Goal: Task Accomplishment & Management: Manage account settings

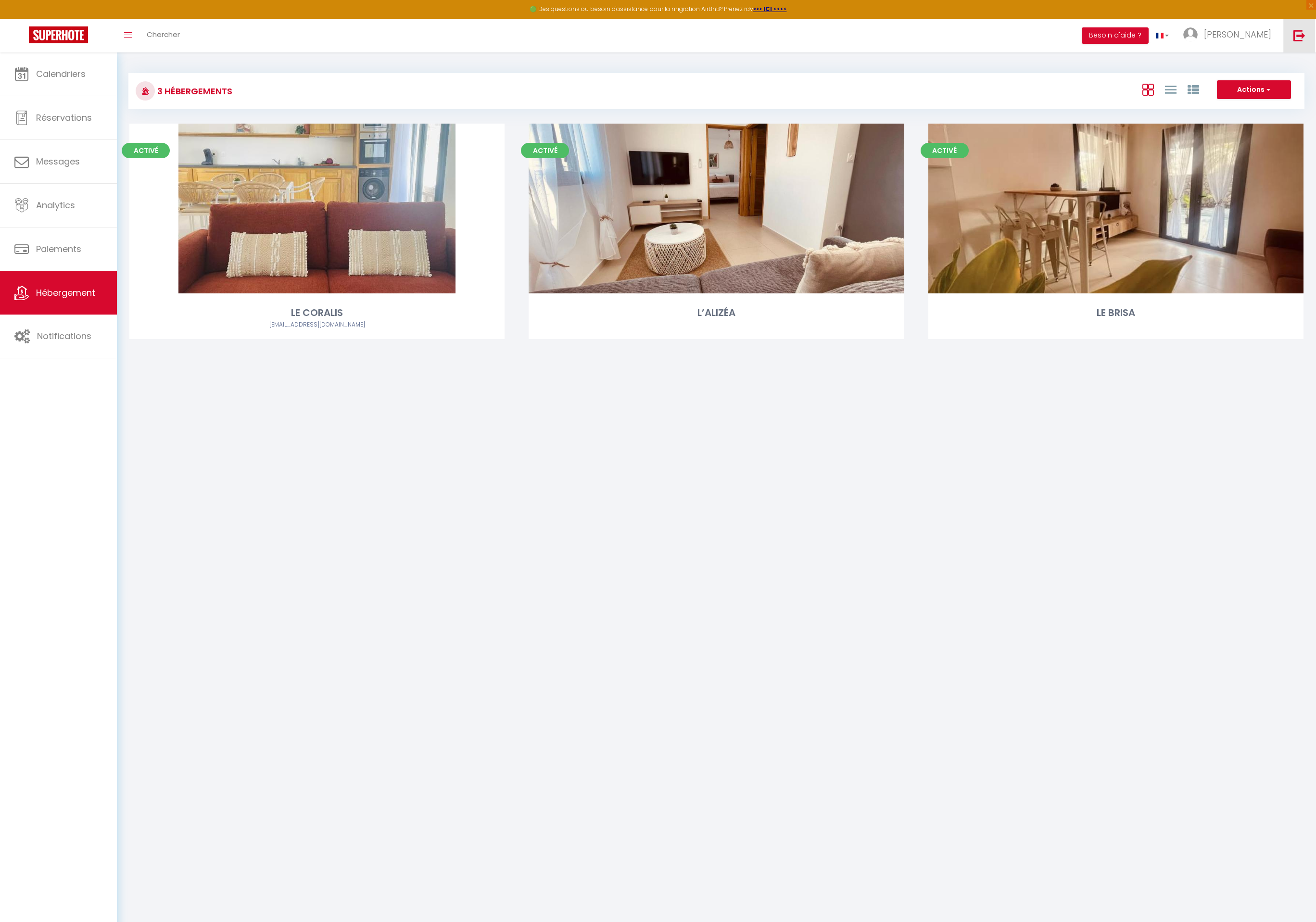
click at [1297, 35] on img at bounding box center [1299, 35] width 12 height 12
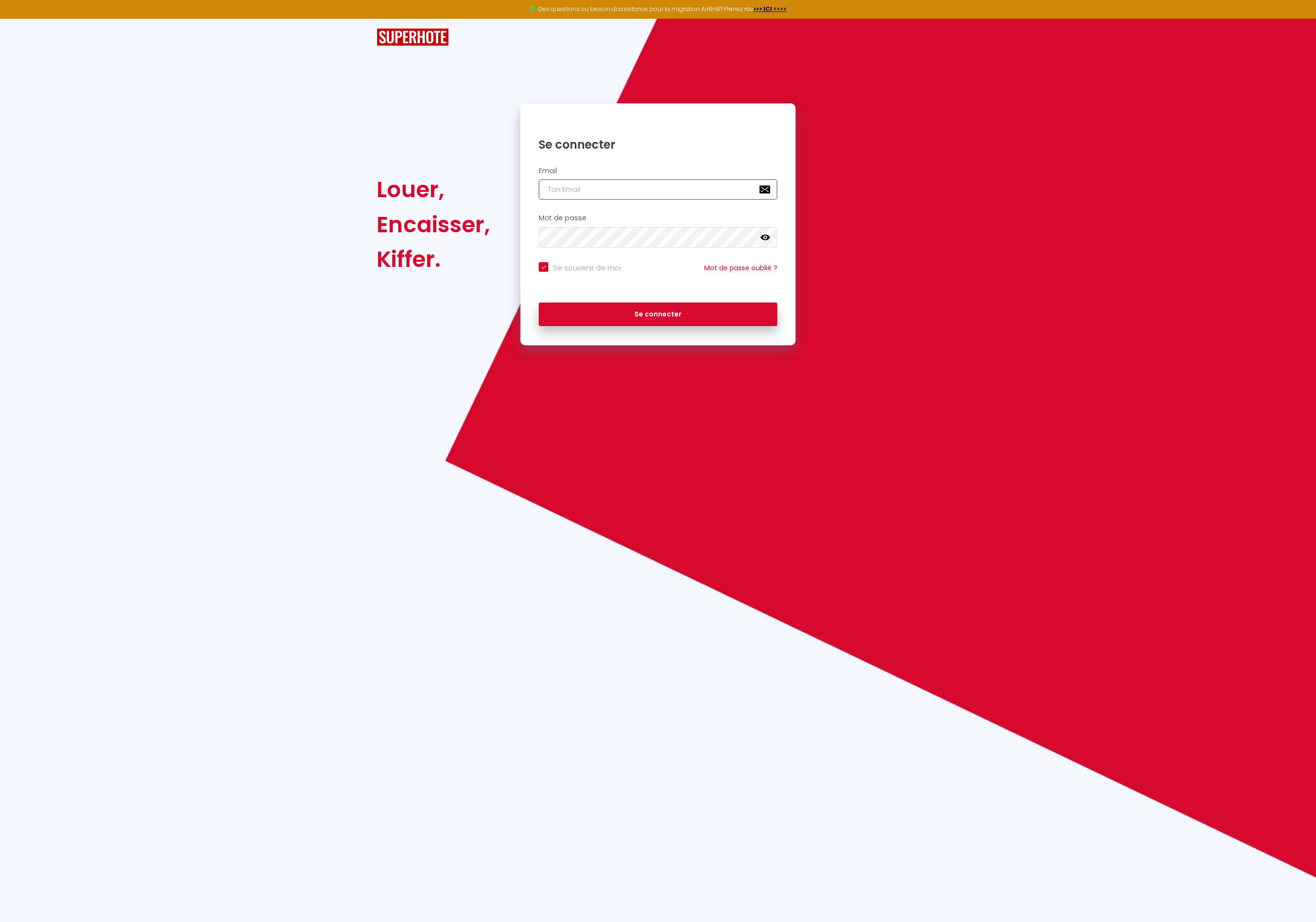
type input "Défault"
checkbox input "true"
drag, startPoint x: 583, startPoint y: 194, endPoint x: 503, endPoint y: 191, distance: 80.1
click at [503, 191] on div "Louer, Encaisser, Kiffer. Se connecter Email Défault Mot de passe false Se souv…" at bounding box center [658, 224] width 575 height 242
paste input "[EMAIL_ADDRESS][DOMAIN_NAME]"
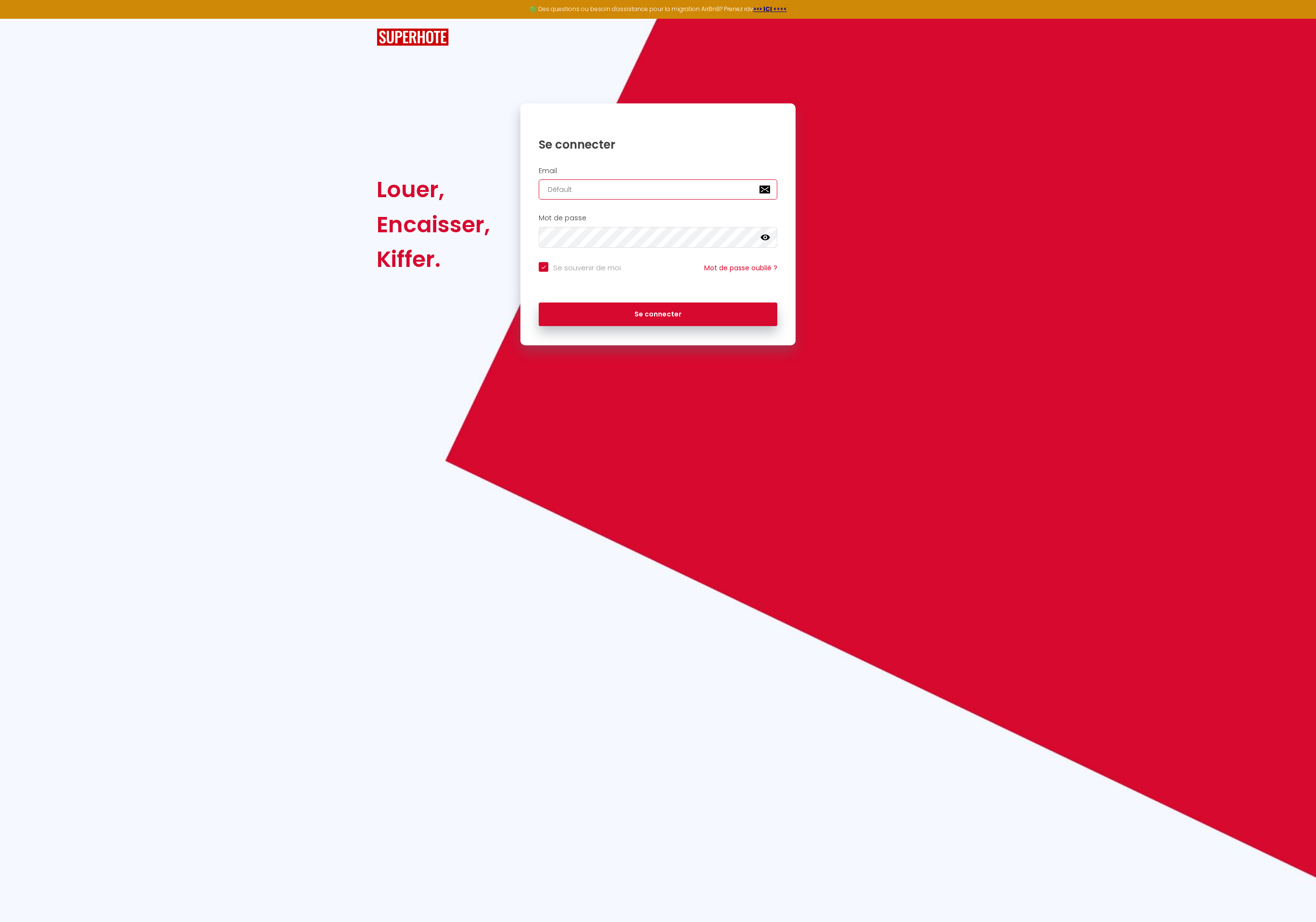
type input "[EMAIL_ADDRESS][DOMAIN_NAME]"
checkbox input "true"
type input "[EMAIL_ADDRESS][DOMAIN_NAME]"
click at [539, 302] on button "Se connecter" at bounding box center [658, 314] width 238 height 24
checkbox input "true"
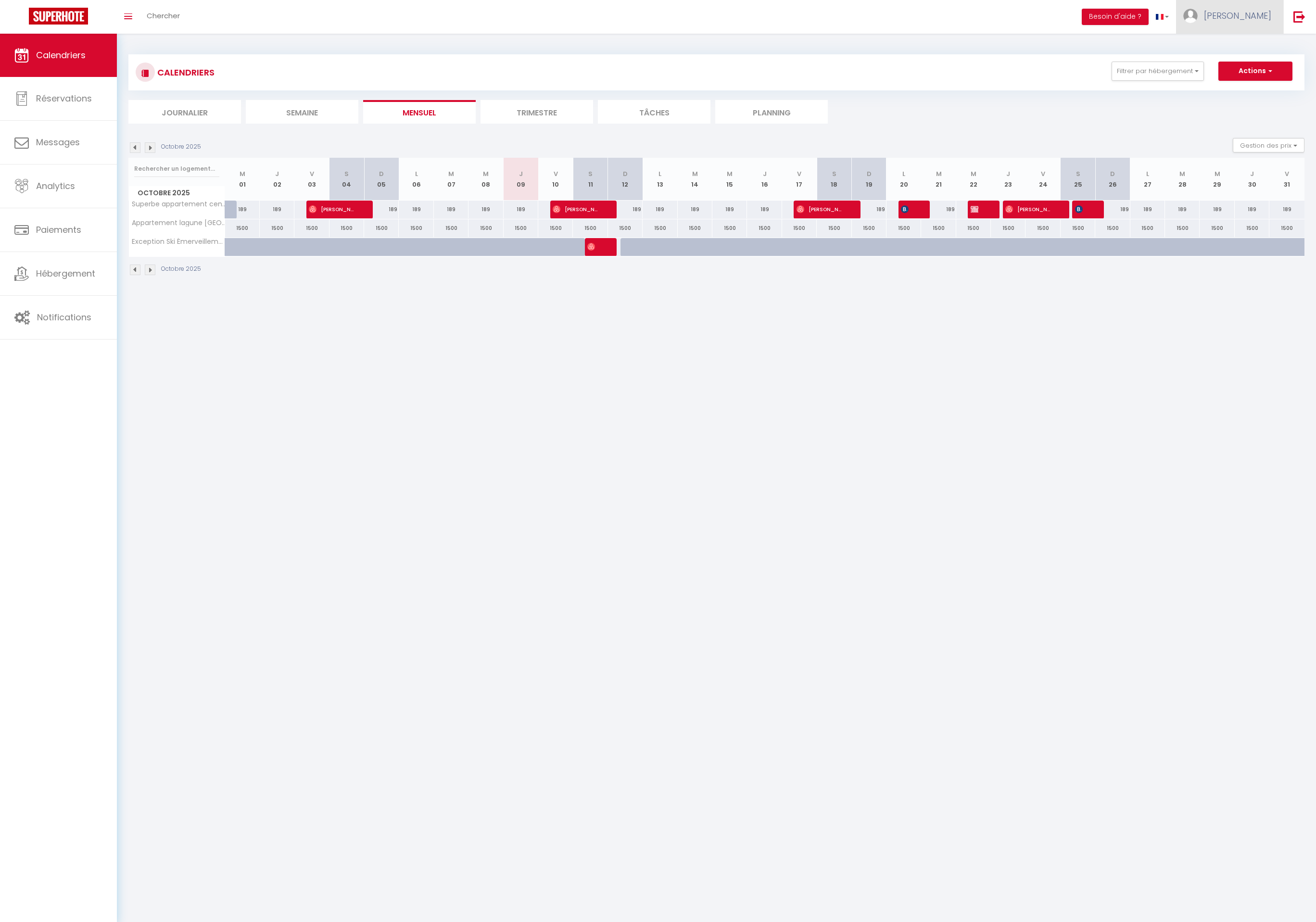
click at [1245, 18] on link "[PERSON_NAME]" at bounding box center [1230, 17] width 107 height 34
click at [1239, 43] on link "Paramètres" at bounding box center [1245, 48] width 71 height 16
select select "7"
select select "28"
select select "fr"
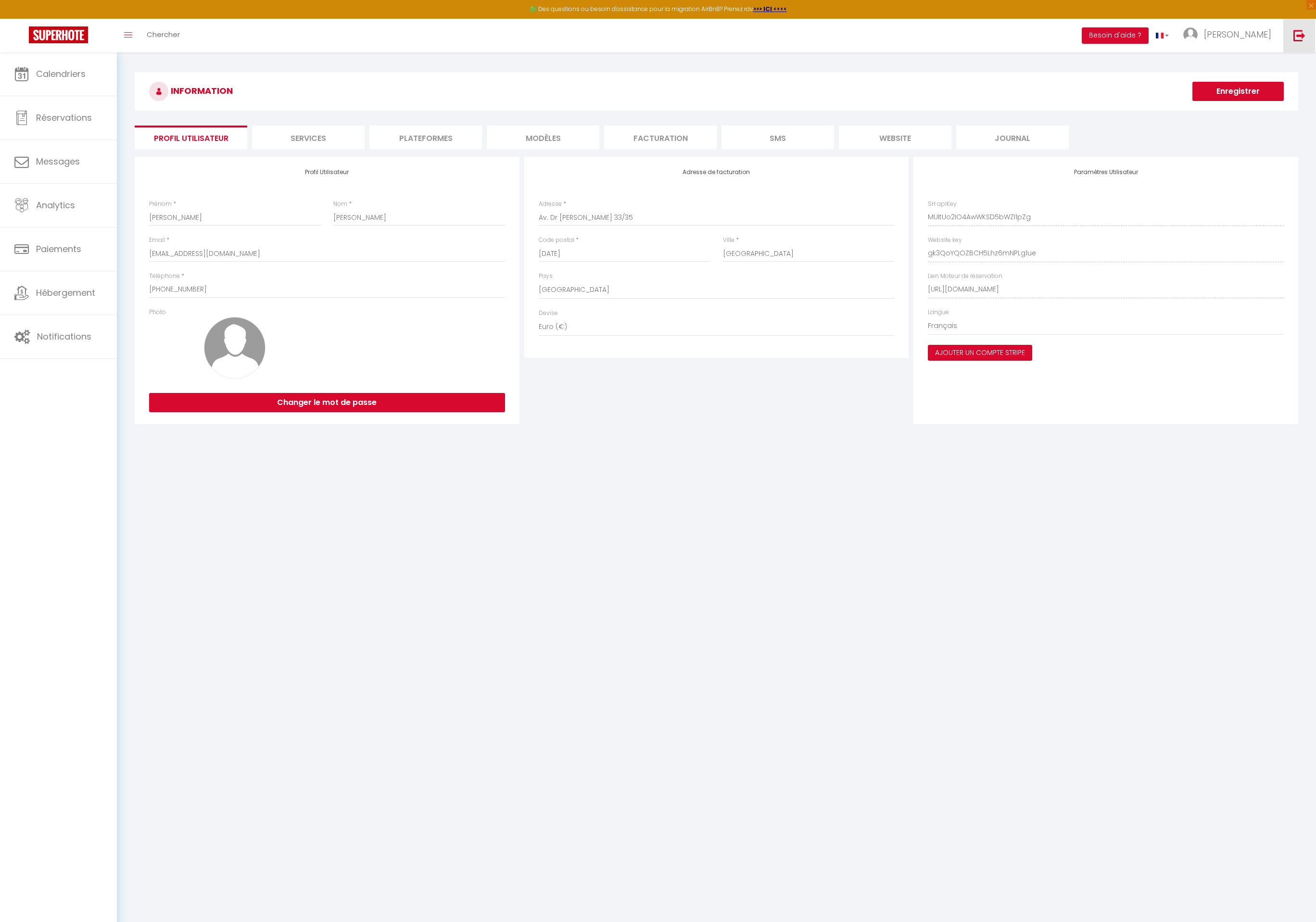
click at [1290, 33] on link at bounding box center [1299, 35] width 32 height 34
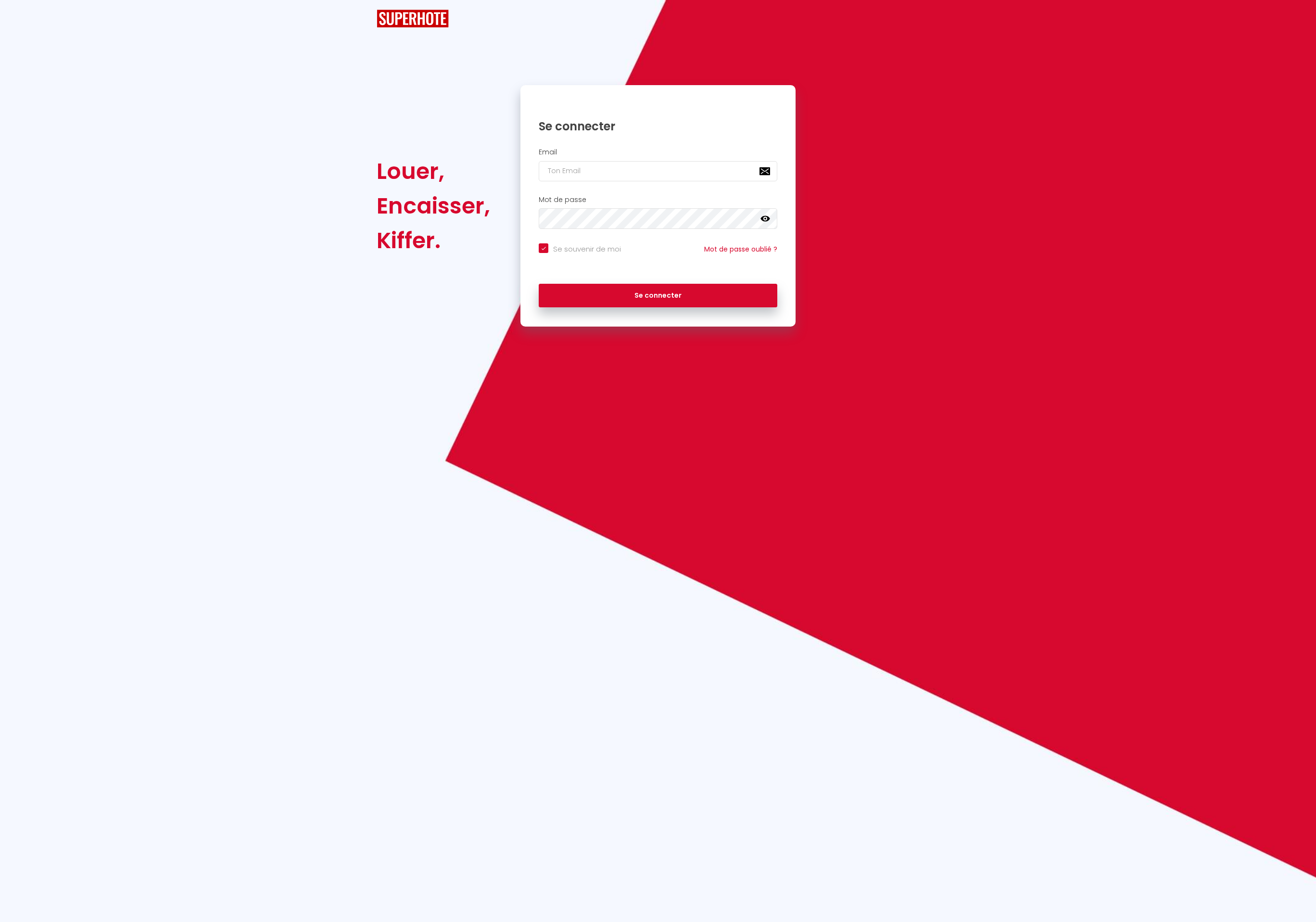
checkbox input "true"
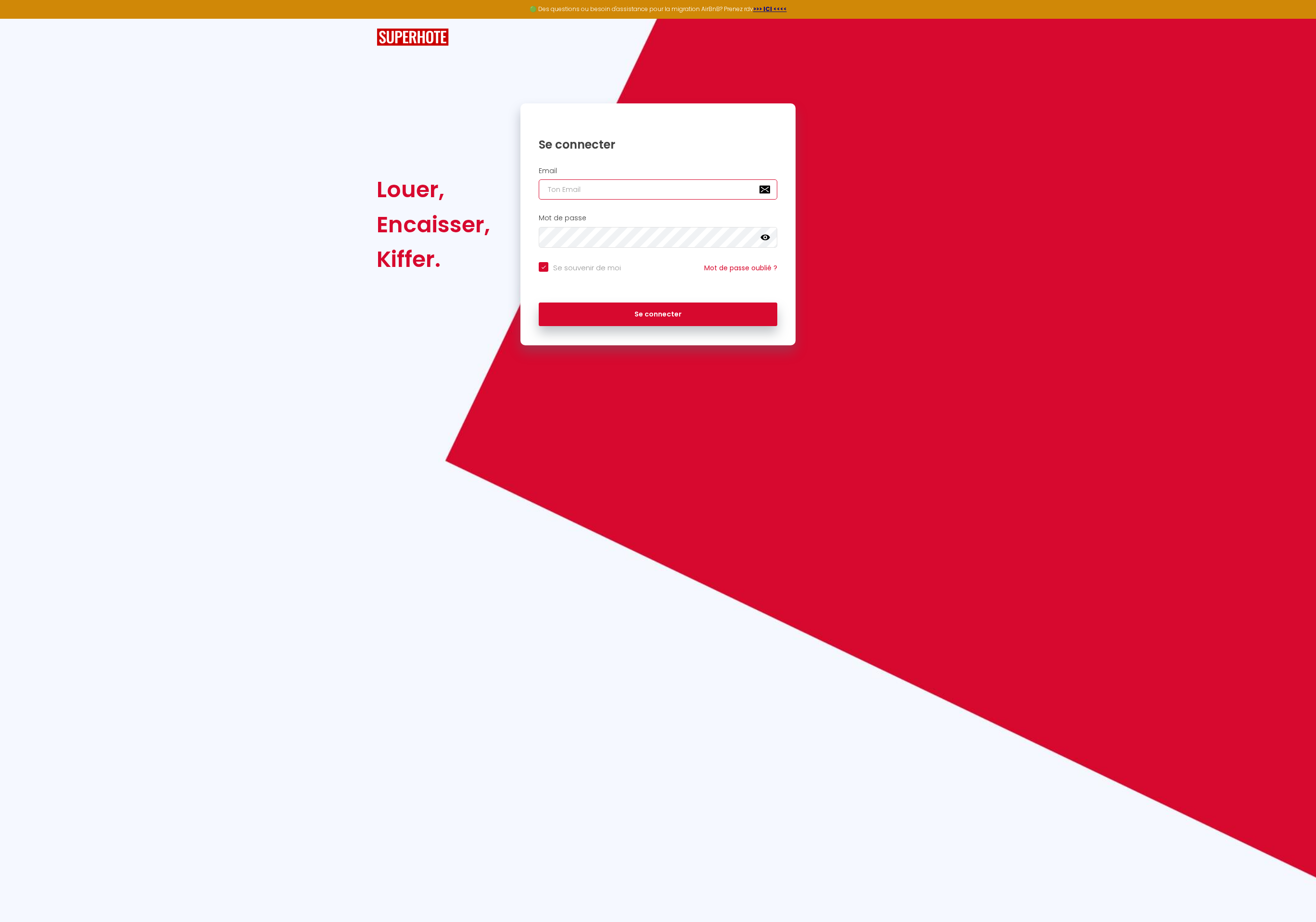
type input "Défault"
checkbox input "true"
drag, startPoint x: 648, startPoint y: 189, endPoint x: 497, endPoint y: 180, distance: 151.3
click at [497, 180] on div "Louer, Encaisser, Kiffer. Se connecter Email Défault Mot de passe false Se souv…" at bounding box center [658, 224] width 575 height 242
paste input "[EMAIL_ADDRESS][DOMAIN_NAME]"
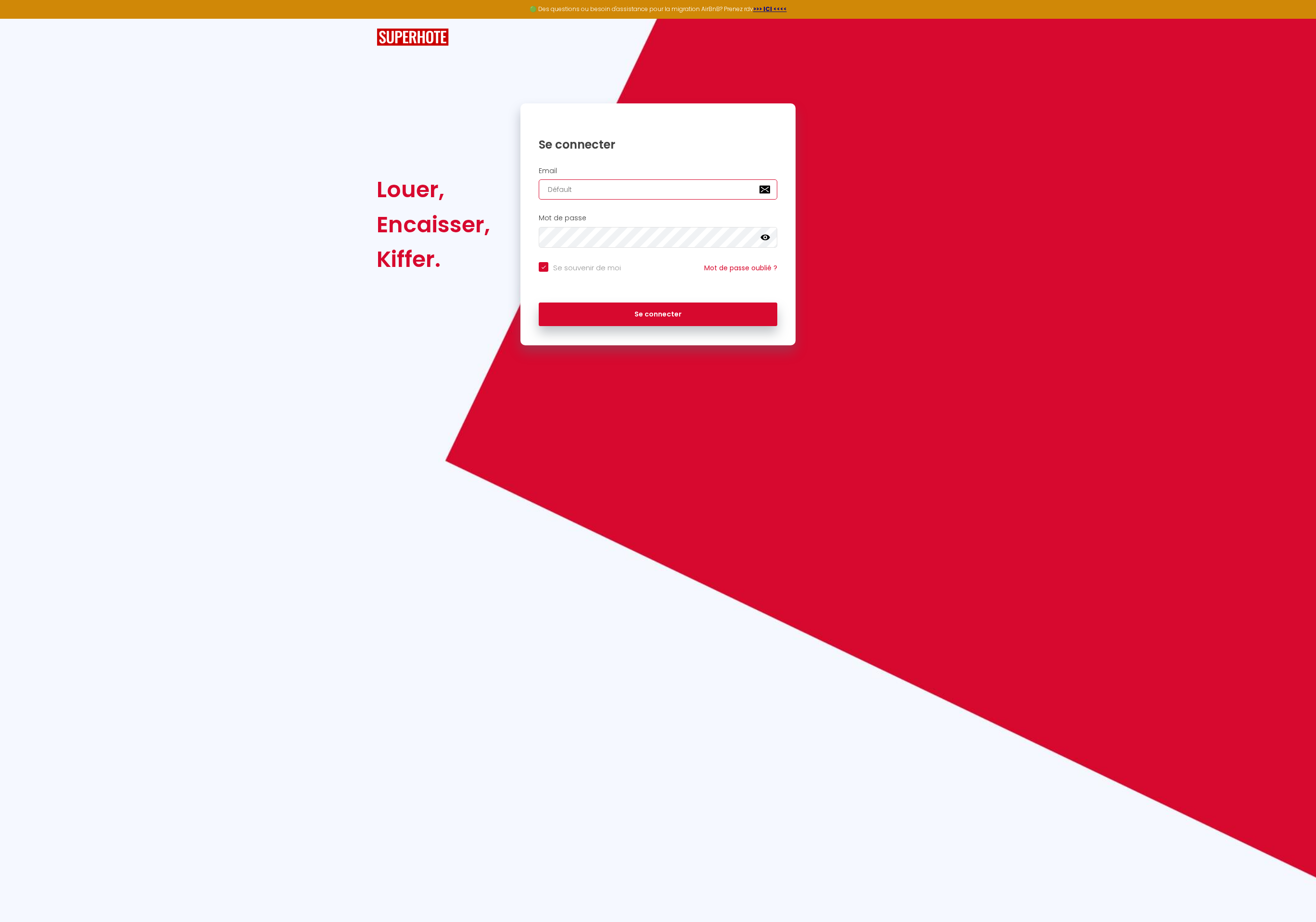
type input "[EMAIL_ADDRESS][DOMAIN_NAME]"
checkbox input "true"
type input "[EMAIL_ADDRESS][DOMAIN_NAME]"
click at [539, 302] on button "Se connecter" at bounding box center [658, 314] width 238 height 24
checkbox input "true"
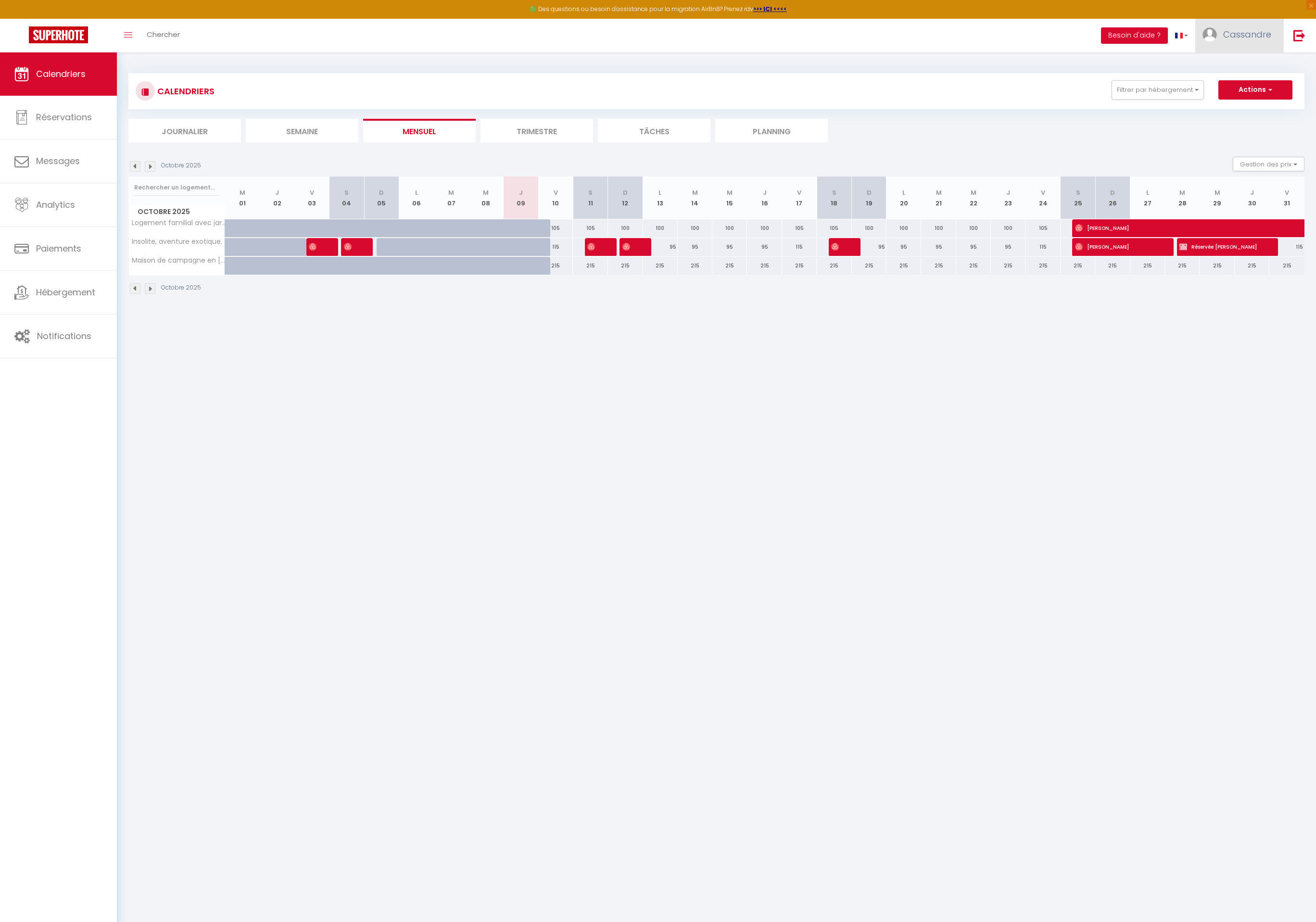
click at [1222, 30] on link "Cassandre" at bounding box center [1239, 35] width 88 height 34
click at [1241, 62] on link "Paramètres" at bounding box center [1245, 67] width 71 height 16
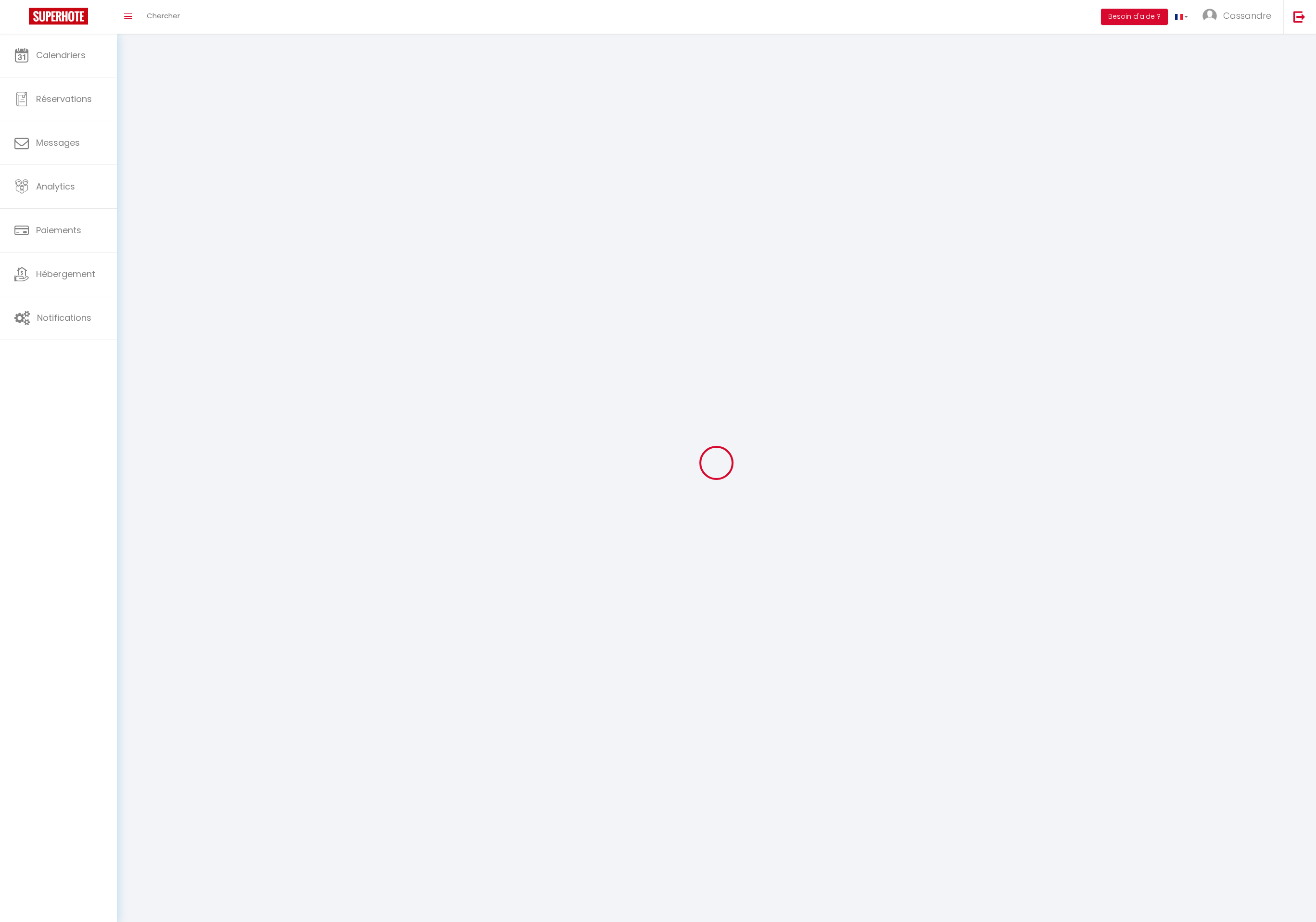
type input "Cassandre"
type input "Lebos"
type input "[PHONE_NUMBER]"
type input "[STREET_ADDRESS]"
type input "19140"
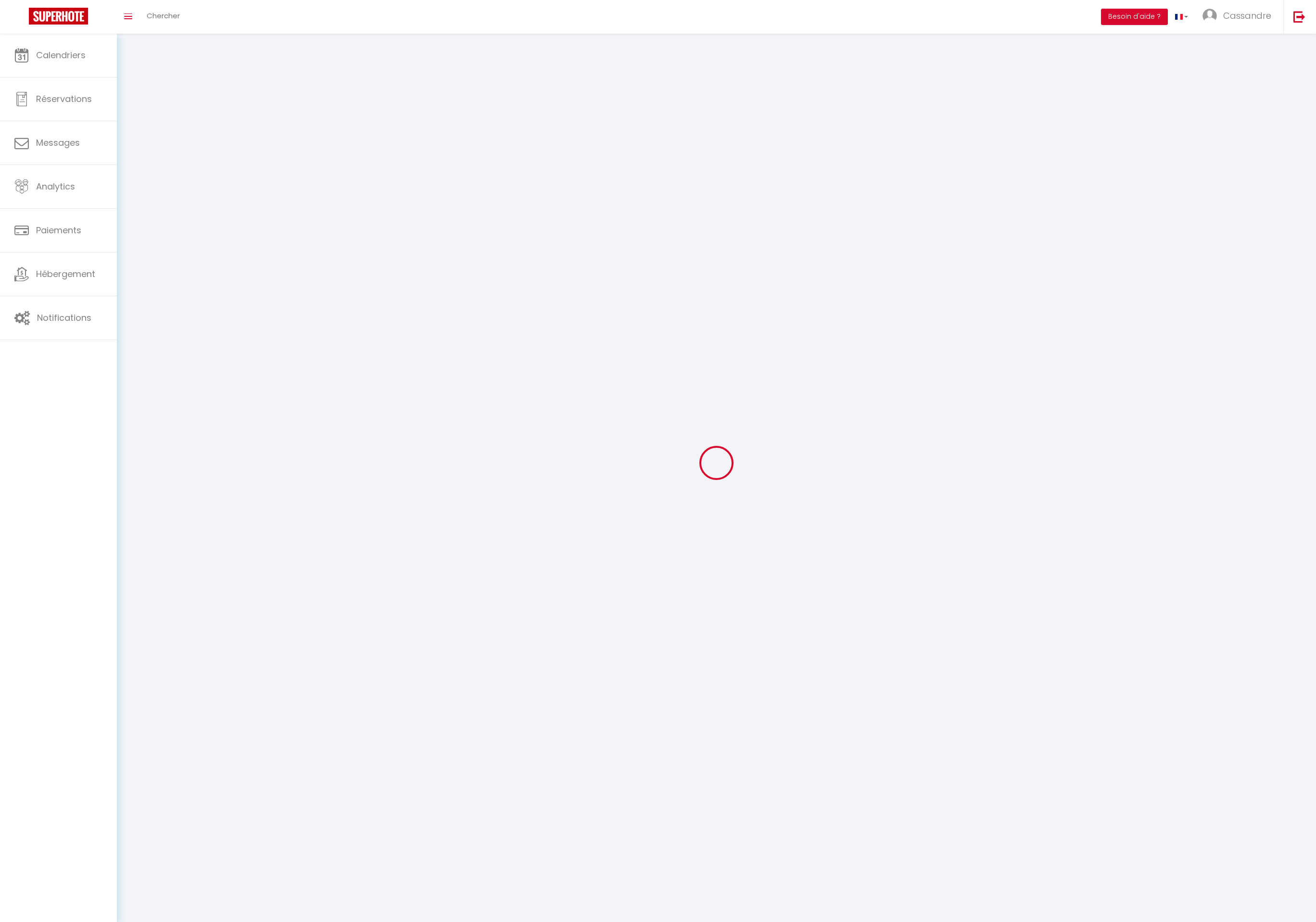
type input "Condat sur Ganaveix"
type input "jypW2giS1bQhiMV0zUrgJS60u"
type input "PSCOQ0B1d7ikCvbGCikyMxG7m"
type input "jypW2giS1bQhiMV0zUrgJS60u"
type input "PSCOQ0B1d7ikCvbGCikyMxG7m"
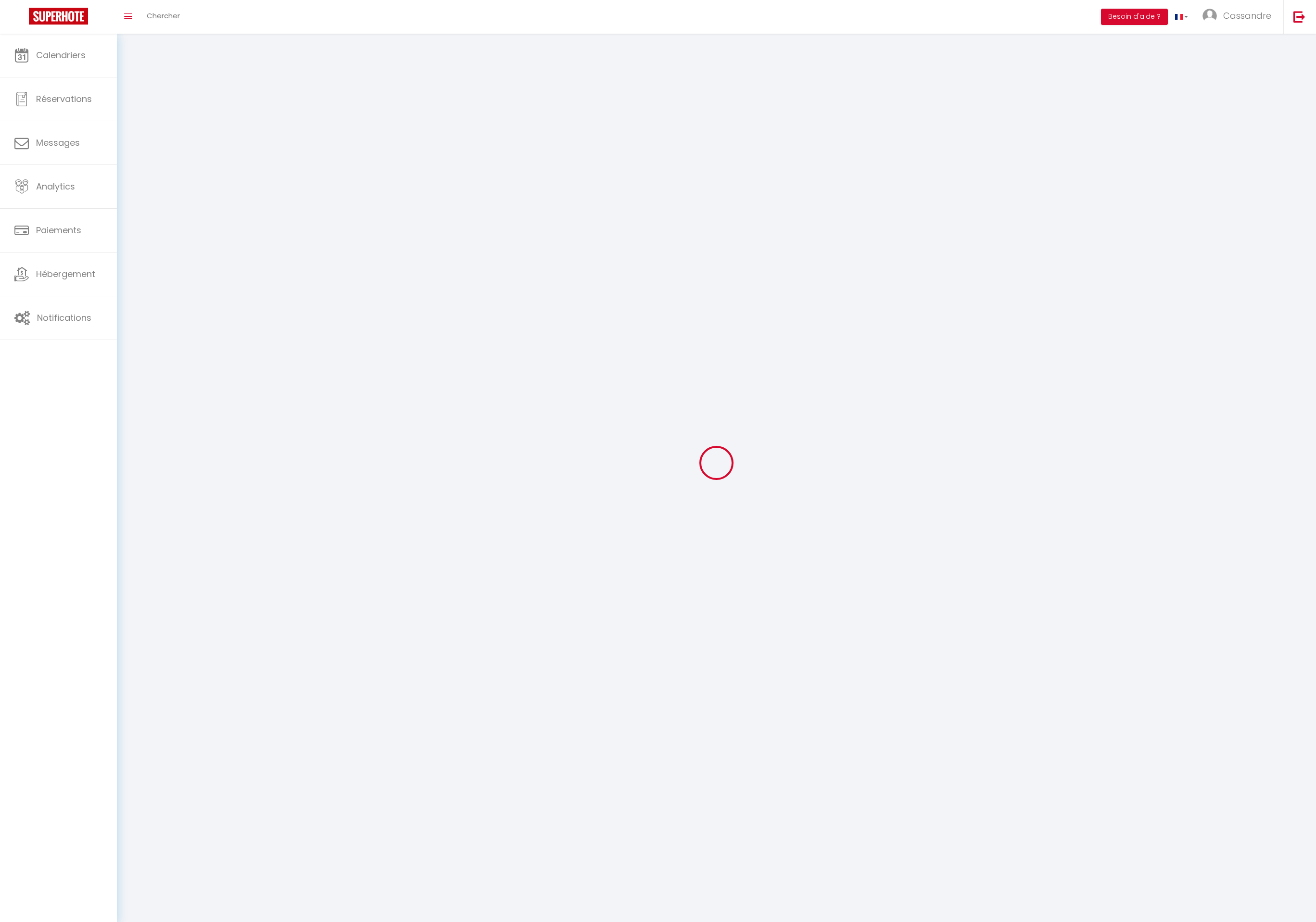
type input "[URL][DOMAIN_NAME]"
select select "28"
select select "fr"
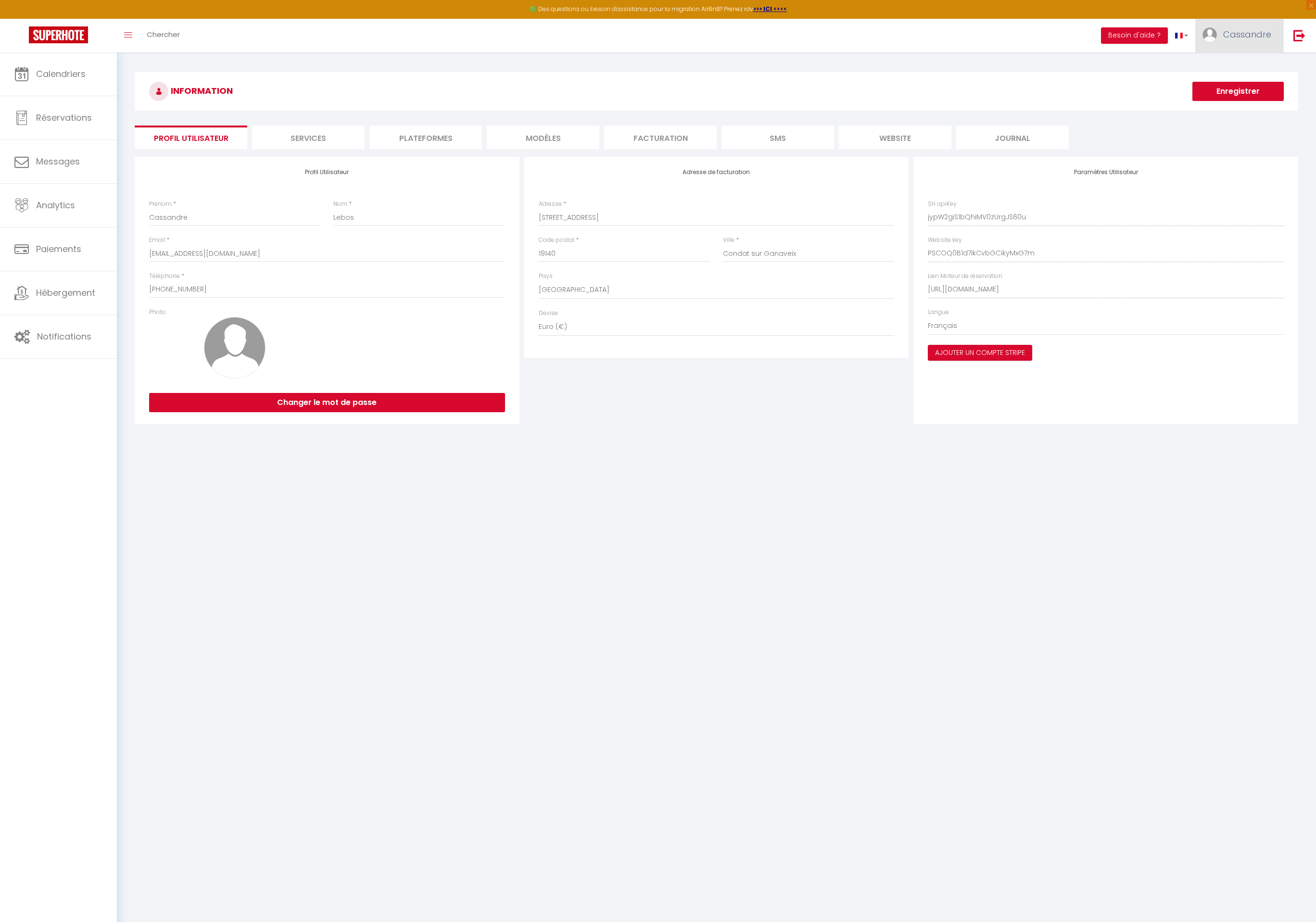
click at [1256, 44] on link "Cassandre" at bounding box center [1239, 35] width 88 height 34
click at [1251, 61] on link "Paramètres" at bounding box center [1245, 67] width 71 height 16
click at [1250, 64] on link "Paramètres" at bounding box center [1245, 67] width 71 height 16
click at [1247, 68] on link "Paramètres" at bounding box center [1245, 67] width 71 height 16
click at [1248, 68] on link "Paramètres" at bounding box center [1245, 67] width 71 height 16
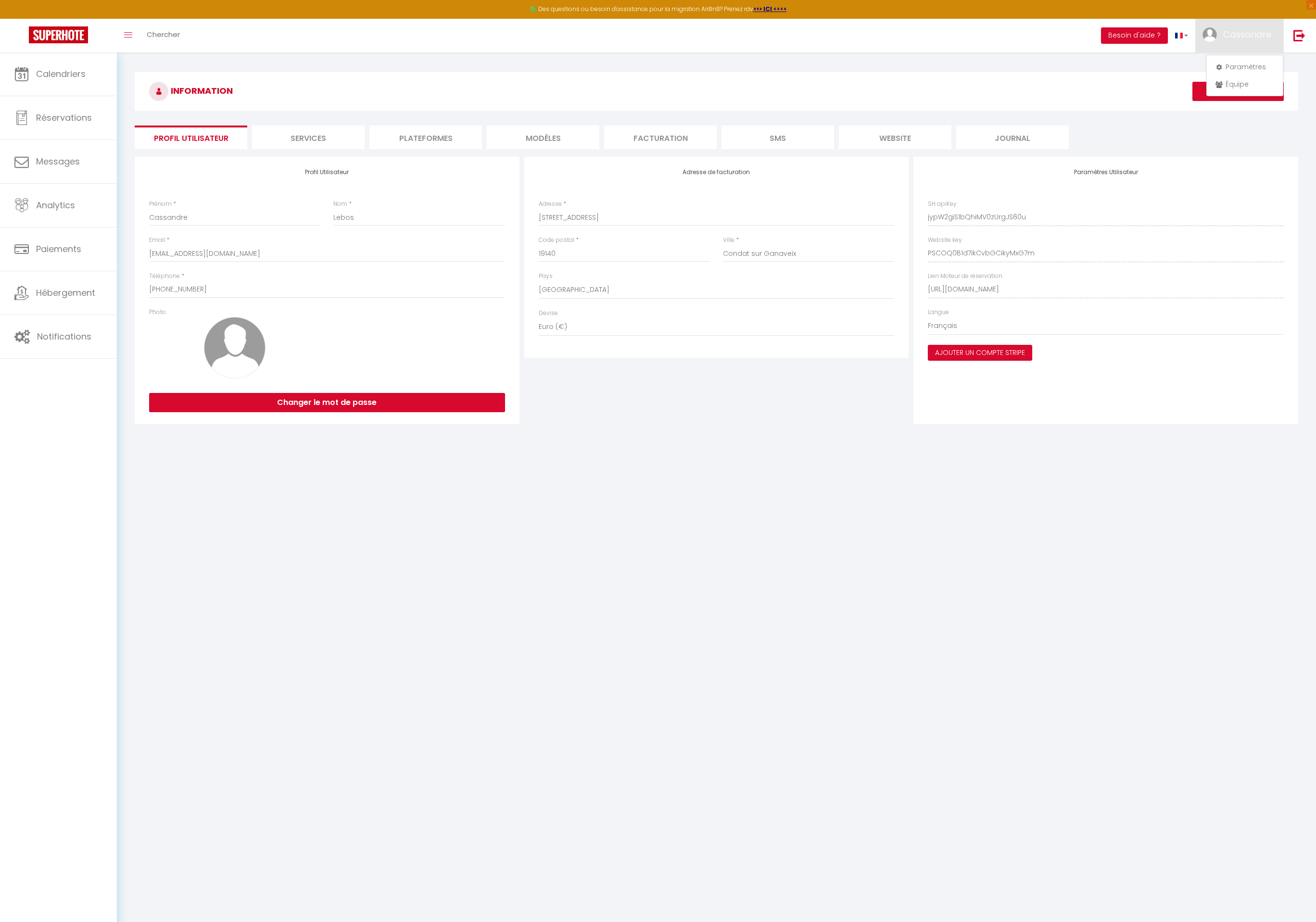
click at [292, 133] on li "Services" at bounding box center [308, 137] width 113 height 24
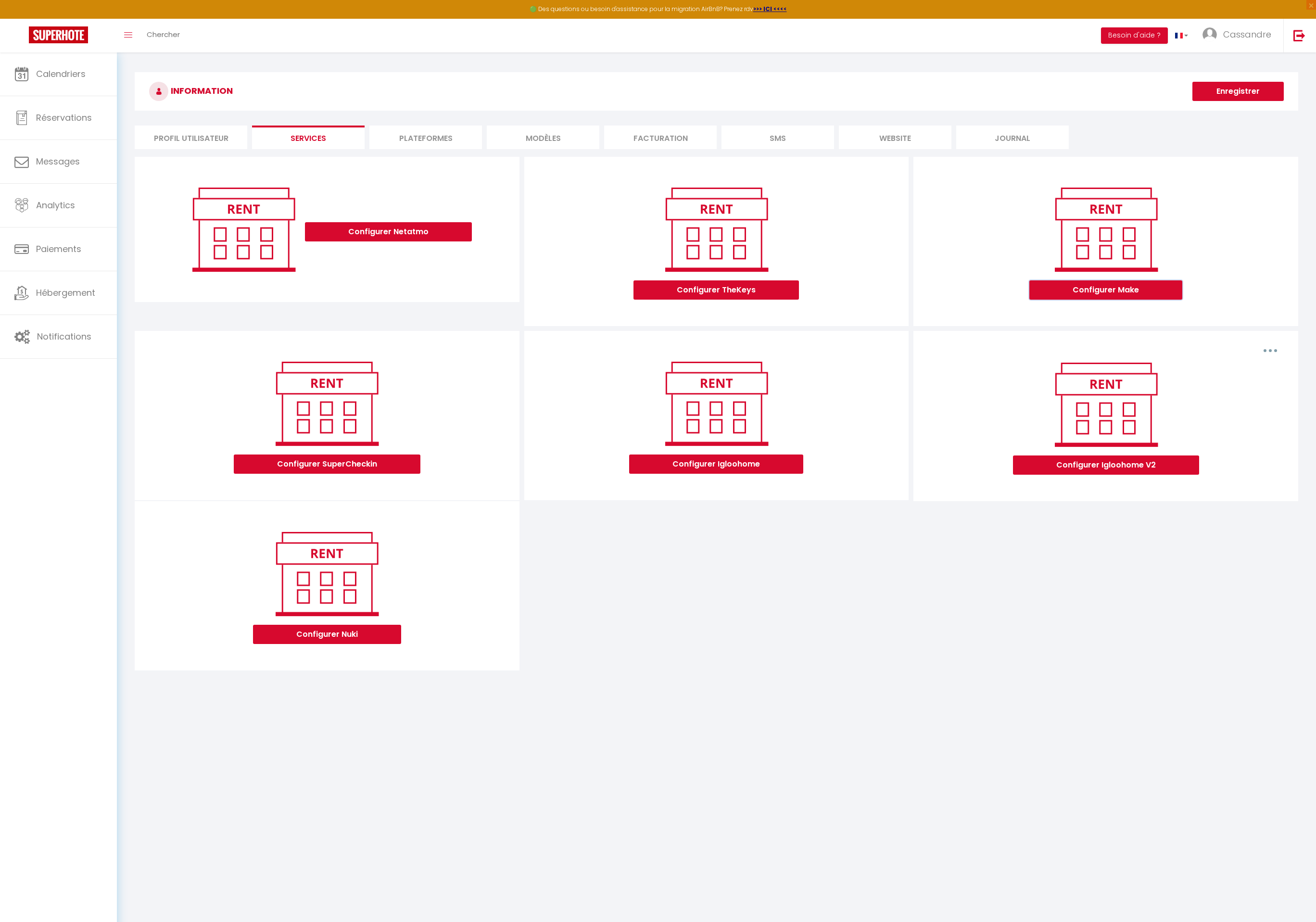
click at [1148, 296] on button "Configurer Make" at bounding box center [1106, 290] width 153 height 19
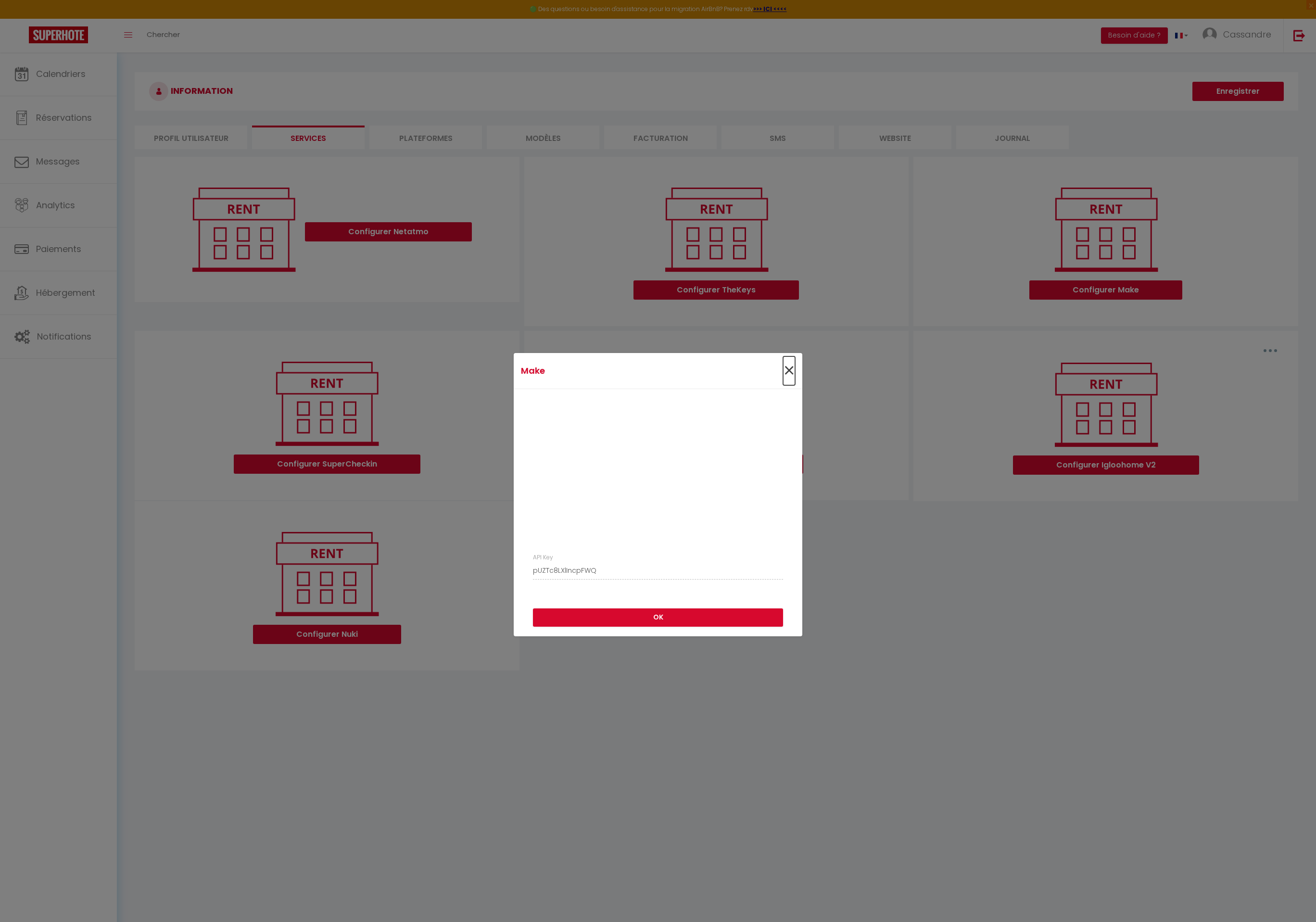
drag, startPoint x: 794, startPoint y: 374, endPoint x: 813, endPoint y: 354, distance: 27.6
click at [794, 373] on span "×" at bounding box center [789, 371] width 12 height 29
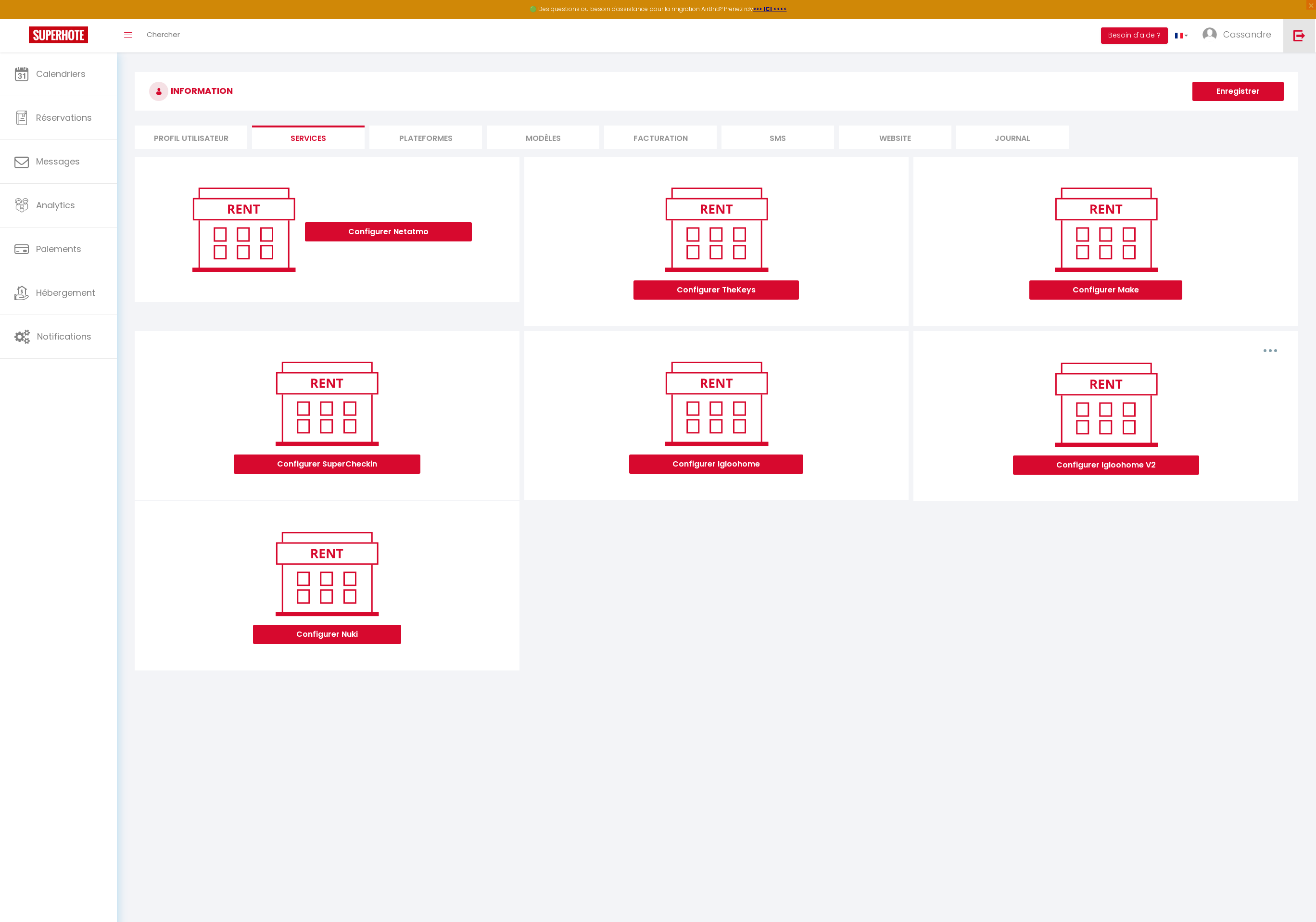
click at [1303, 39] on img at bounding box center [1299, 35] width 12 height 12
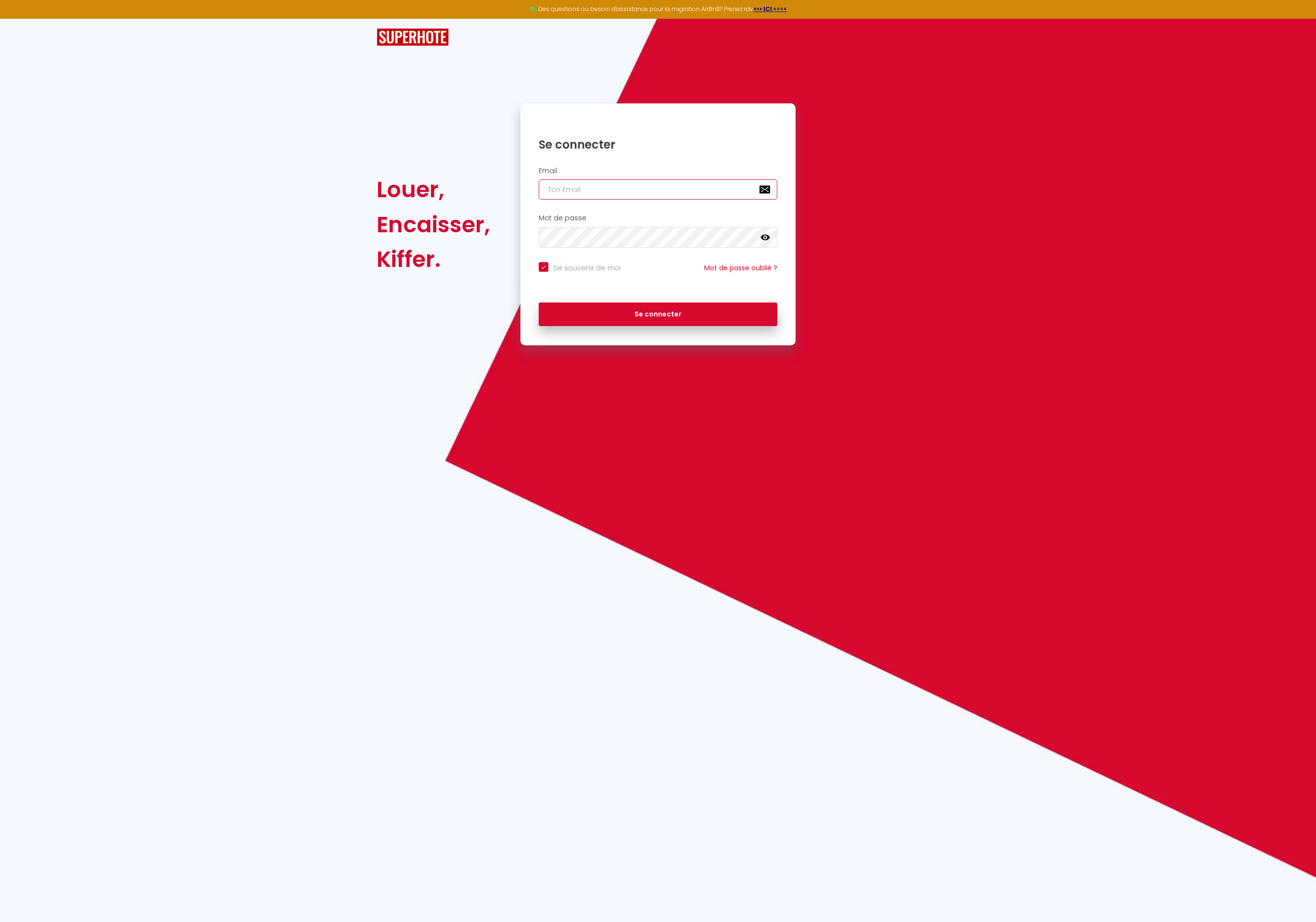
type input "Défault"
checkbox input "true"
click at [584, 192] on input "Défault" at bounding box center [658, 190] width 238 height 20
drag, startPoint x: 559, startPoint y: 190, endPoint x: 505, endPoint y: 188, distance: 54.0
click at [505, 188] on div "Louer, Encaisser, Kiffer. Se connecter Email Défault Mot de passe false Se souv…" at bounding box center [658, 224] width 575 height 242
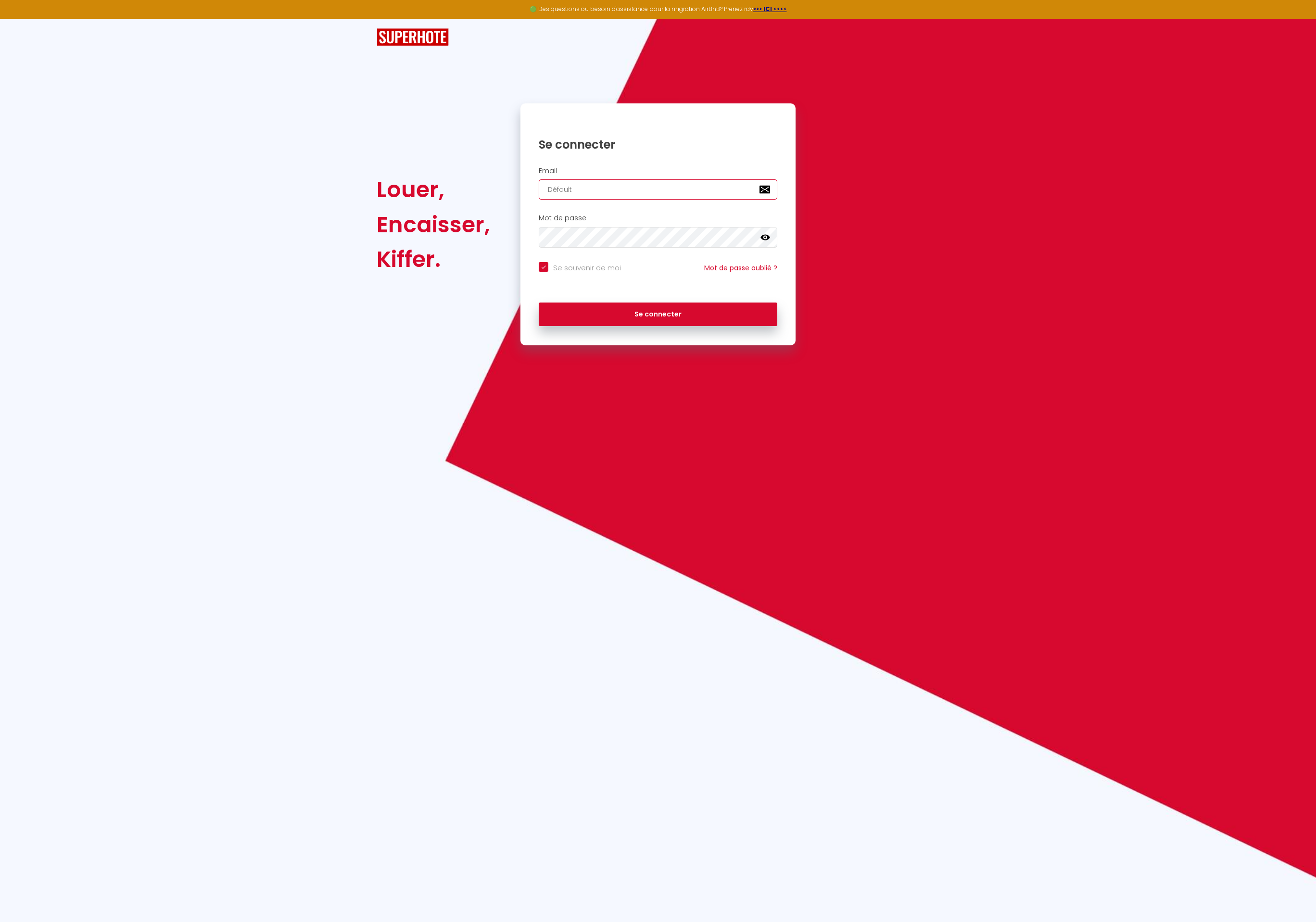
paste input "[EMAIL_ADDRESS][DOMAIN_NAME]"
type input "[EMAIL_ADDRESS][DOMAIN_NAME]"
checkbox input "true"
type input "[EMAIL_ADDRESS][DOMAIN_NAME]"
click at [539, 302] on button "Se connecter" at bounding box center [658, 314] width 238 height 24
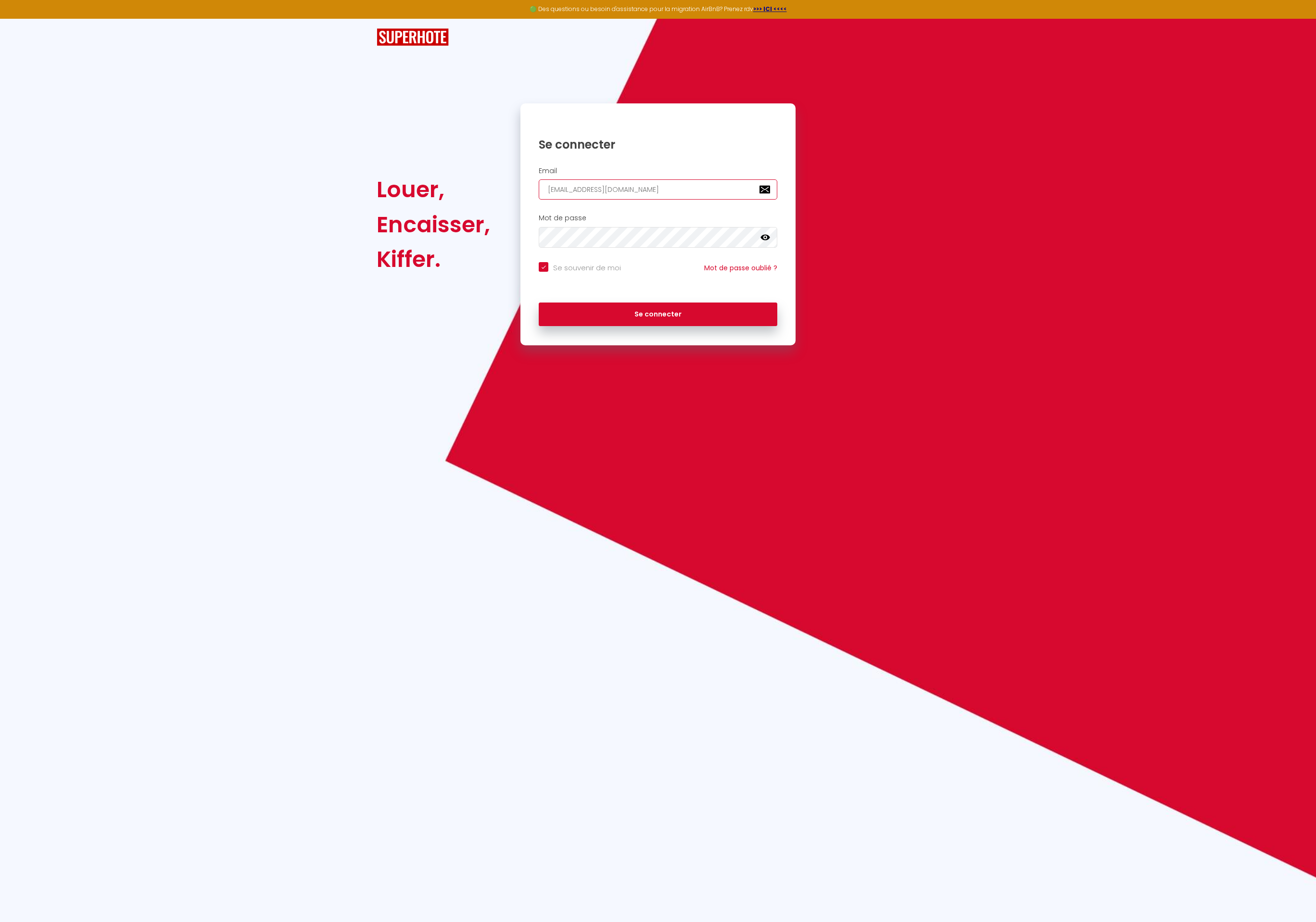
checkbox input "true"
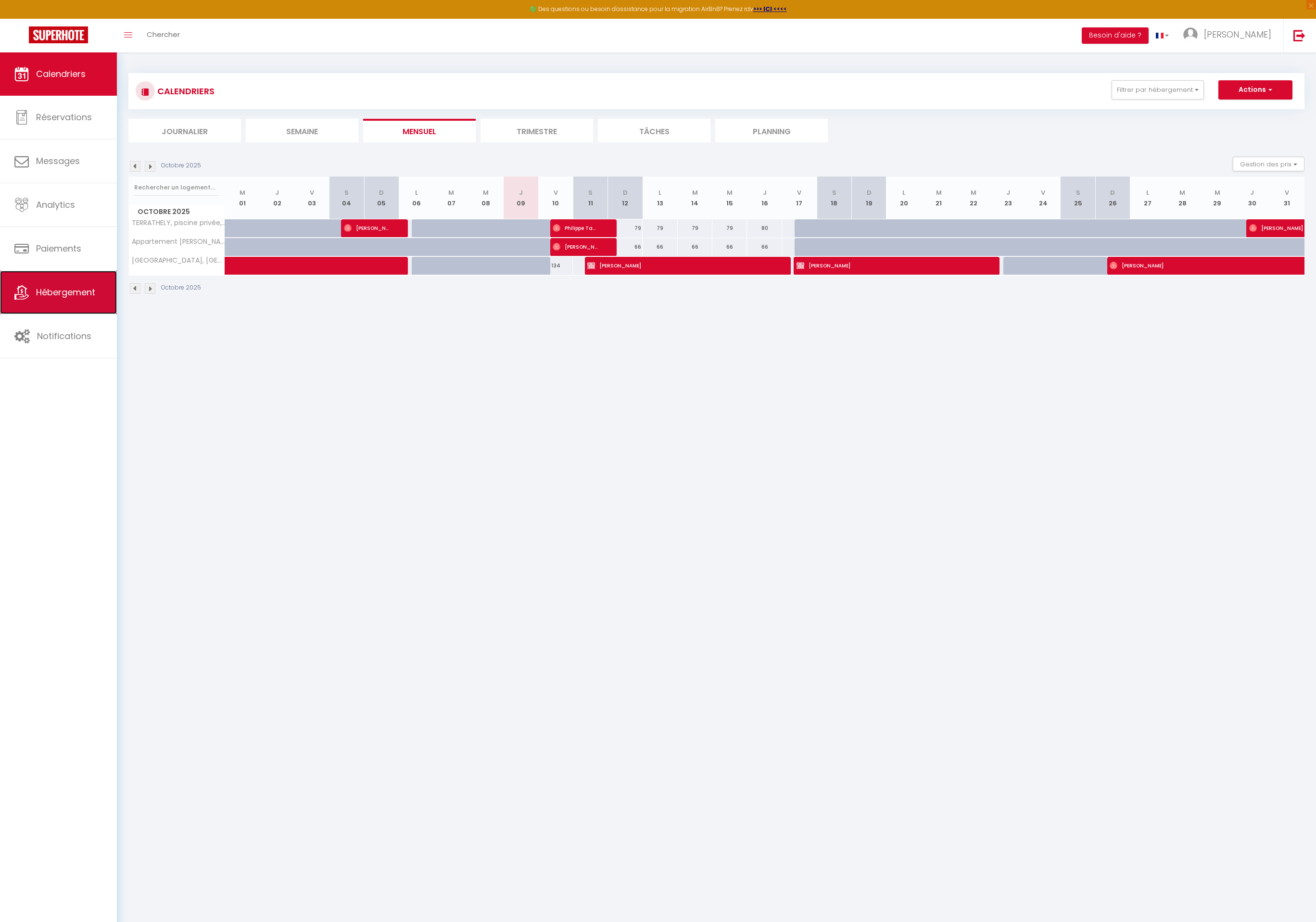
click at [75, 301] on link "Hébergement" at bounding box center [59, 292] width 117 height 43
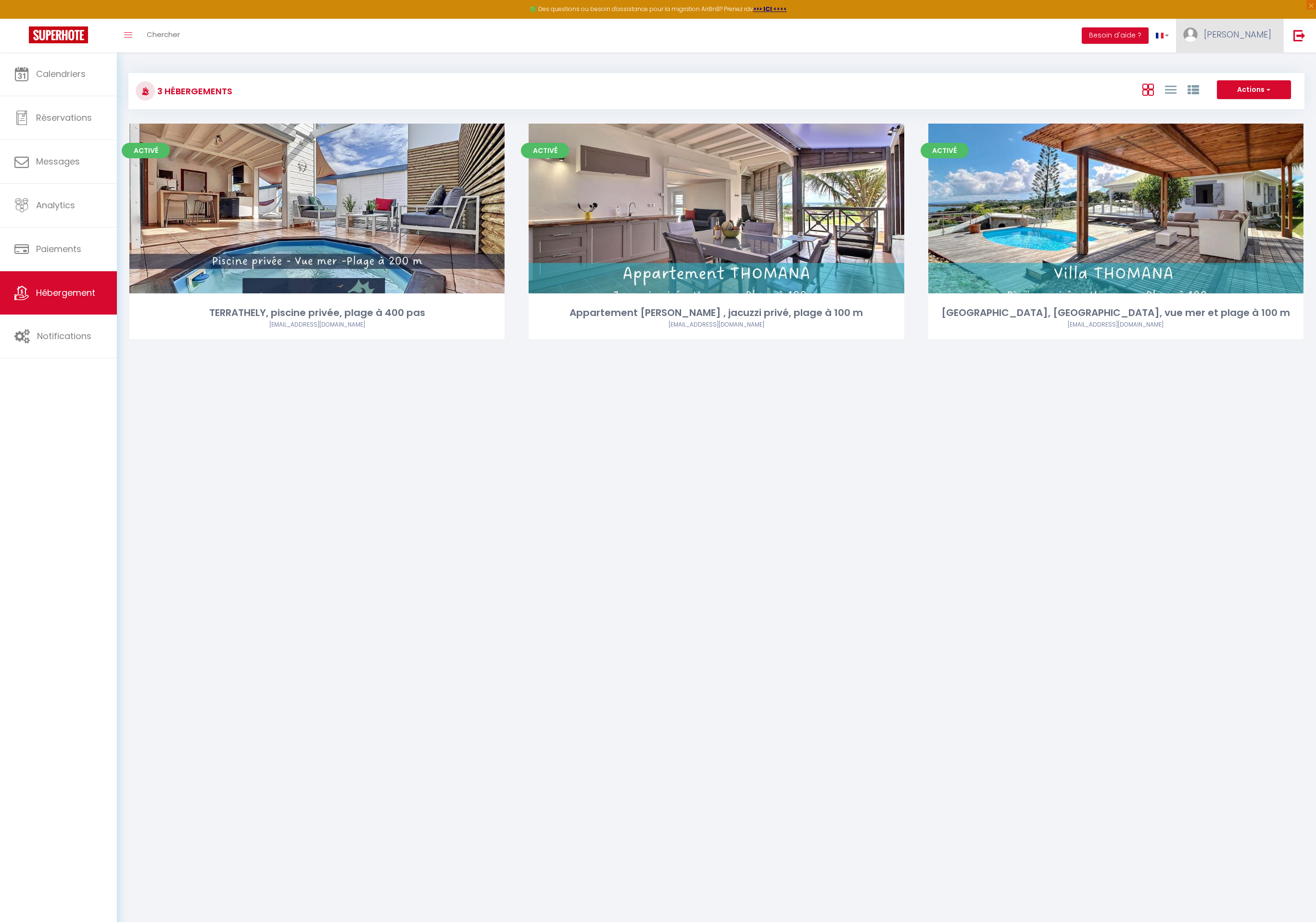
click at [1260, 35] on span "[PERSON_NAME]" at bounding box center [1237, 34] width 67 height 12
click at [1244, 69] on link "Paramètres" at bounding box center [1245, 67] width 71 height 16
select select "28"
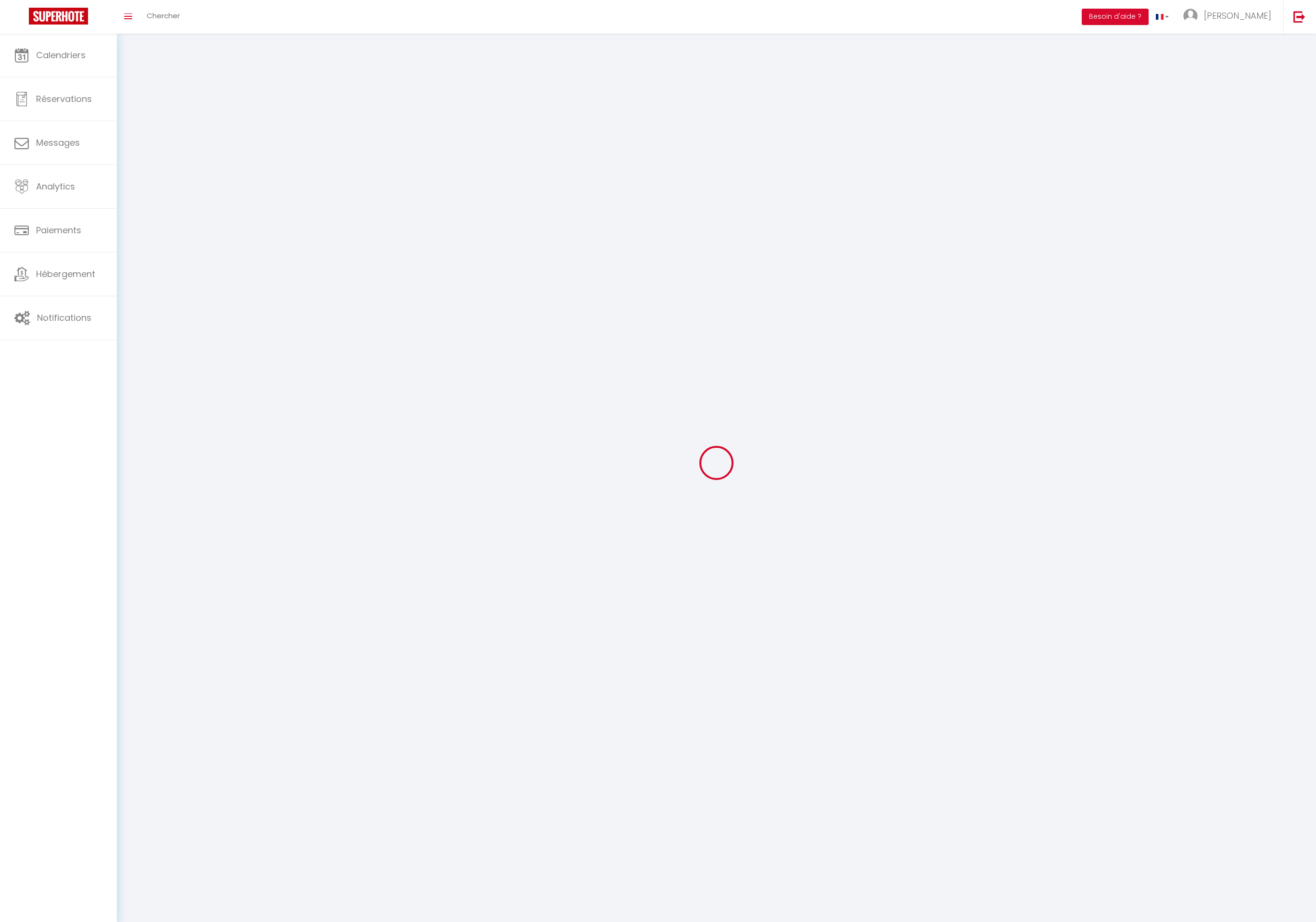
type input "54a0U0xB9zCXnwwaB9SNrjYh9"
type input "ICJlomcdUeJlWOaVrrG3Gy40R"
type input "[URL][DOMAIN_NAME]"
select select "fr"
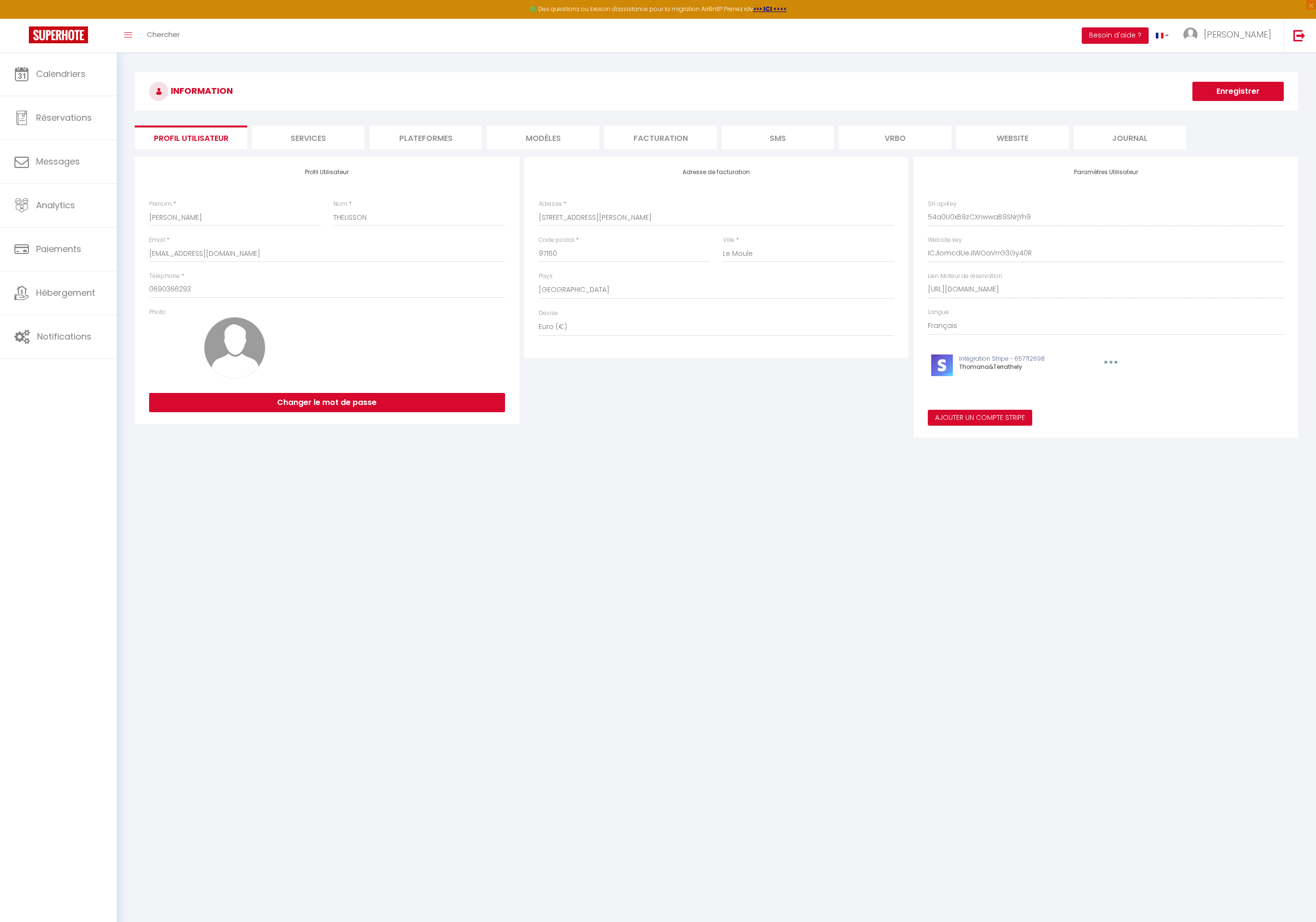
click at [453, 135] on li "Plateformes" at bounding box center [426, 137] width 113 height 24
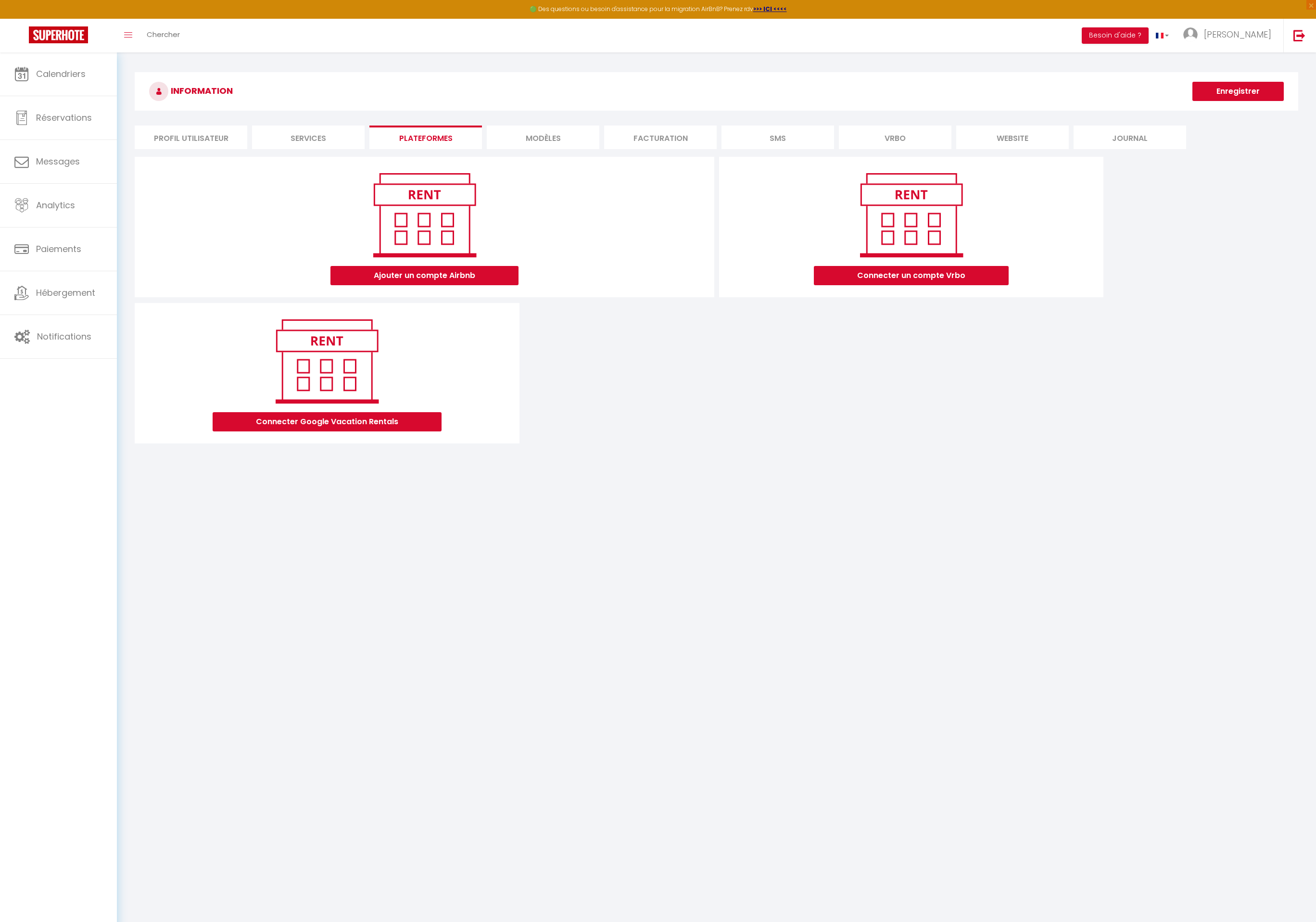
click at [528, 133] on li "MODÈLES" at bounding box center [543, 137] width 113 height 24
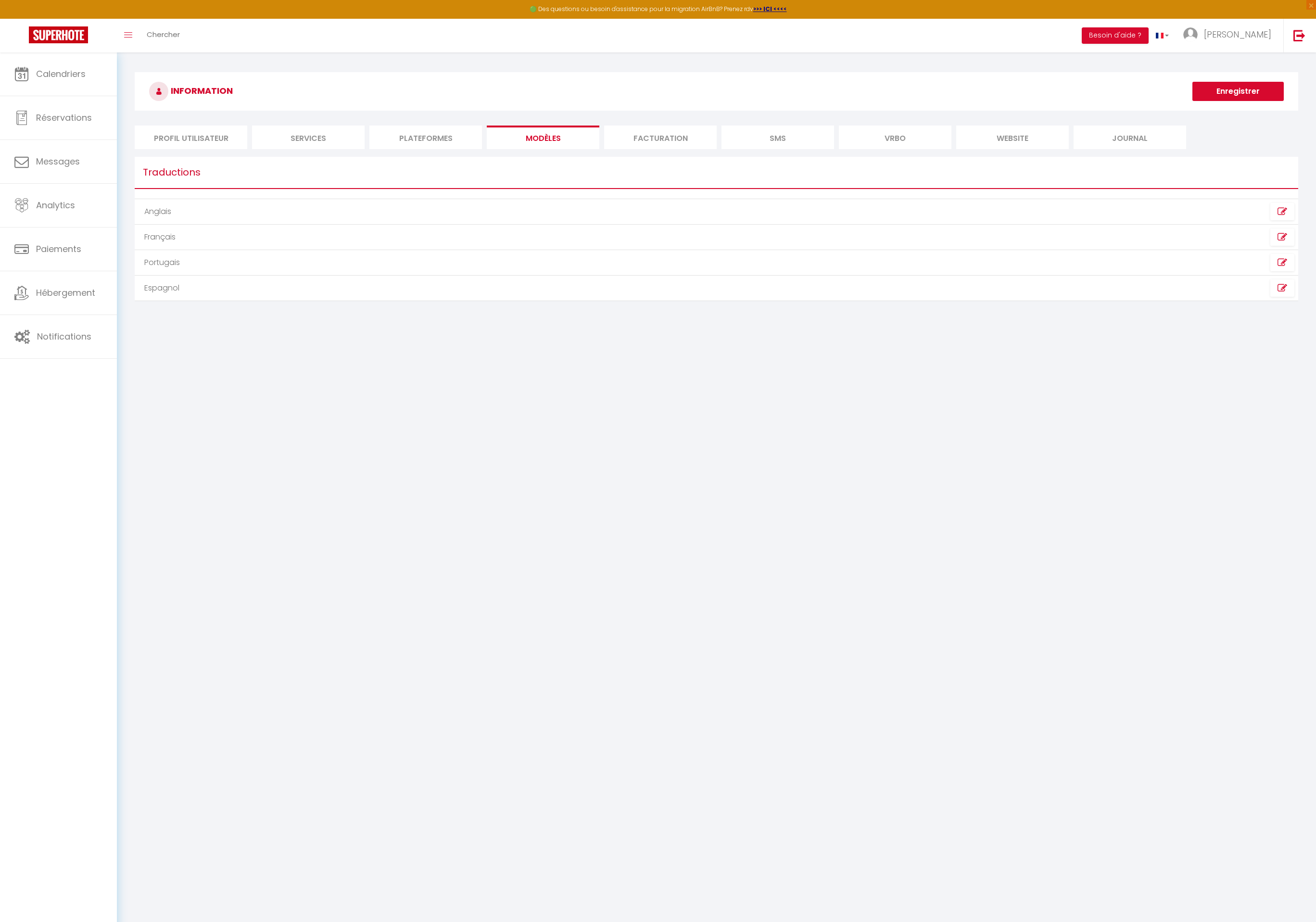
click at [460, 135] on li "Plateformes" at bounding box center [426, 137] width 113 height 24
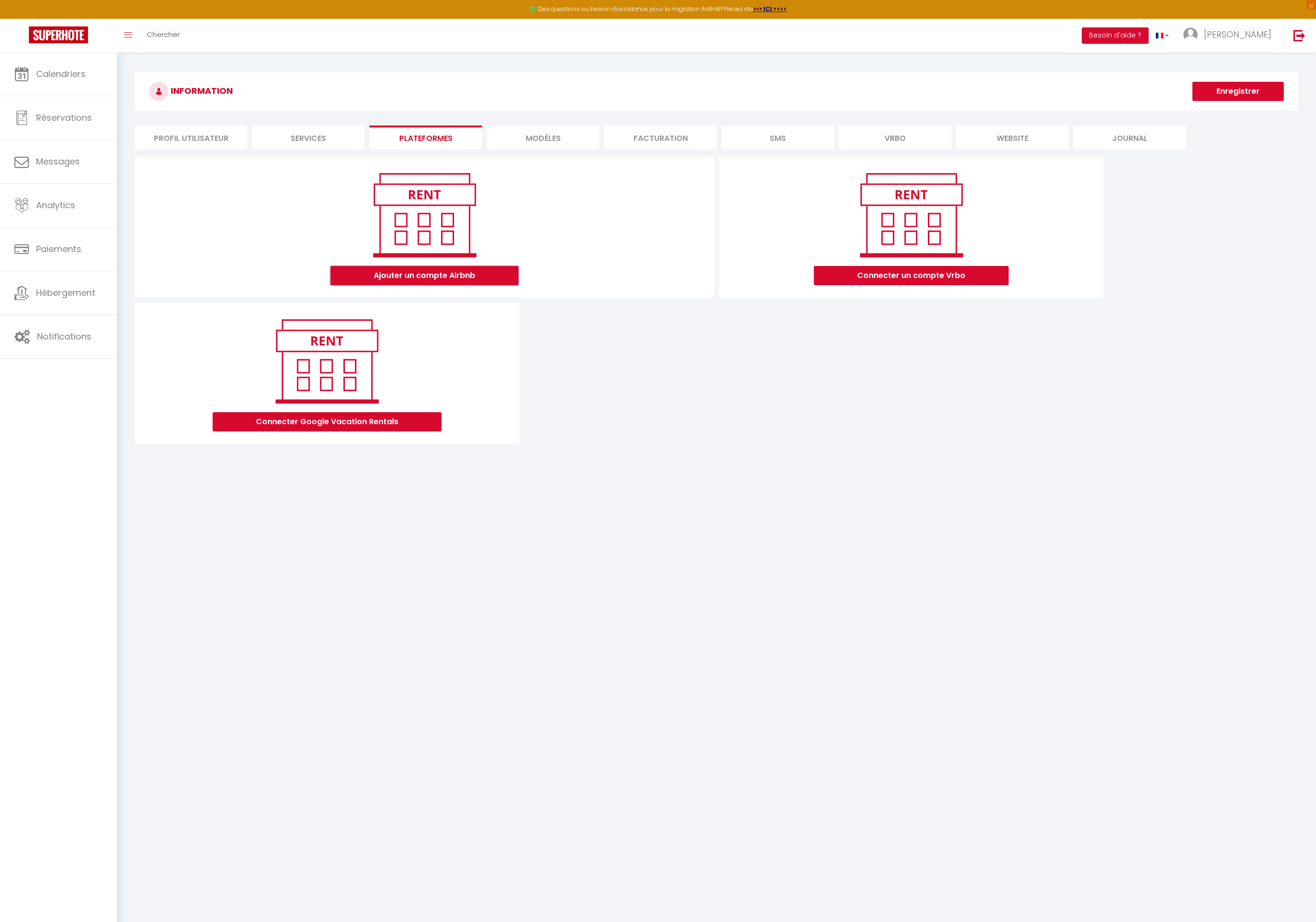
click at [412, 282] on button "Ajouter un compte Airbnb" at bounding box center [424, 275] width 188 height 19
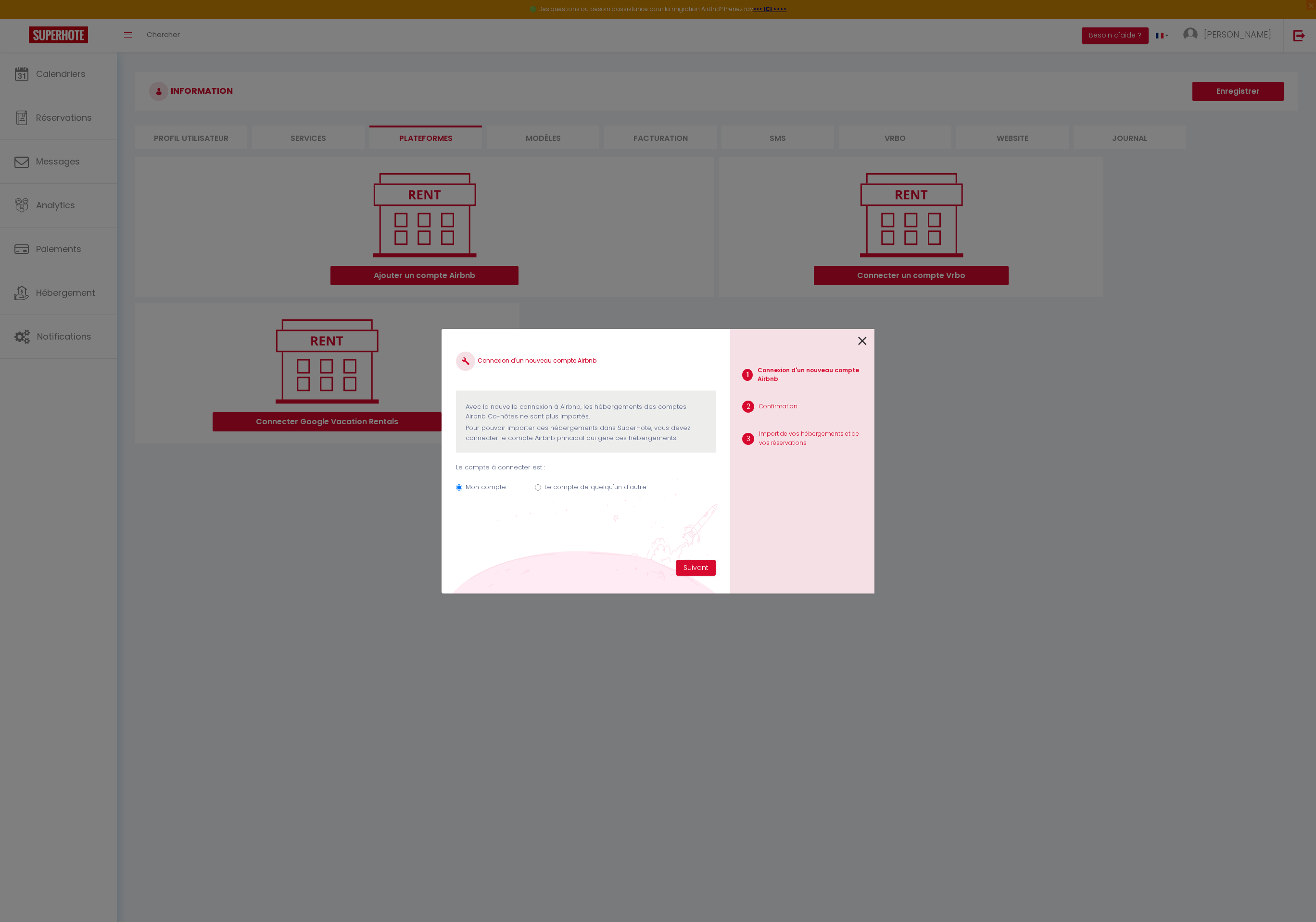
click at [864, 346] on icon at bounding box center [862, 341] width 9 height 14
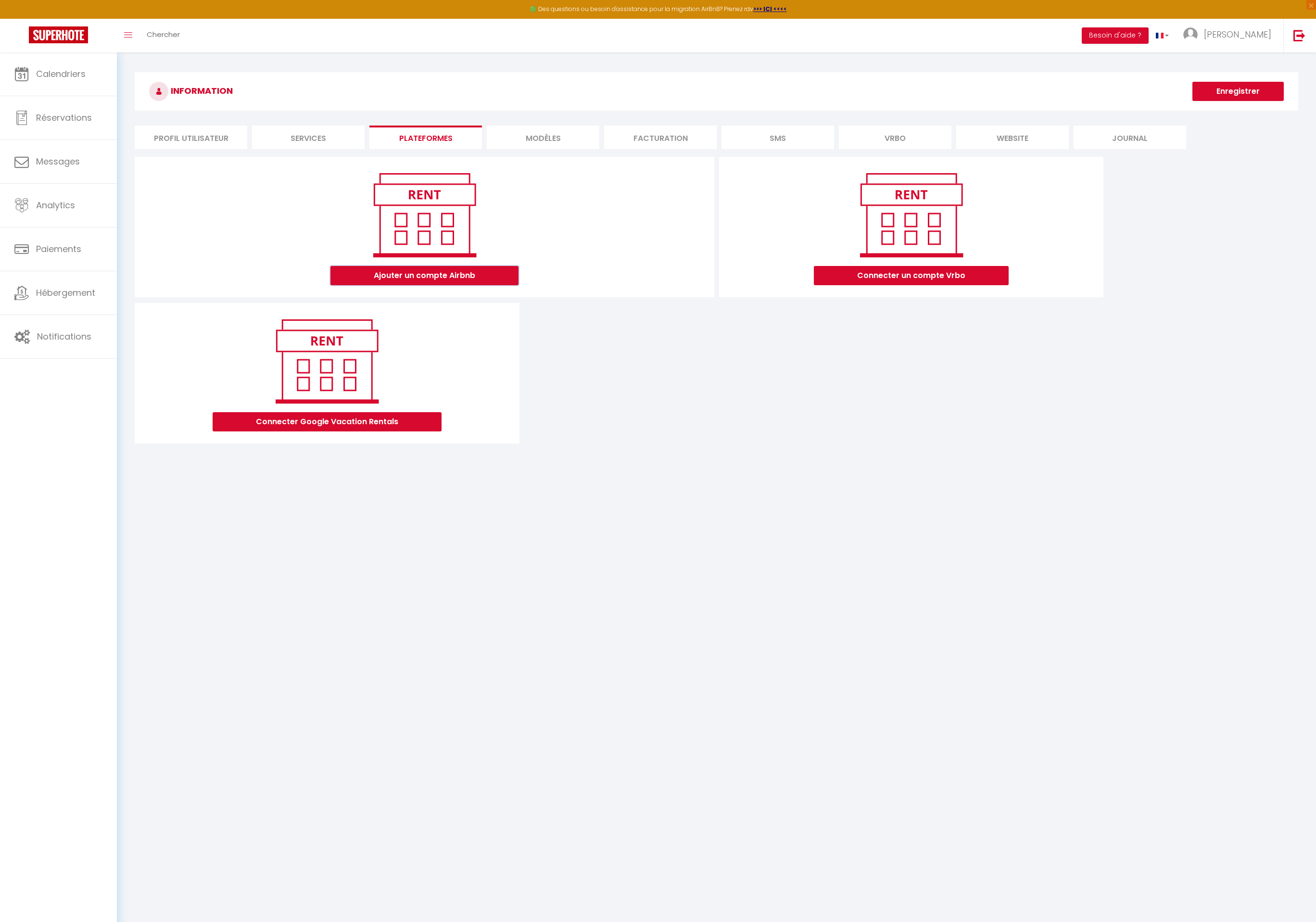
click at [394, 280] on button "Ajouter un compte Airbnb" at bounding box center [424, 275] width 188 height 19
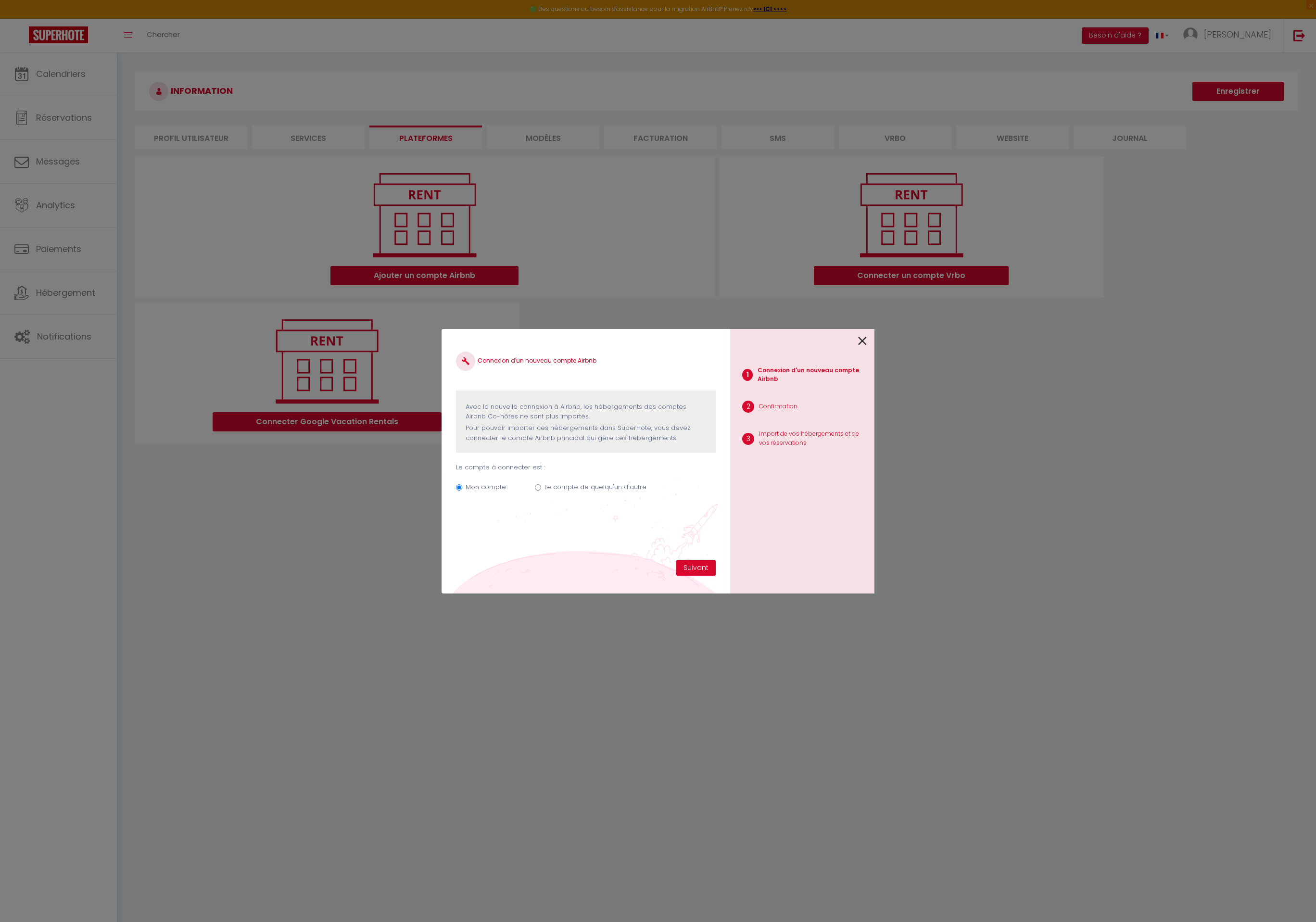
click at [862, 341] on icon at bounding box center [862, 341] width 9 height 14
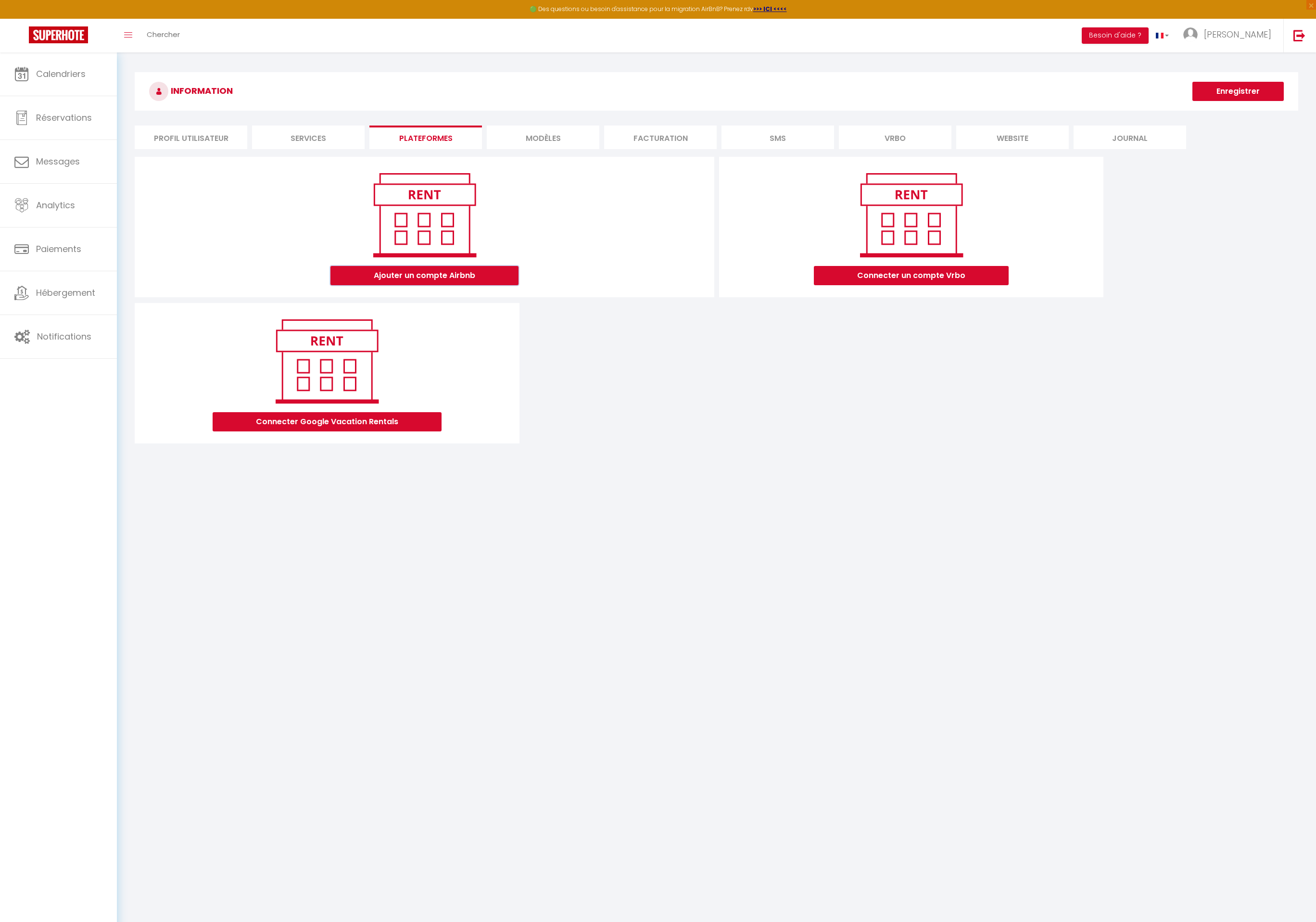
click at [472, 271] on button "Ajouter un compte Airbnb" at bounding box center [424, 275] width 188 height 19
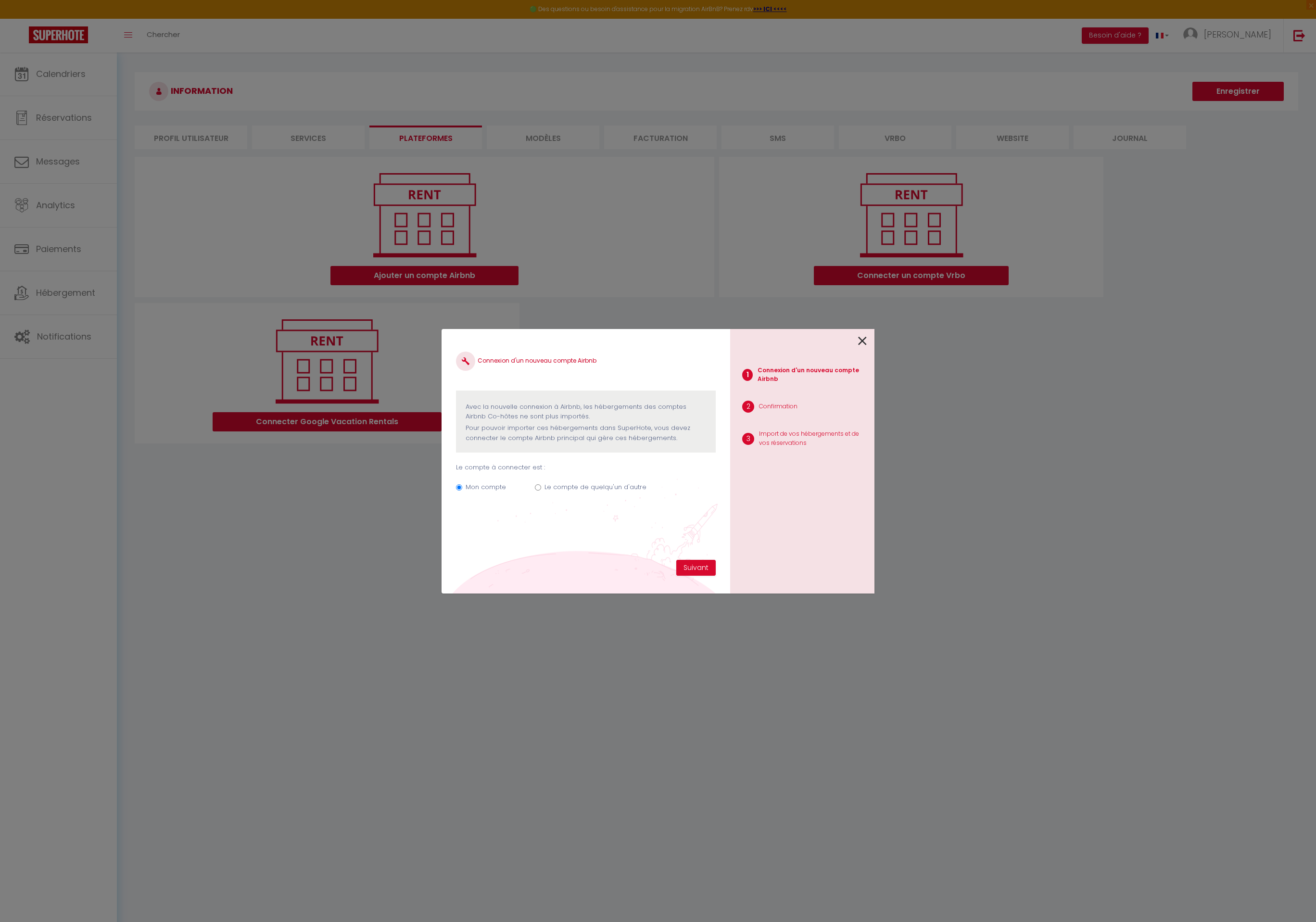
click at [623, 489] on label "Le compte de quelqu'un d'autre" at bounding box center [595, 487] width 102 height 10
click at [541, 489] on input "Le compte de quelqu'un d'autre" at bounding box center [538, 488] width 6 height 6
radio input "true"
radio input "false"
click at [863, 342] on icon at bounding box center [862, 341] width 9 height 14
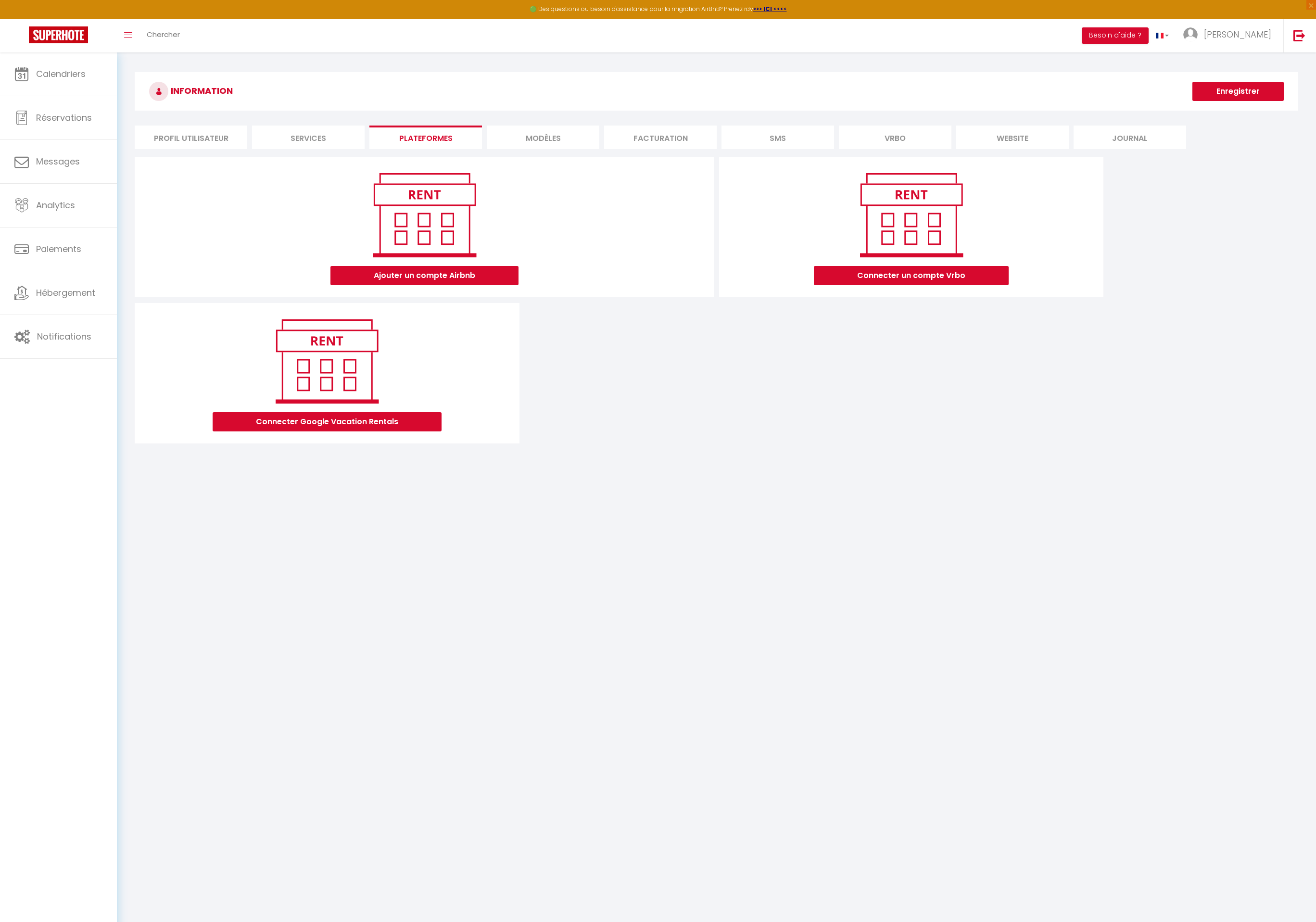
drag, startPoint x: 206, startPoint y: 142, endPoint x: 198, endPoint y: 143, distance: 8.1
click at [206, 142] on li "Profil Utilisateur" at bounding box center [191, 137] width 113 height 24
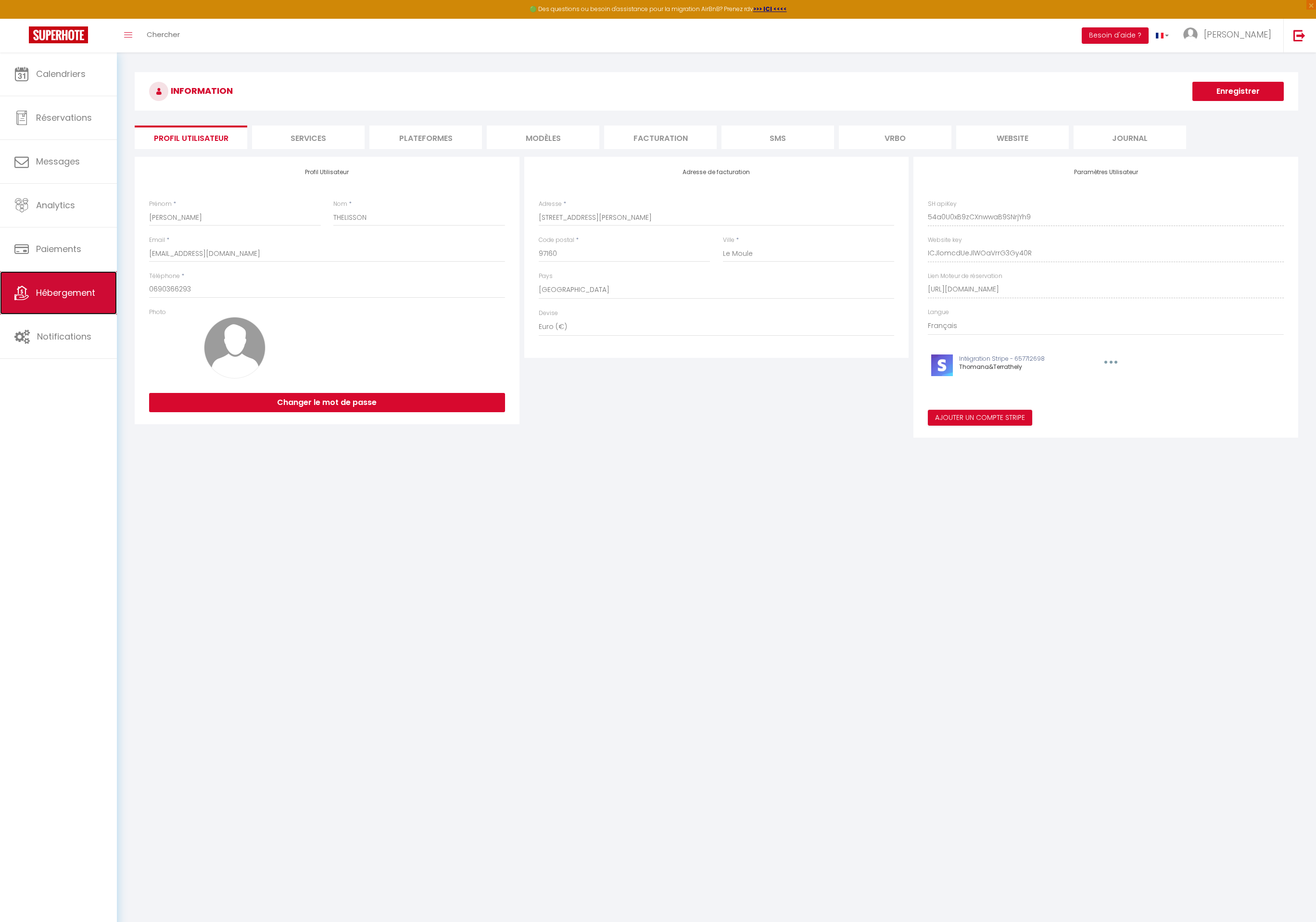
click at [68, 294] on span "Hébergement" at bounding box center [66, 293] width 59 height 12
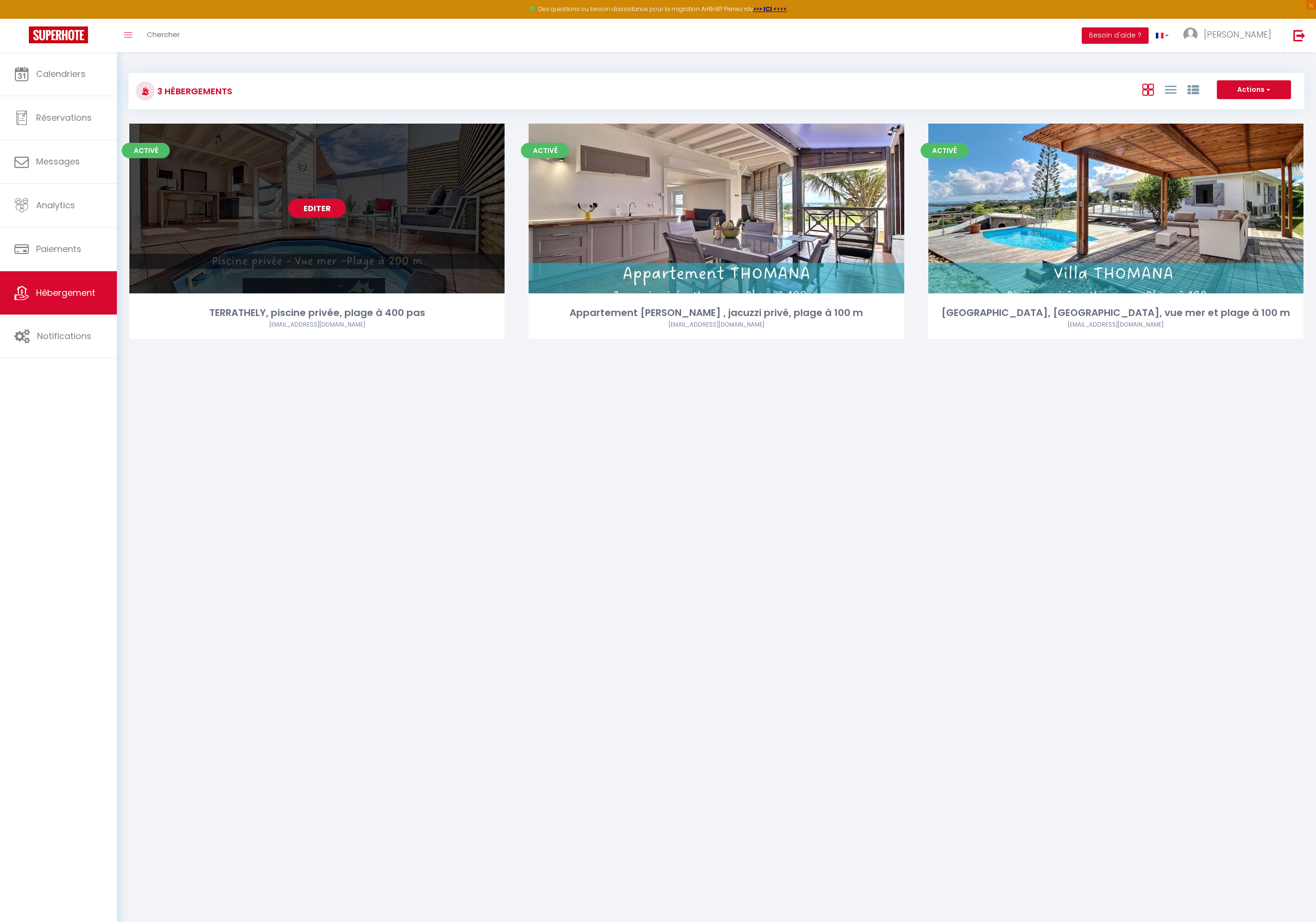
click at [316, 214] on link "Editer" at bounding box center [316, 208] width 57 height 19
click at [307, 209] on link "Editer" at bounding box center [316, 208] width 57 height 19
select select "3"
select select "2"
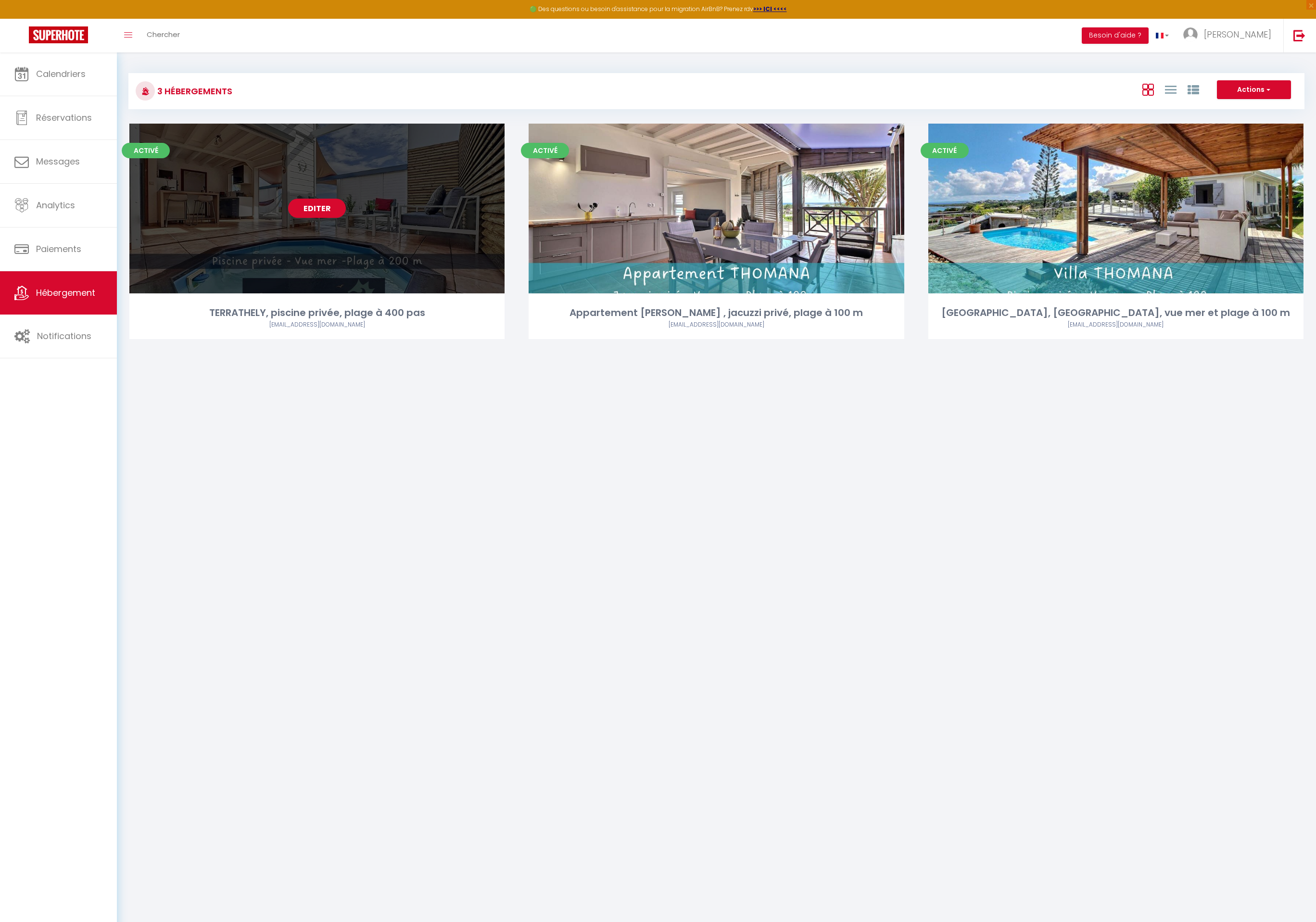
select select "1"
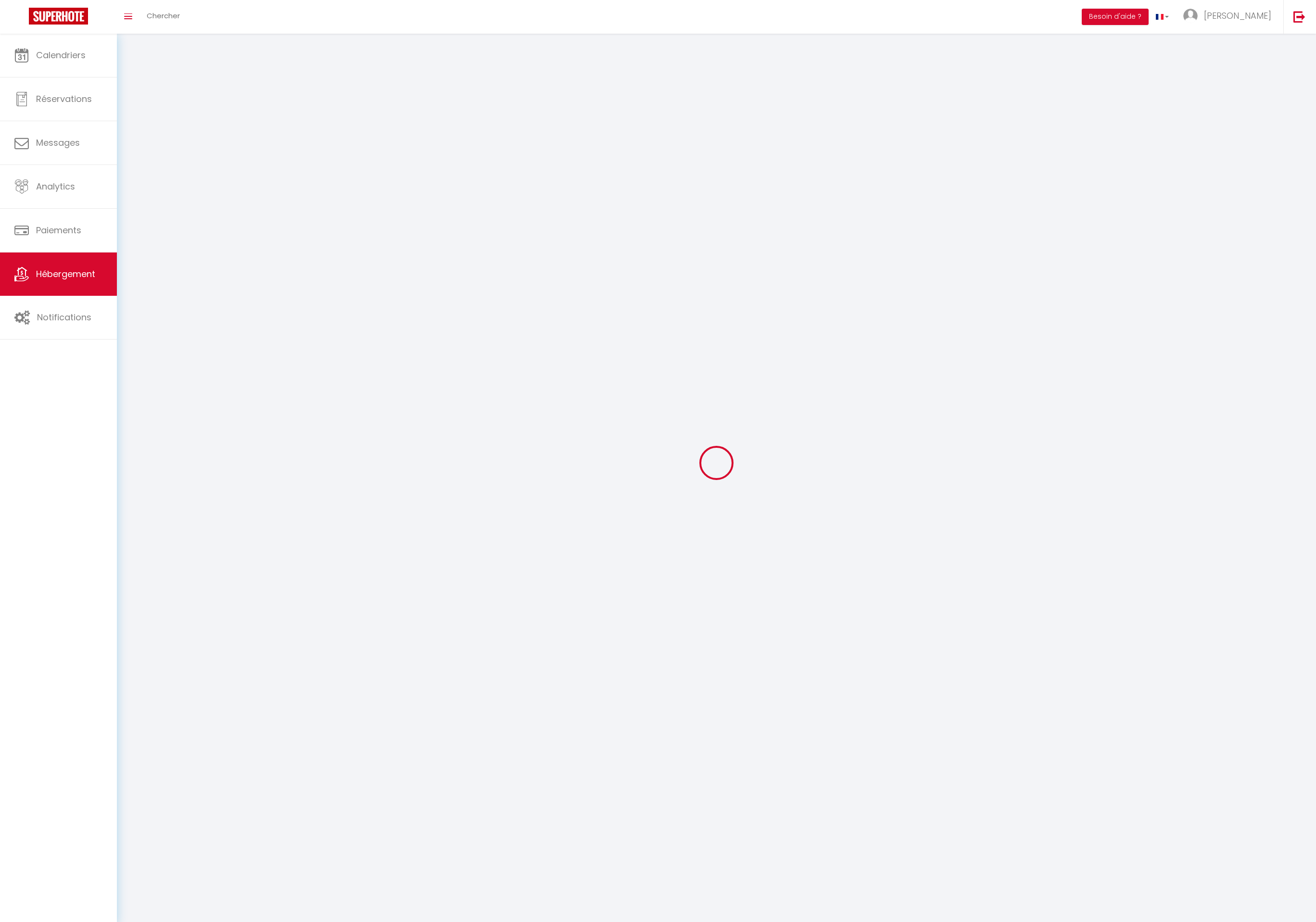
select select
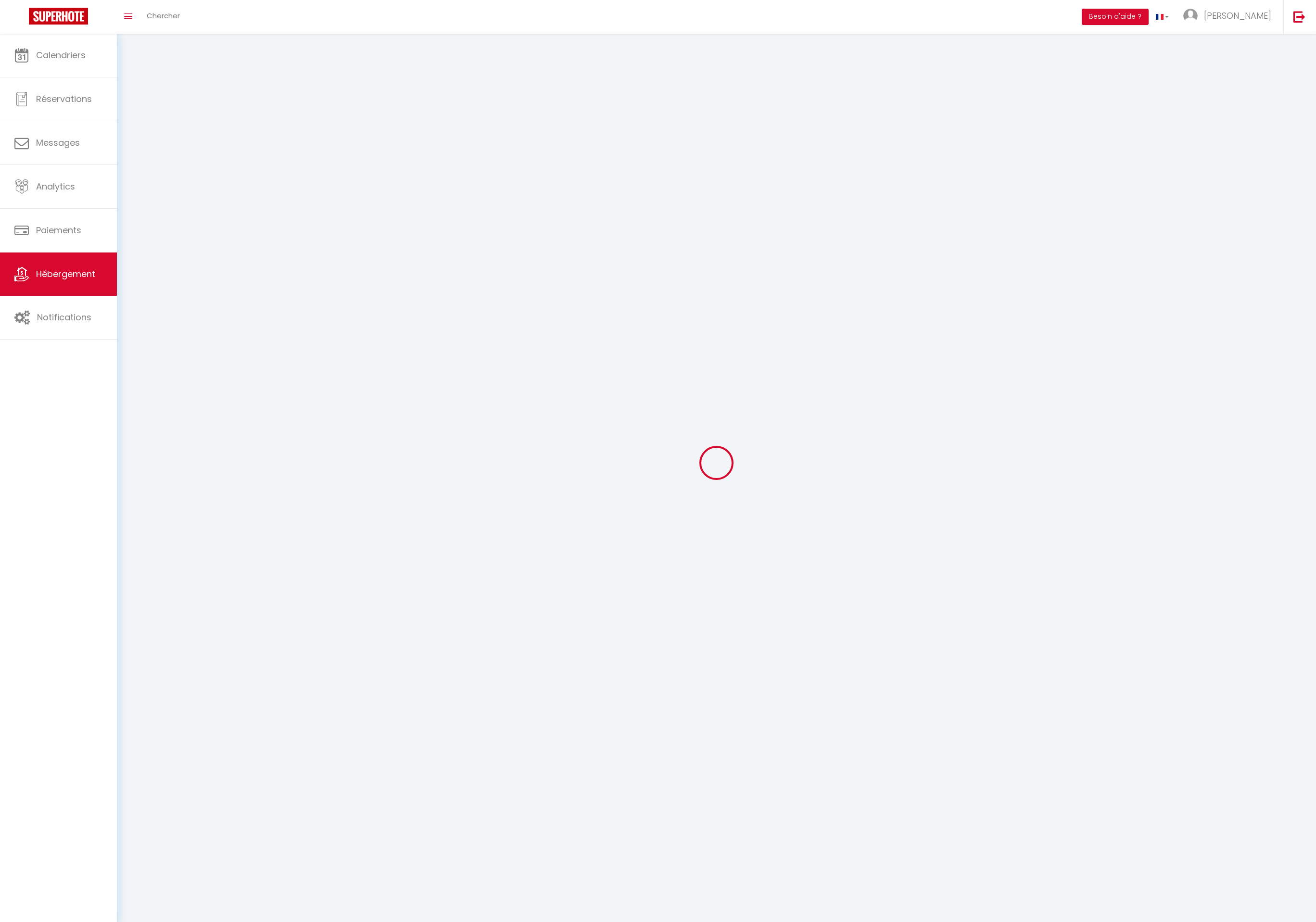
checkbox input "false"
select select
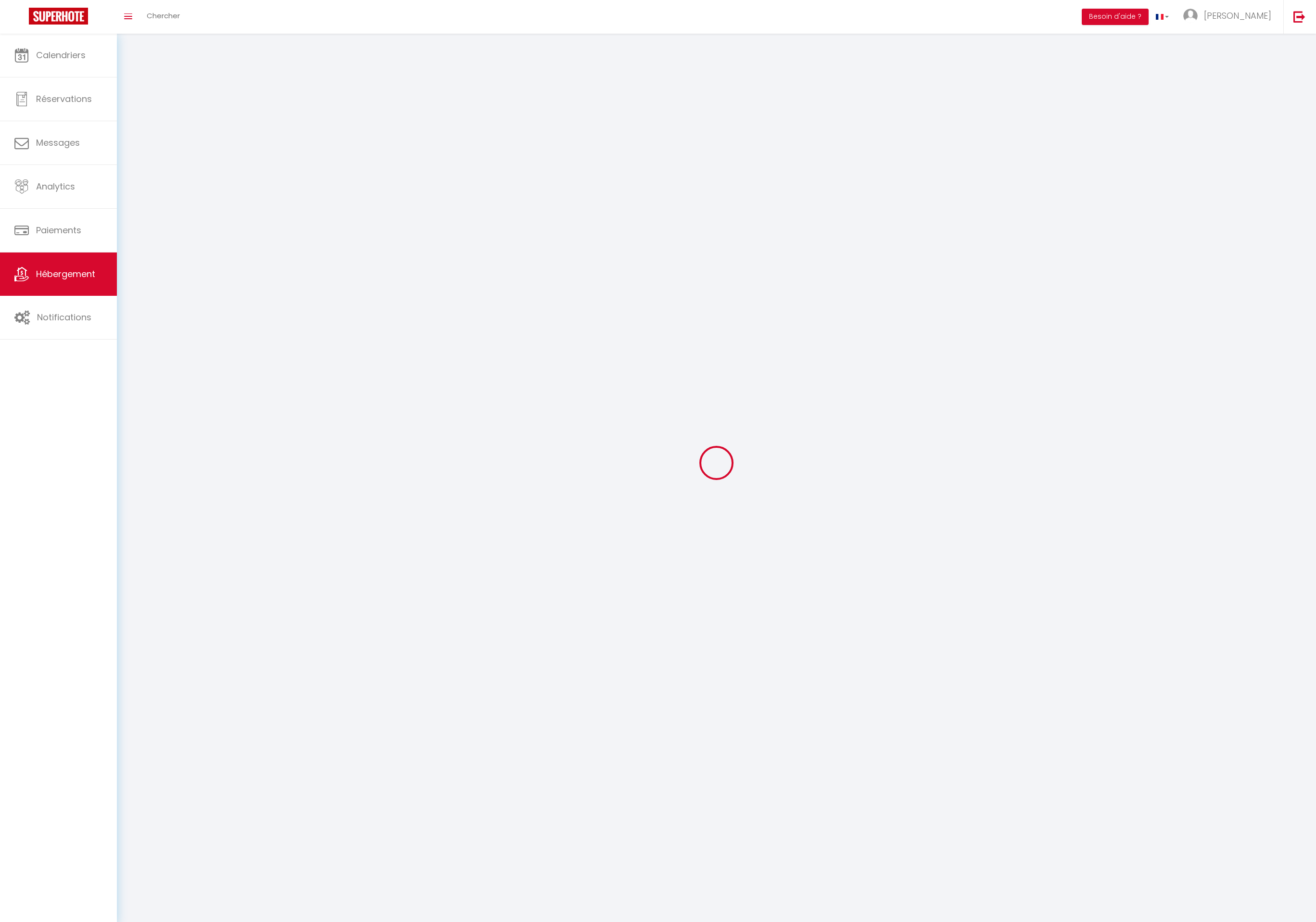
select select
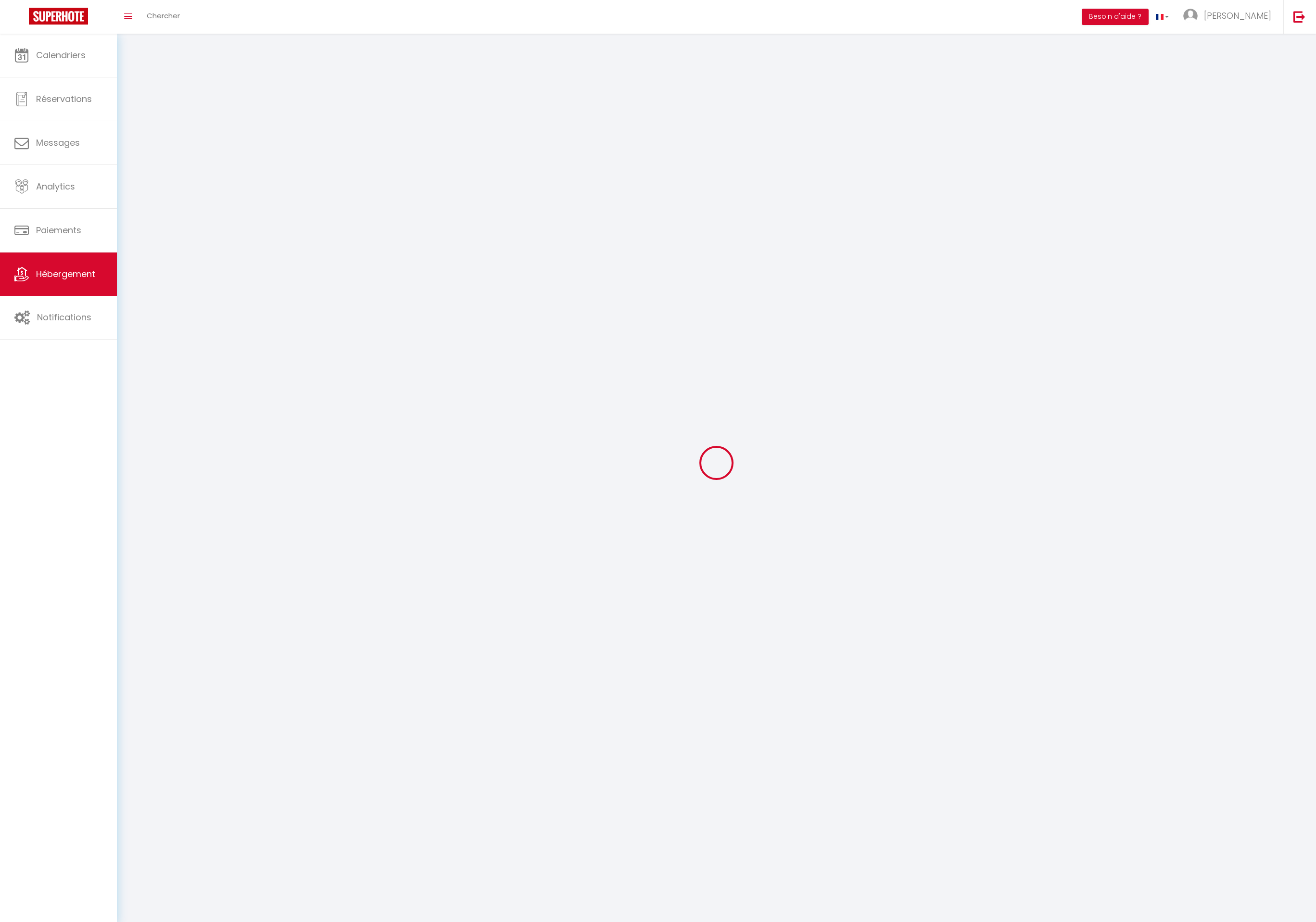
select select
checkbox input "false"
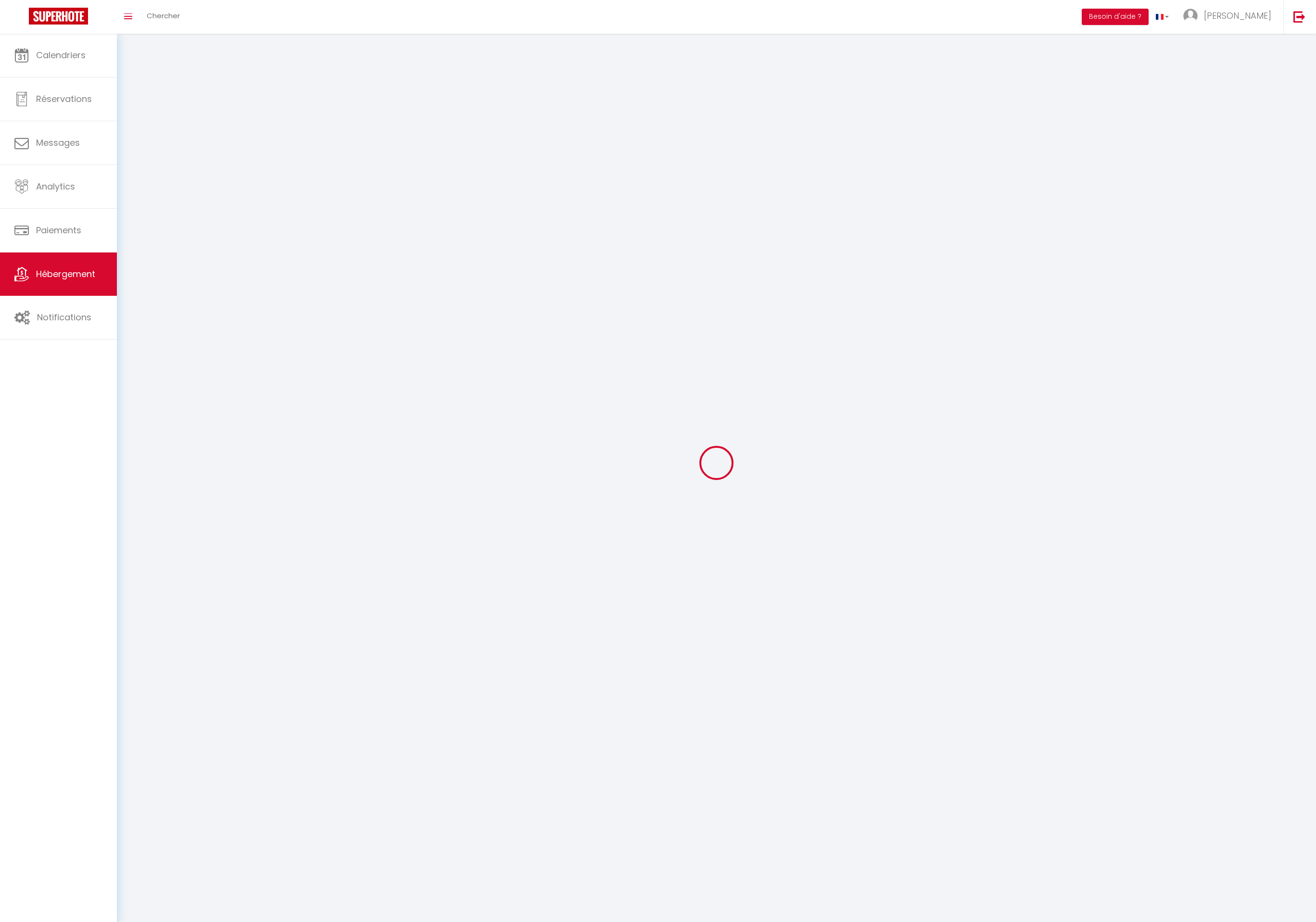
select select
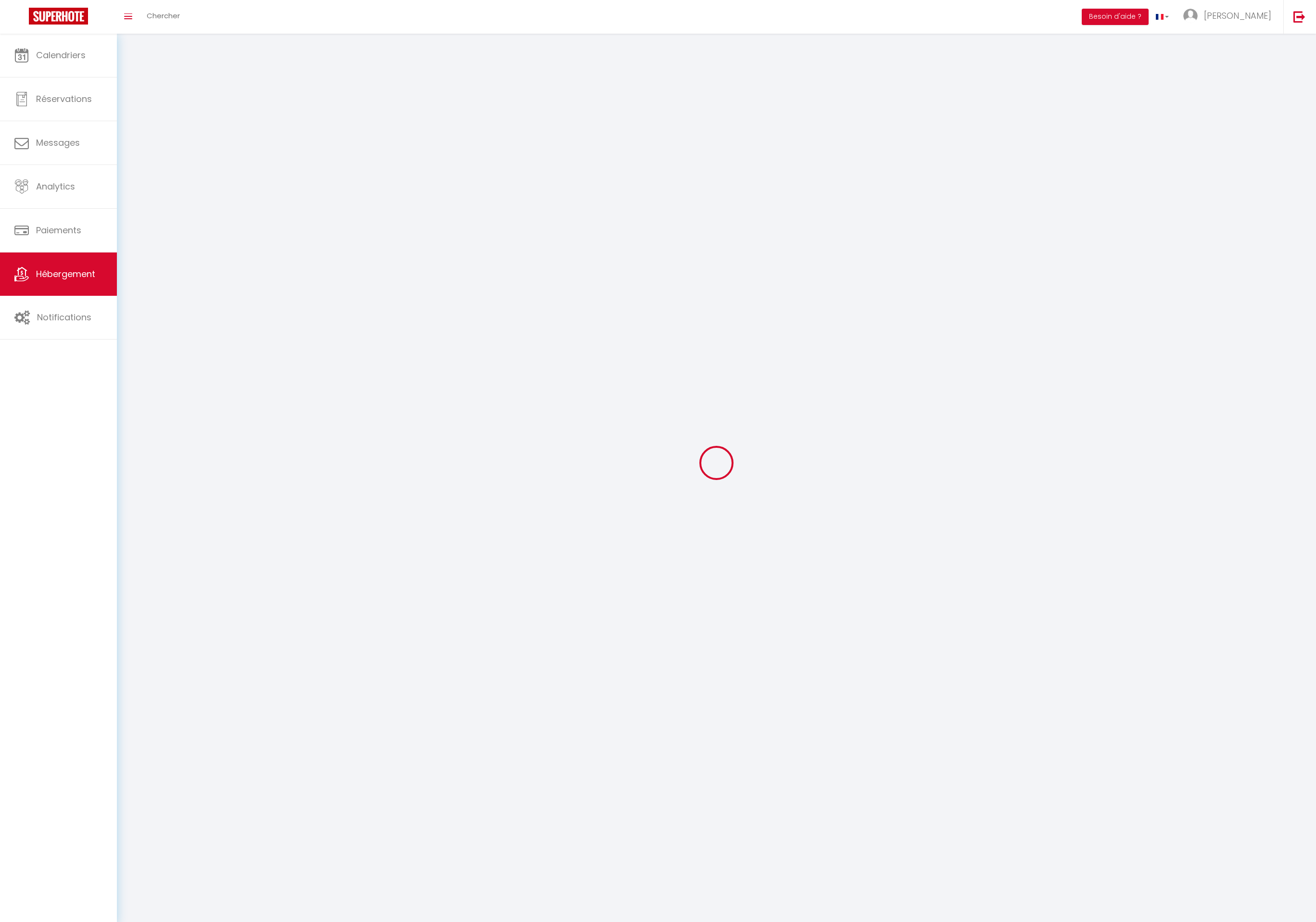
select select
checkbox input "false"
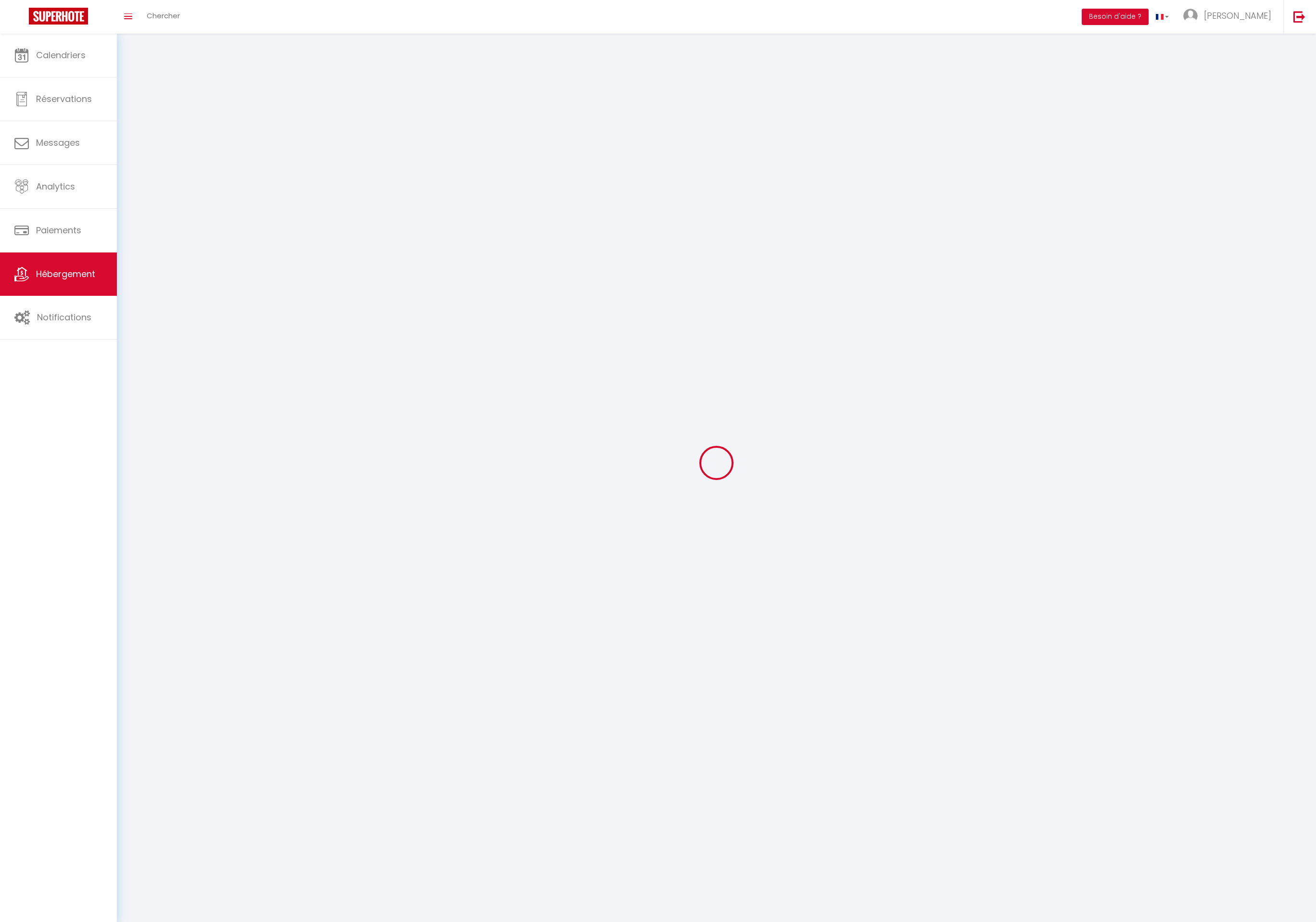
checkbox input "false"
select select
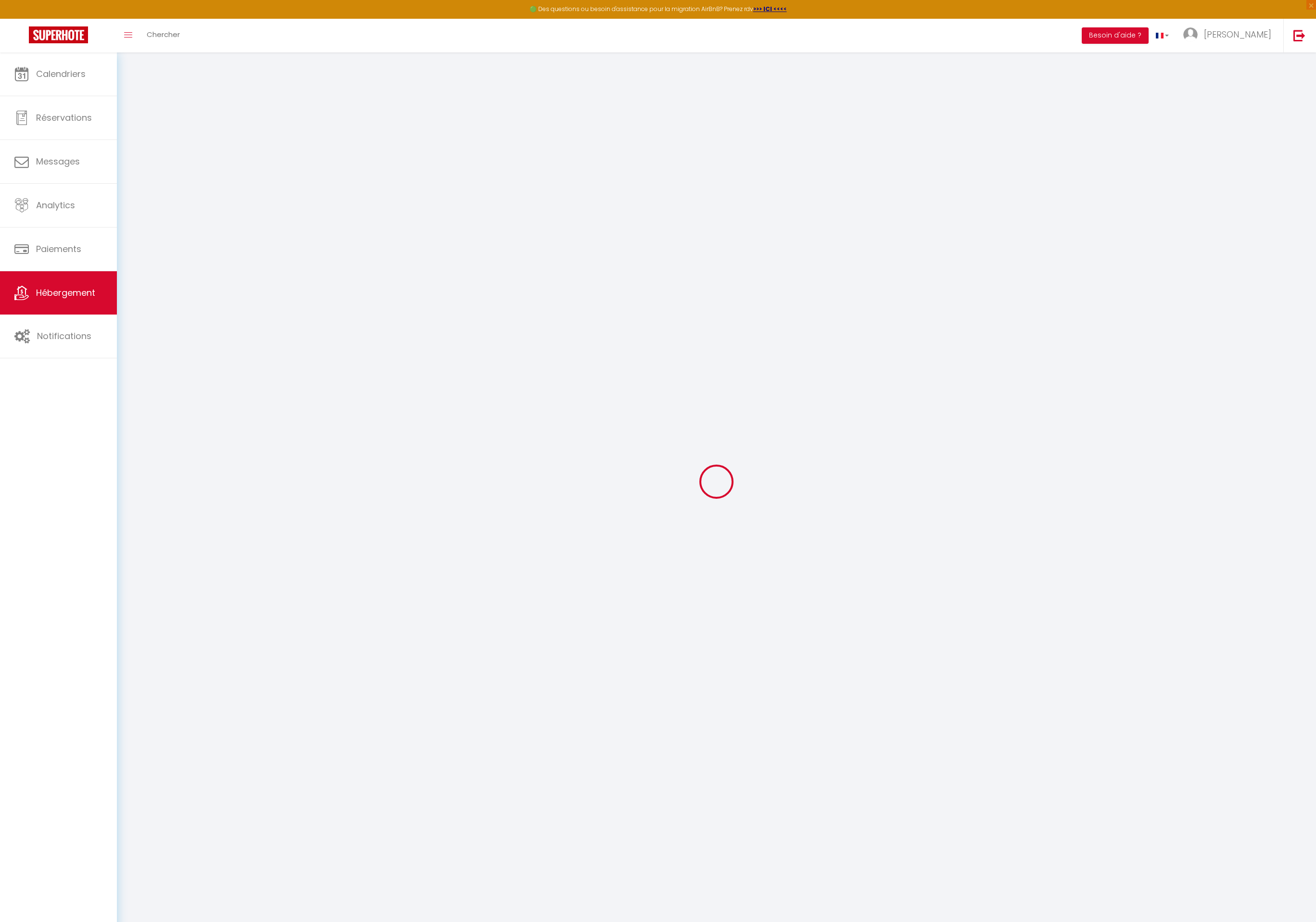
select select "+ 10 %"
select select "+ 18 %"
select select "+ 15 %"
select select
checkbox input "false"
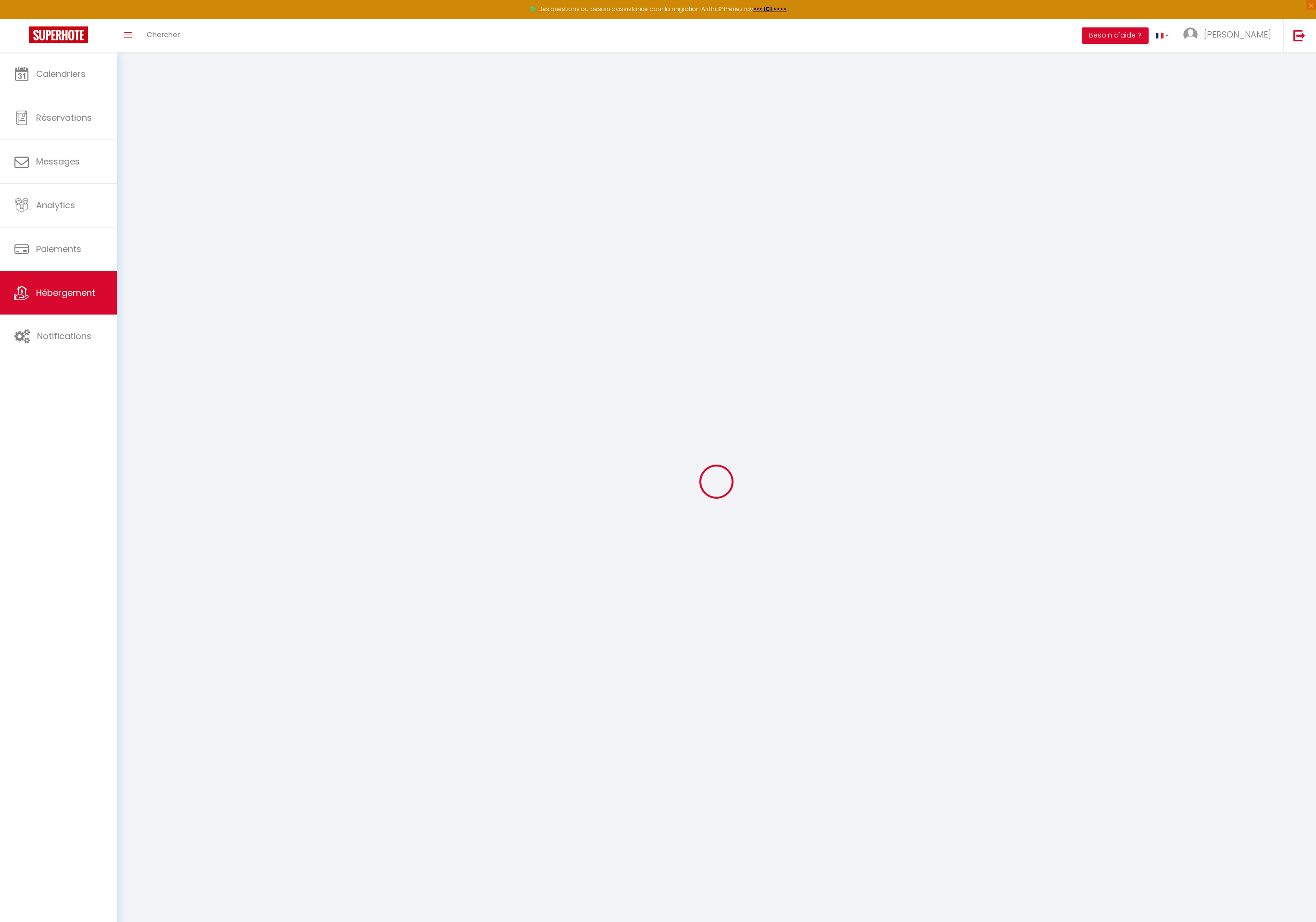
checkbox input "false"
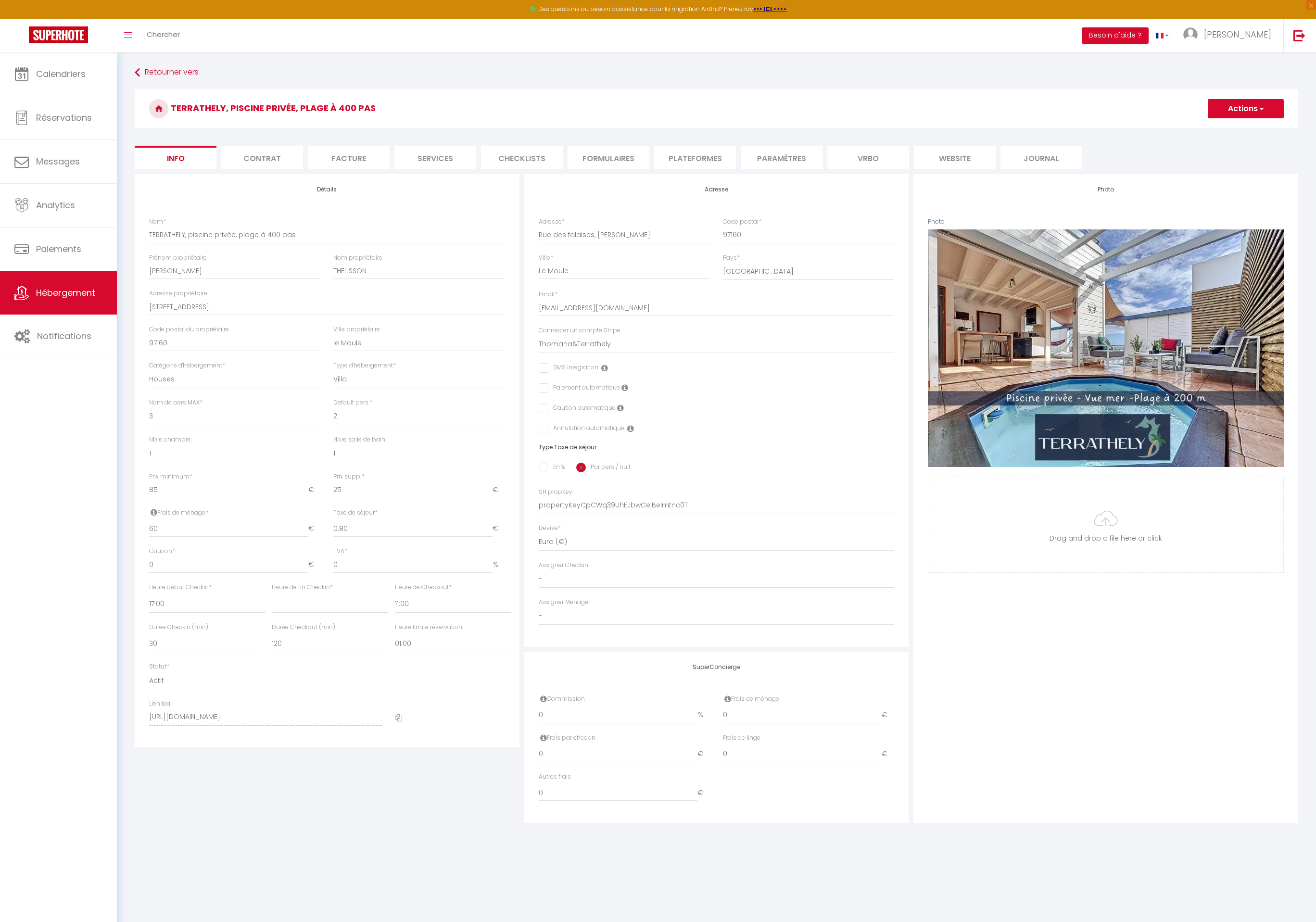
select select
checkbox input "false"
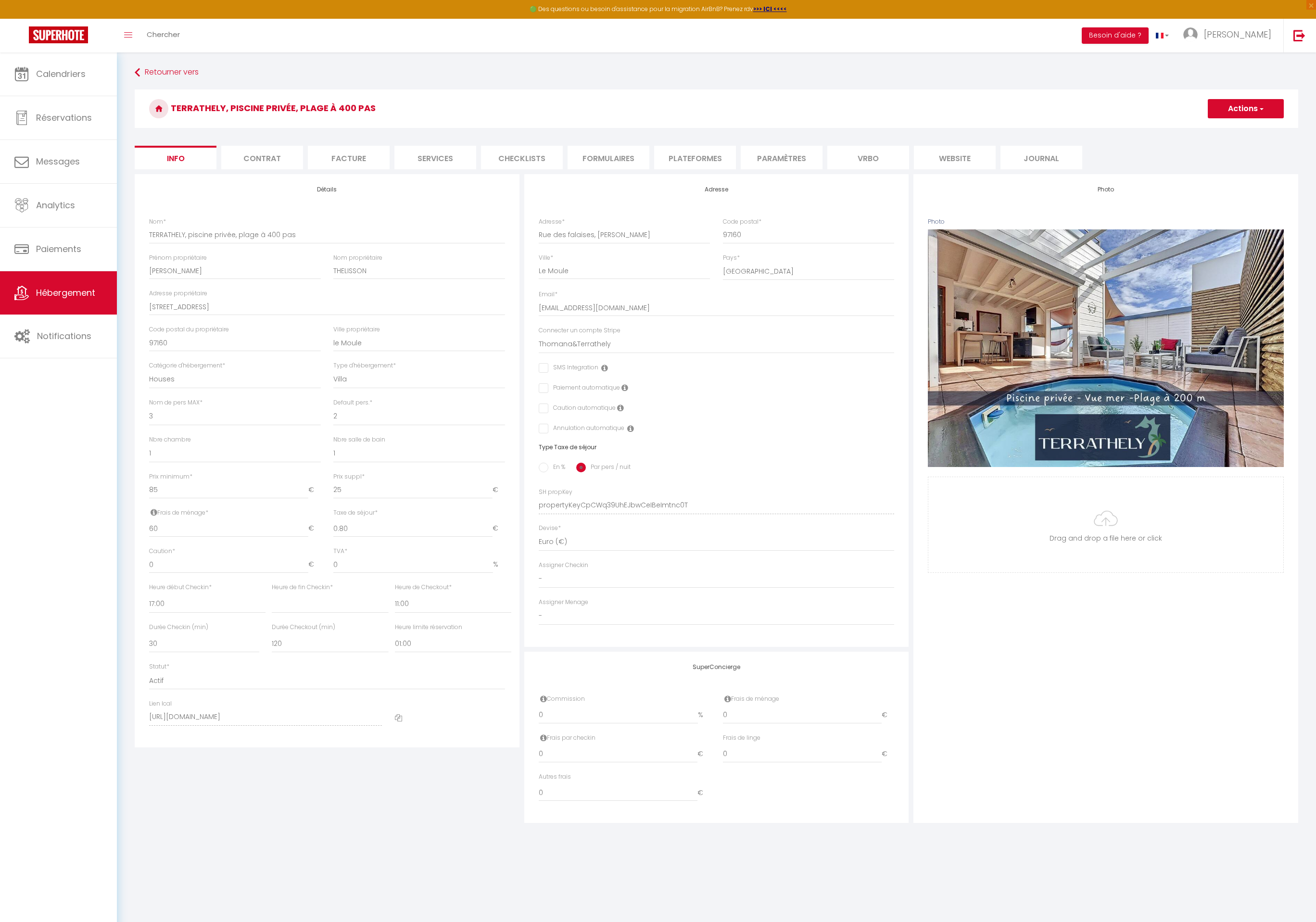
select select "EUR"
select select
select select "4465-7388335"
click at [696, 164] on li "Plateformes" at bounding box center [695, 157] width 82 height 24
select select
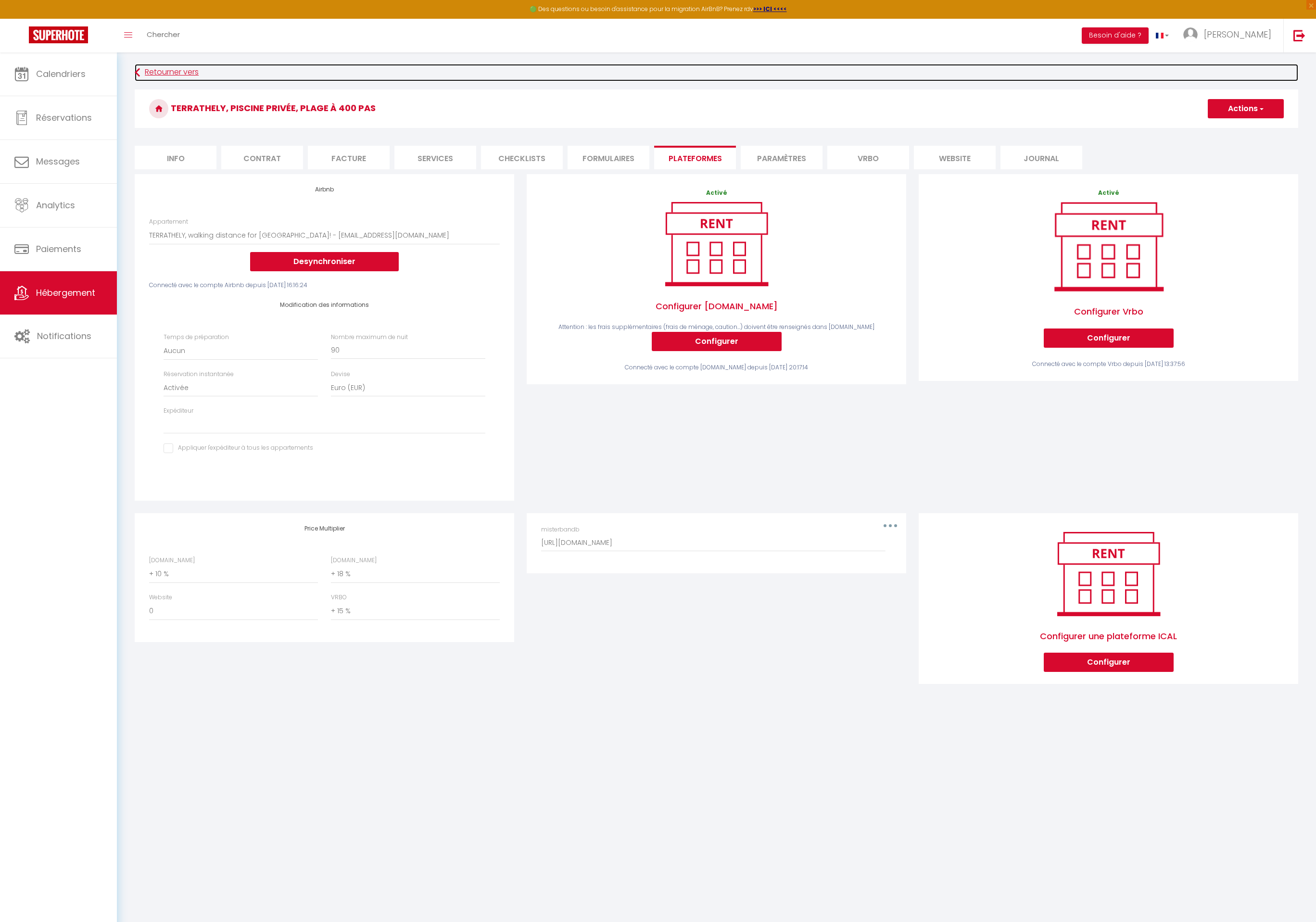
click at [175, 70] on link "Retourner vers" at bounding box center [716, 72] width 1164 height 17
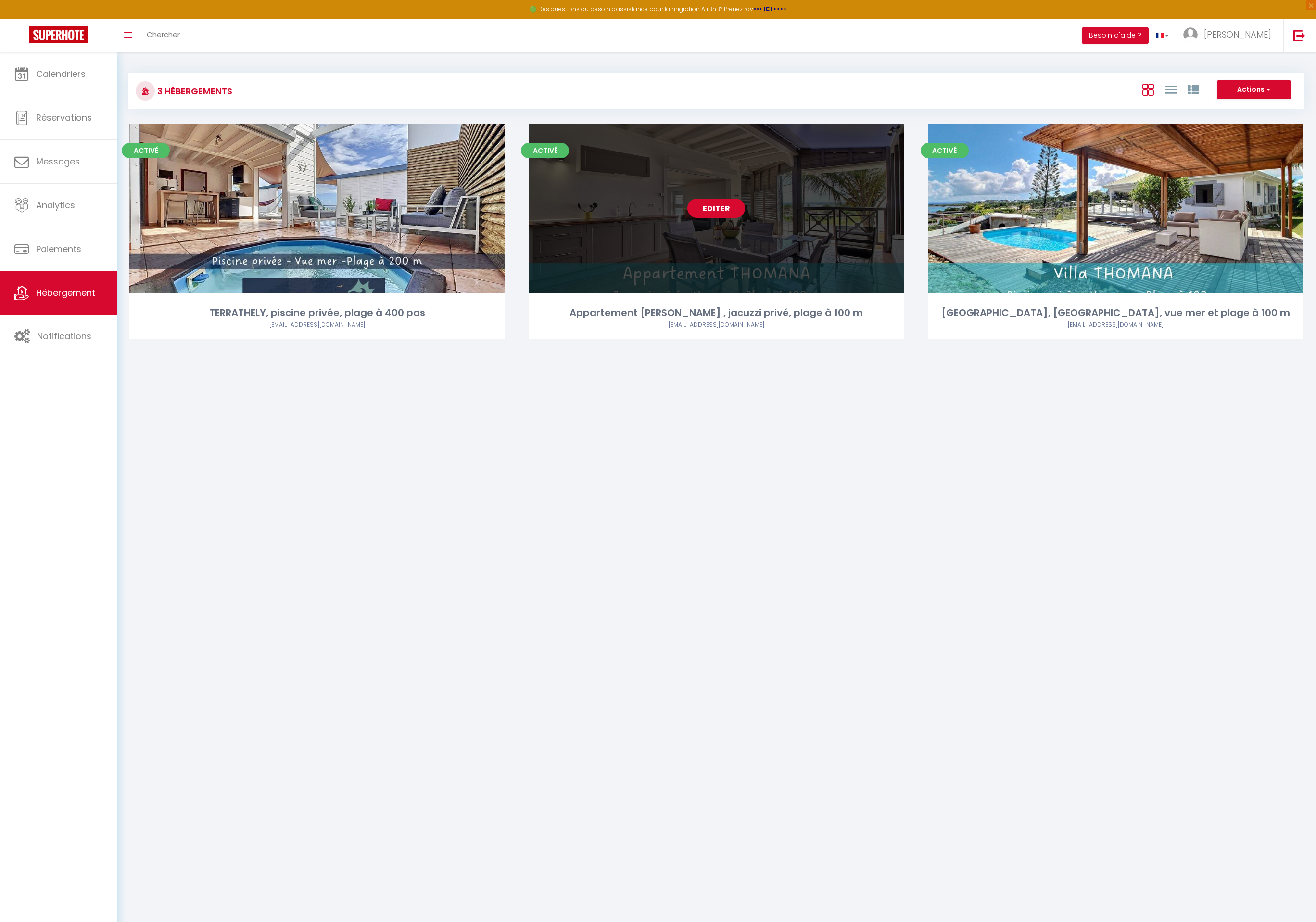
click at [712, 213] on link "Editer" at bounding box center [716, 208] width 57 height 19
select select "3"
select select "2"
select select "1"
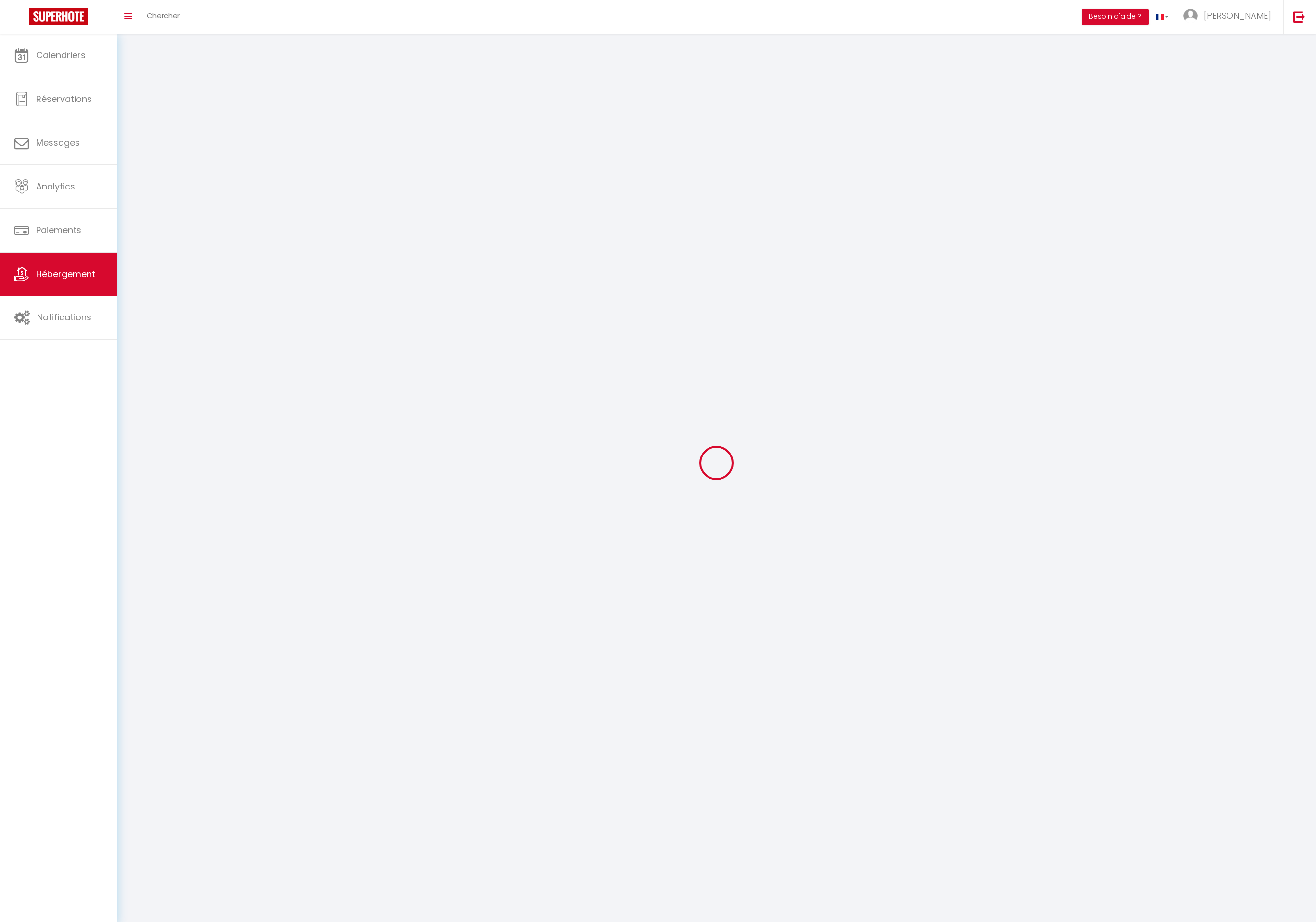
select select
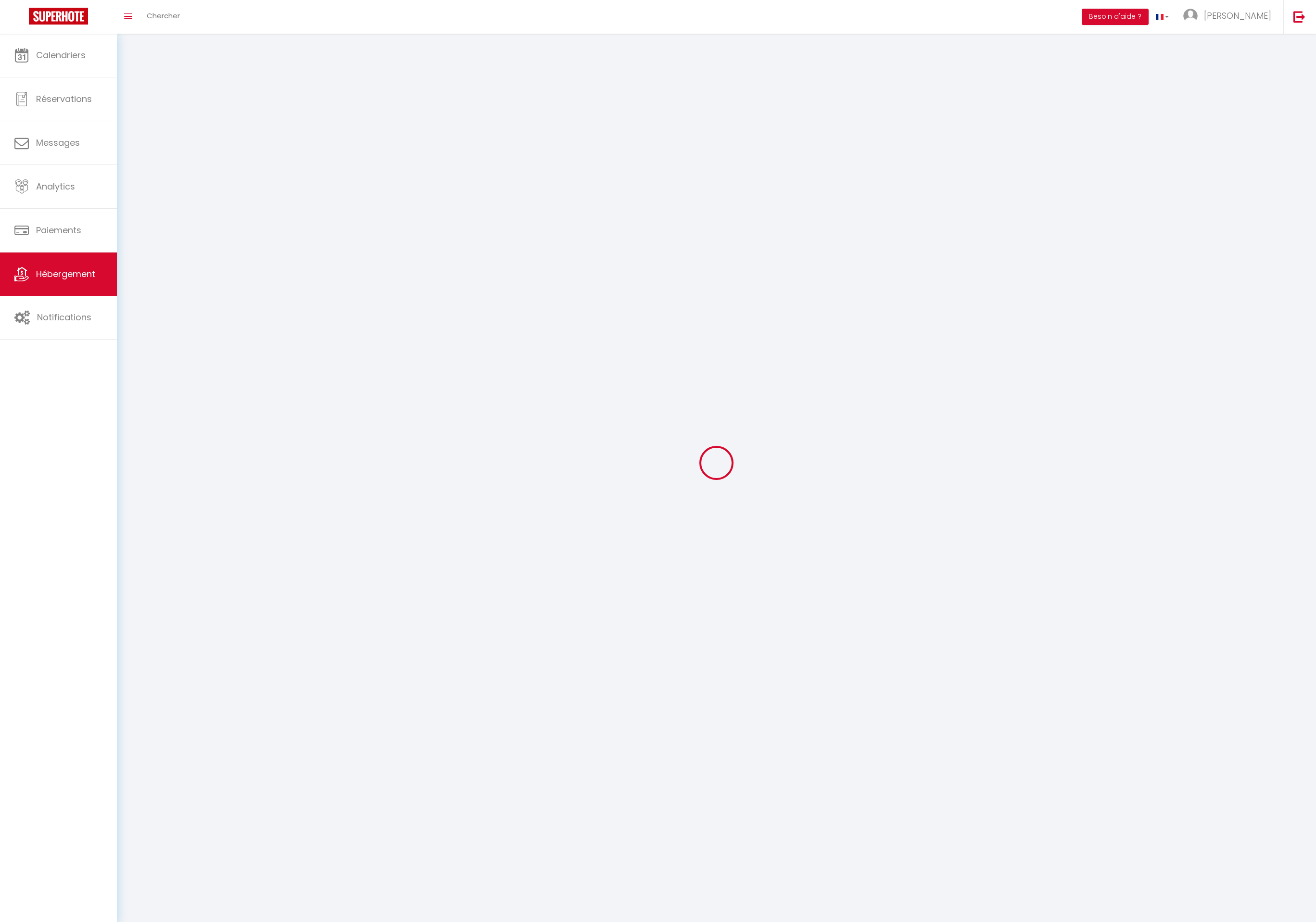
checkbox input "false"
select select
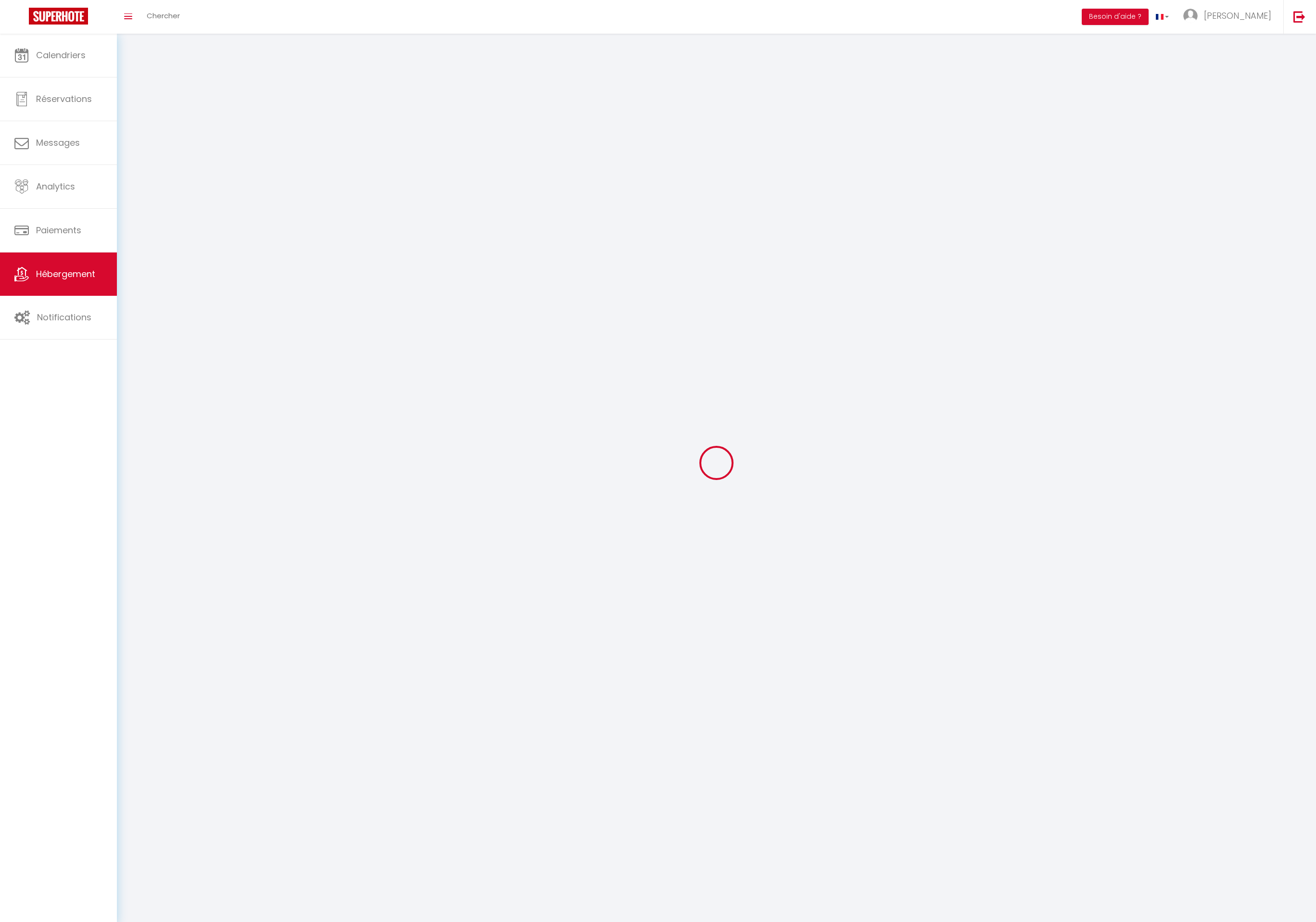
select select
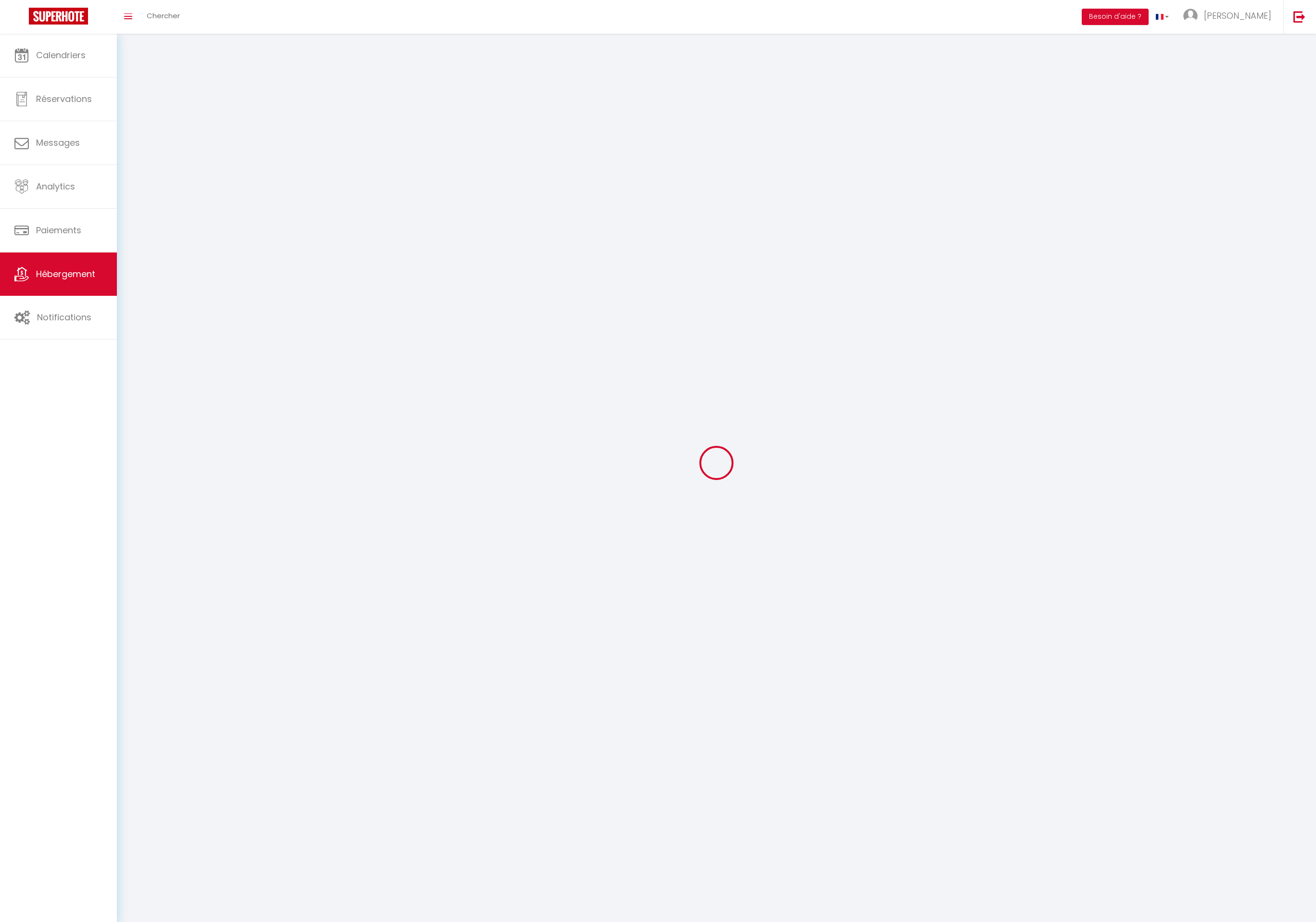
select select
checkbox input "false"
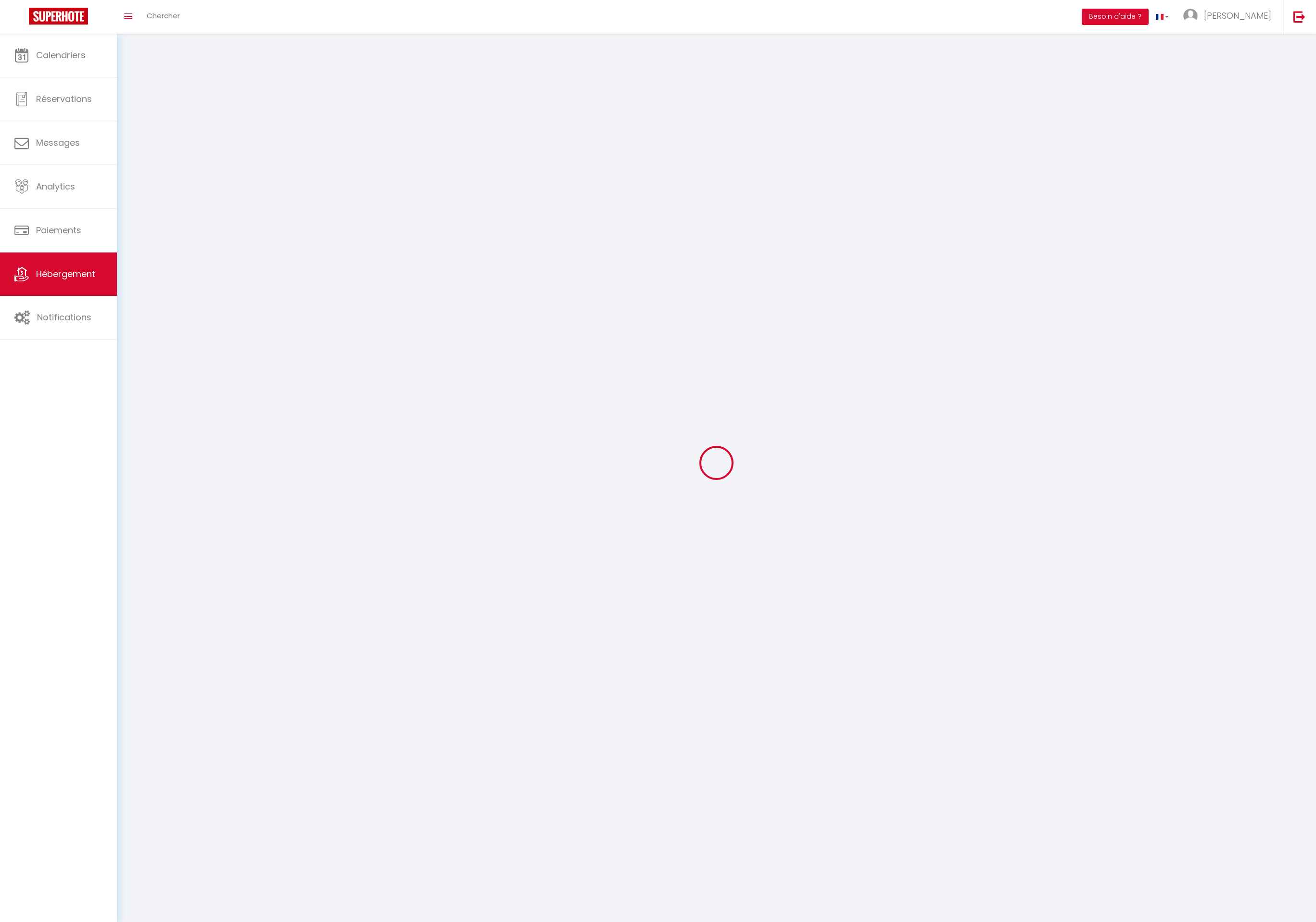
select select
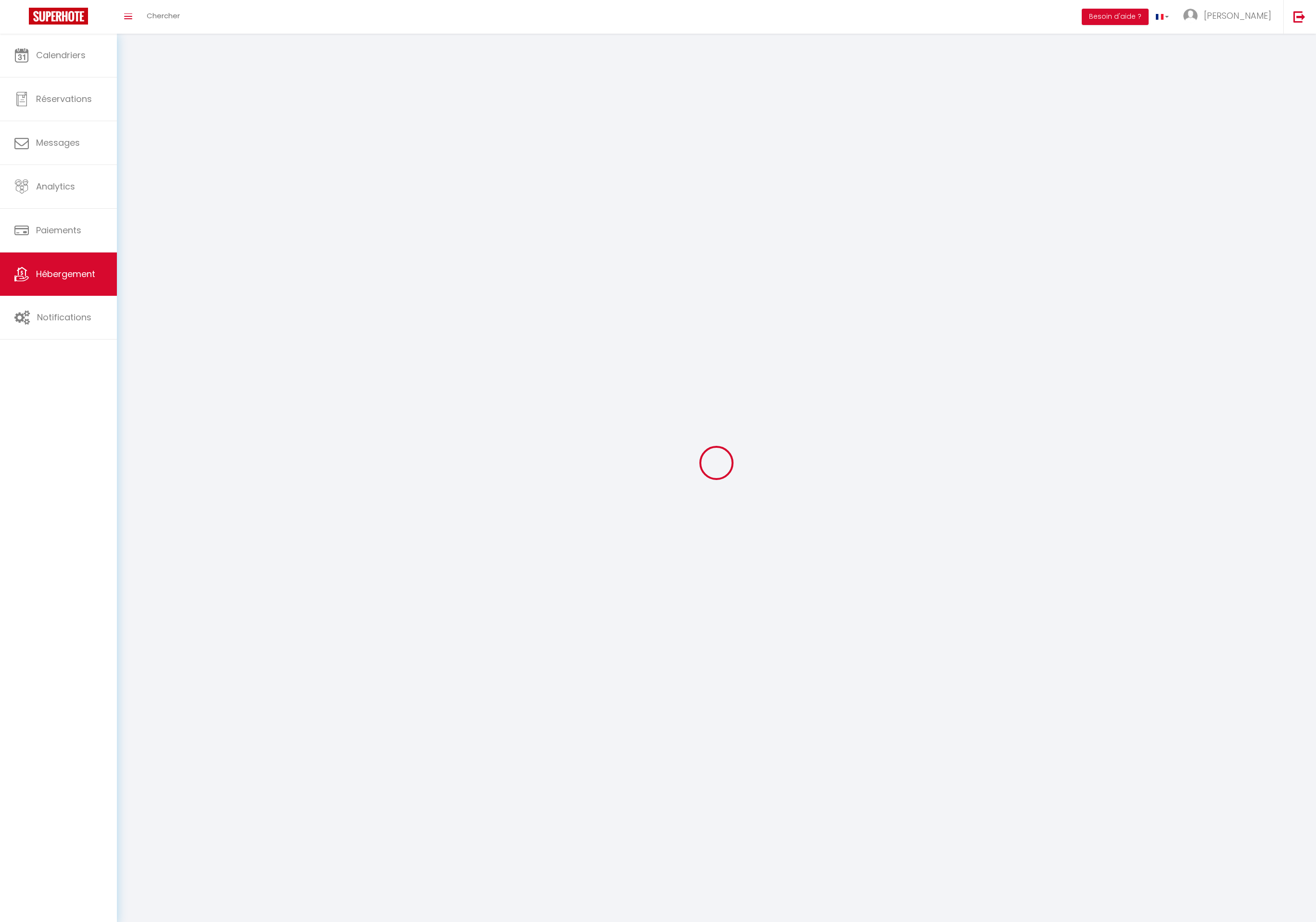
select select
checkbox input "false"
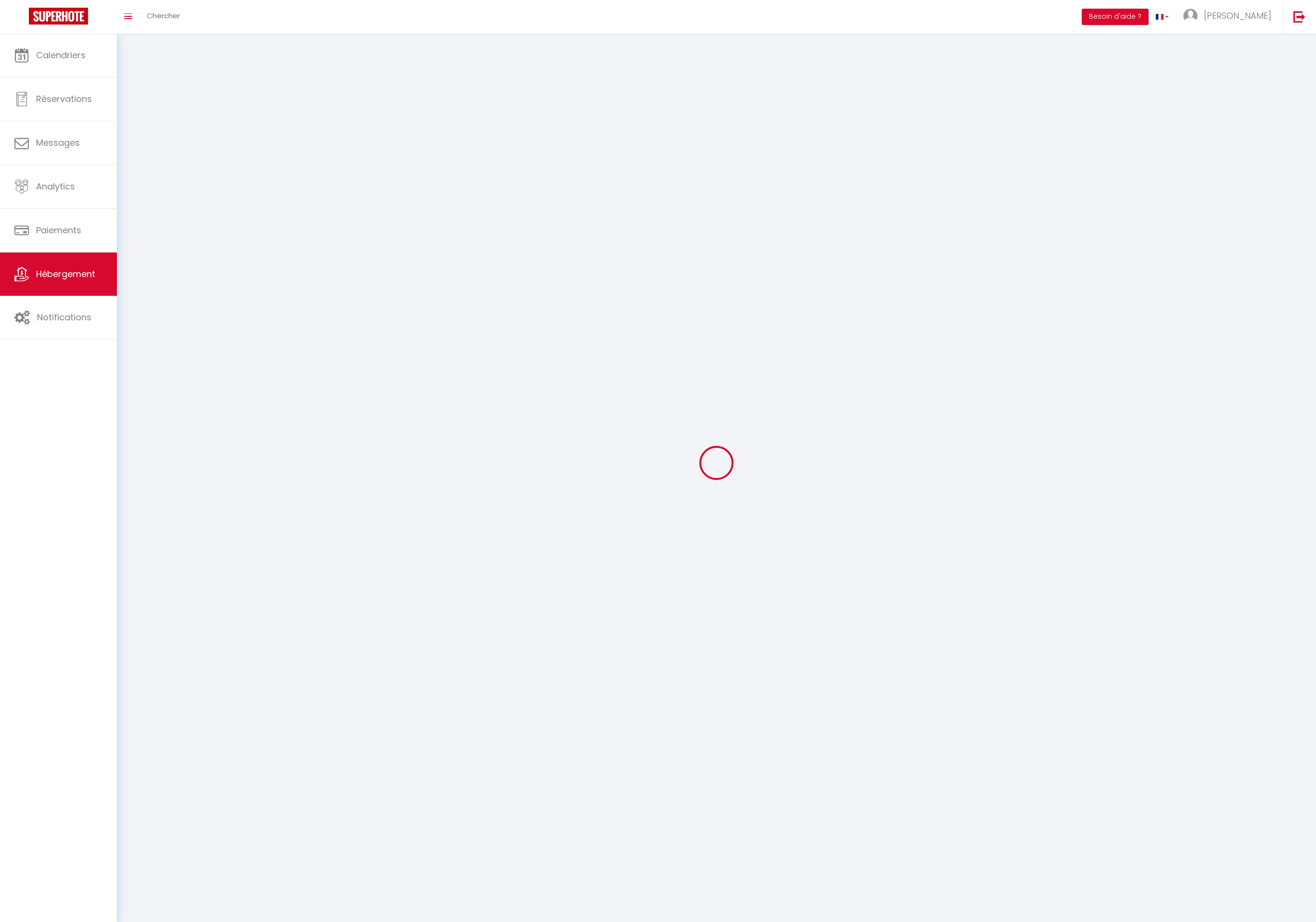
checkbox input "false"
select select
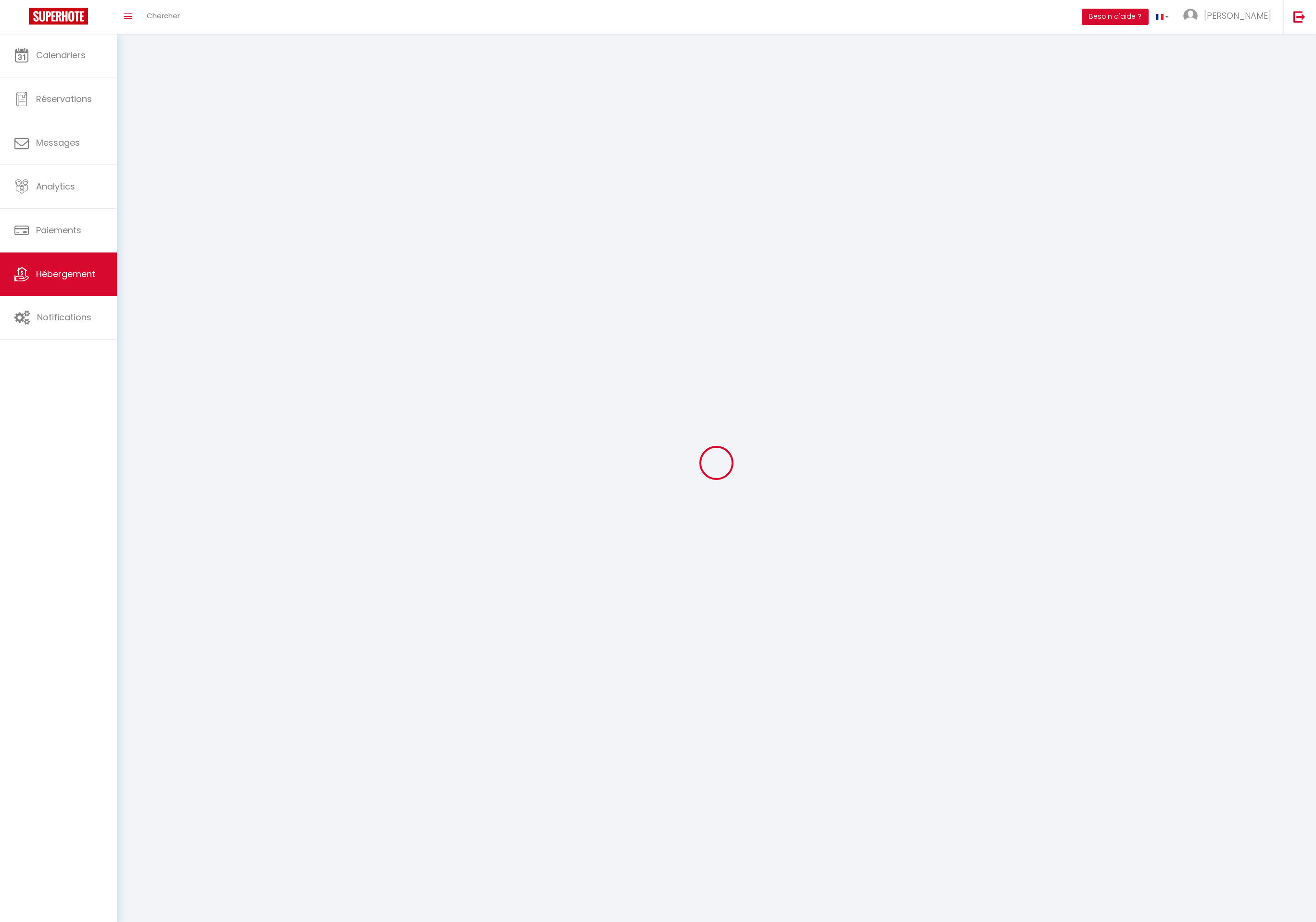
select select
checkbox input "false"
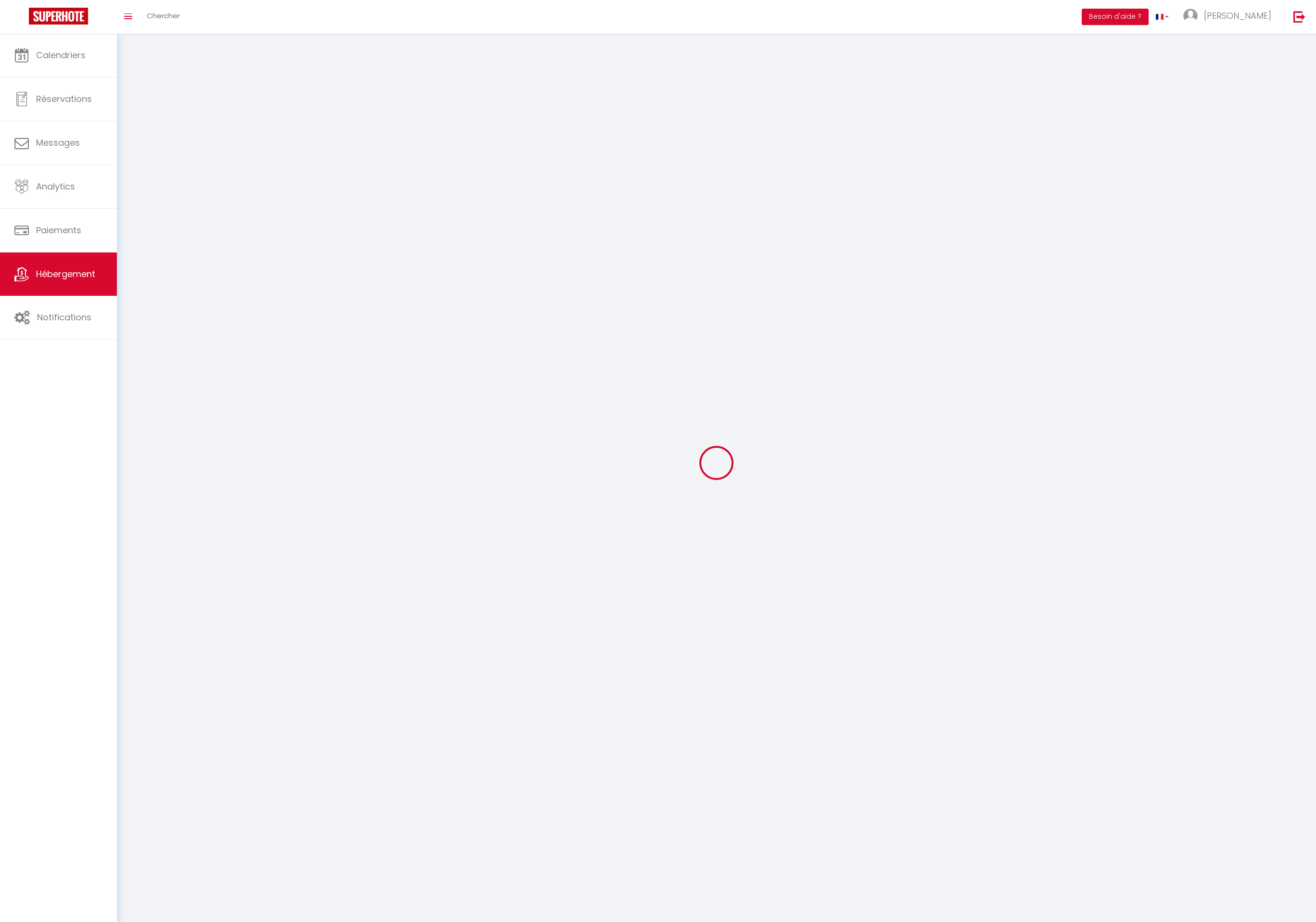
checkbox input "false"
select select
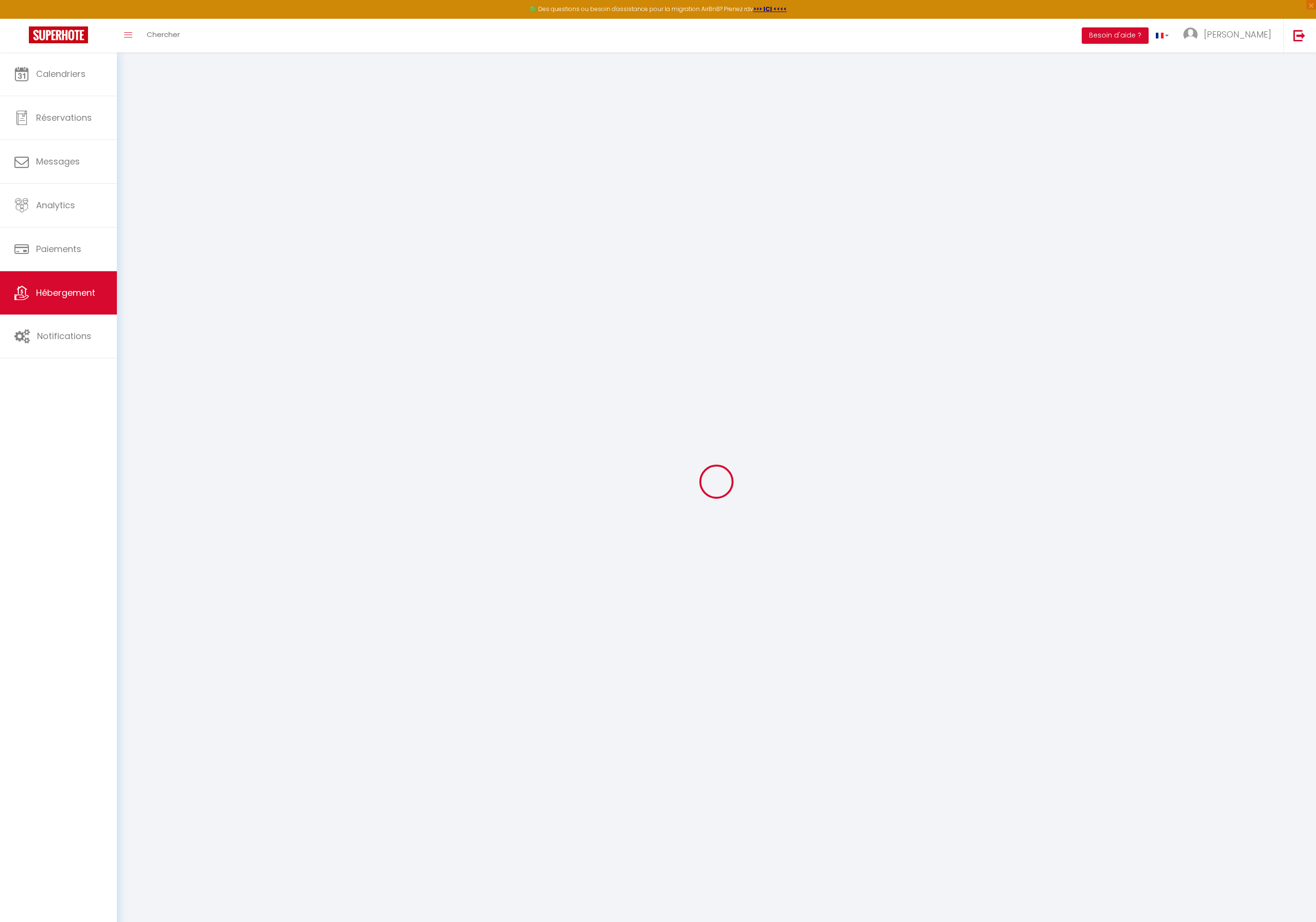
checkbox input "false"
select select "17:00"
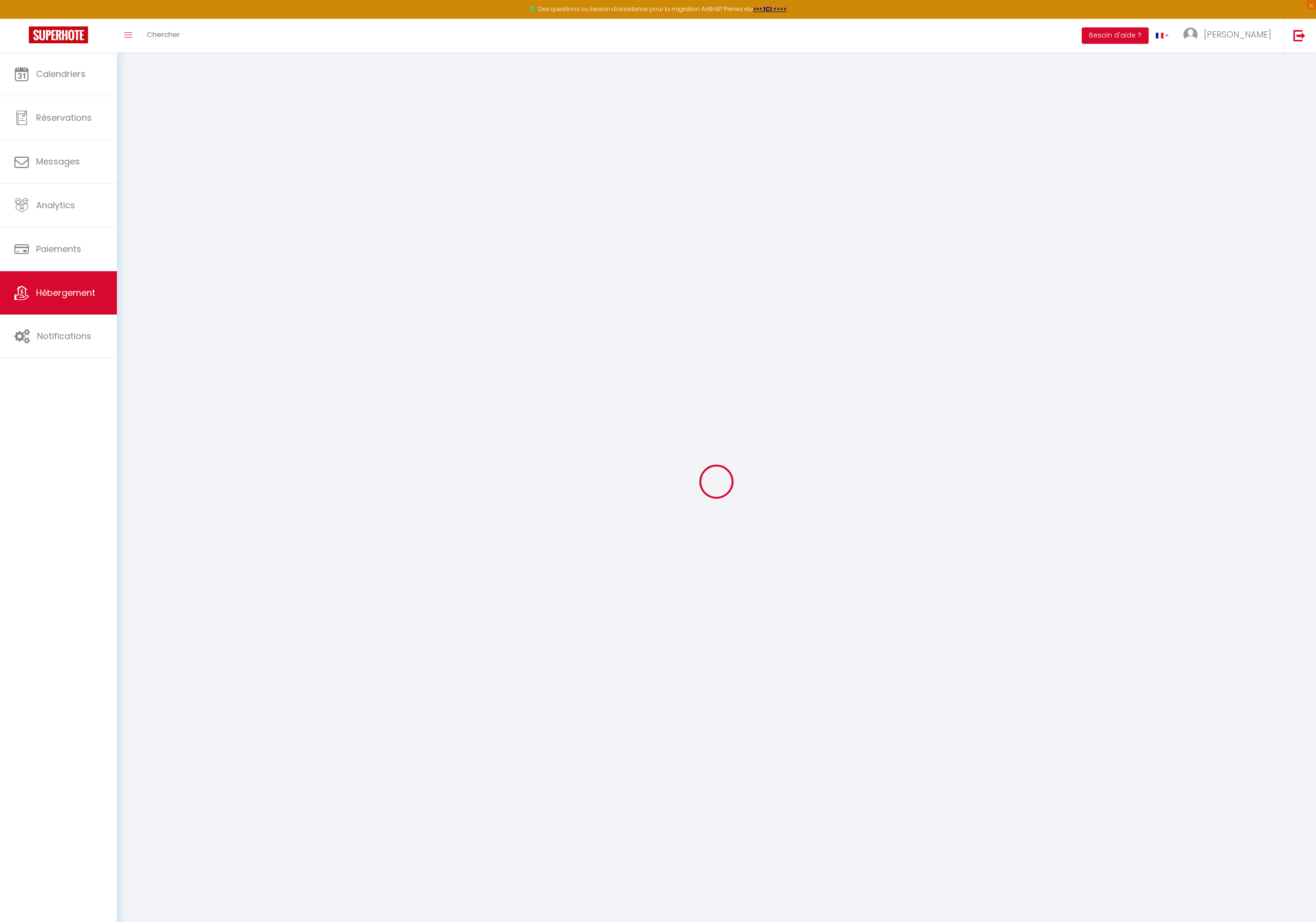
select select
select select "11:00"
select select "30"
select select "120"
select select "01:00"
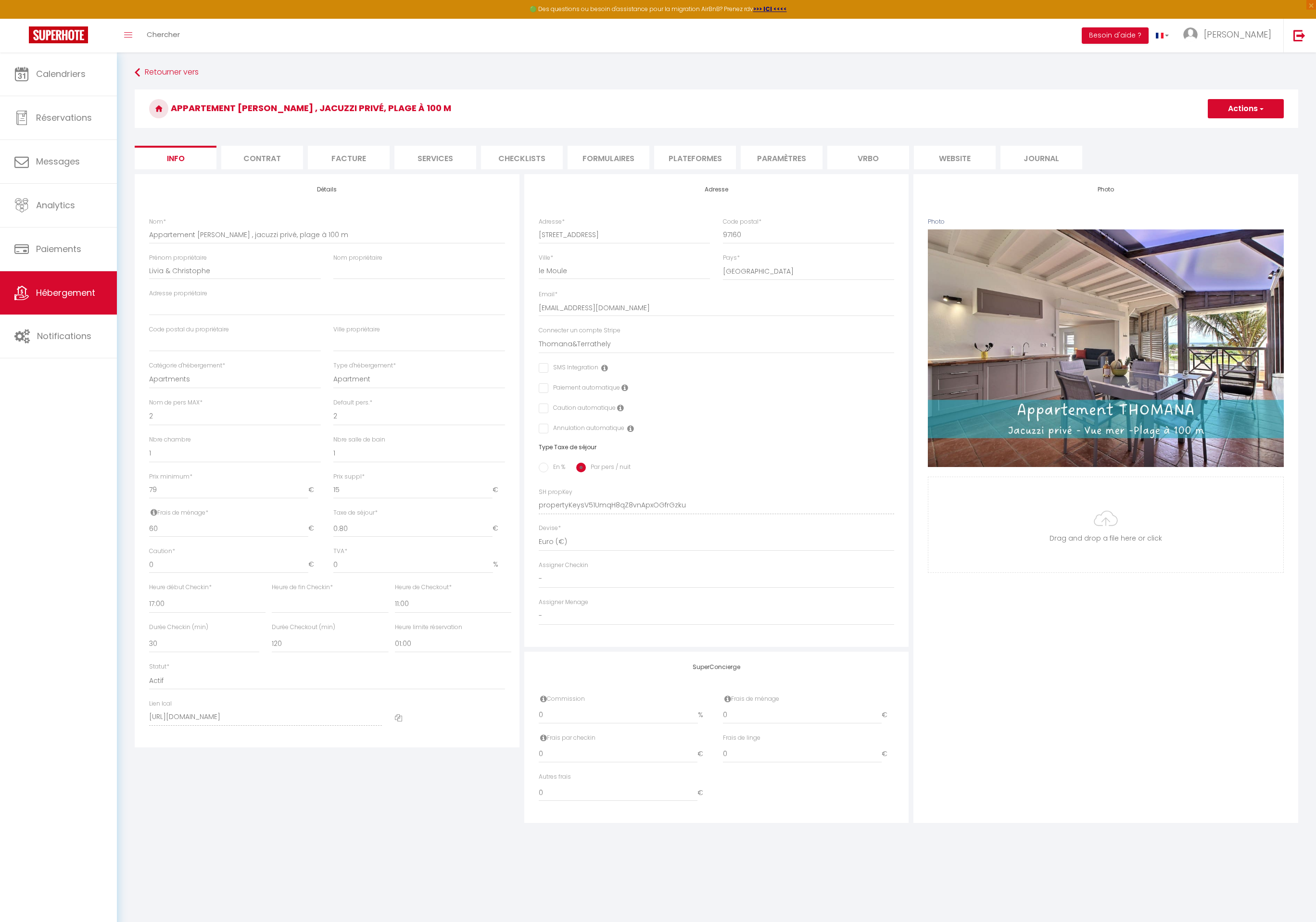
select select
checkbox input "false"
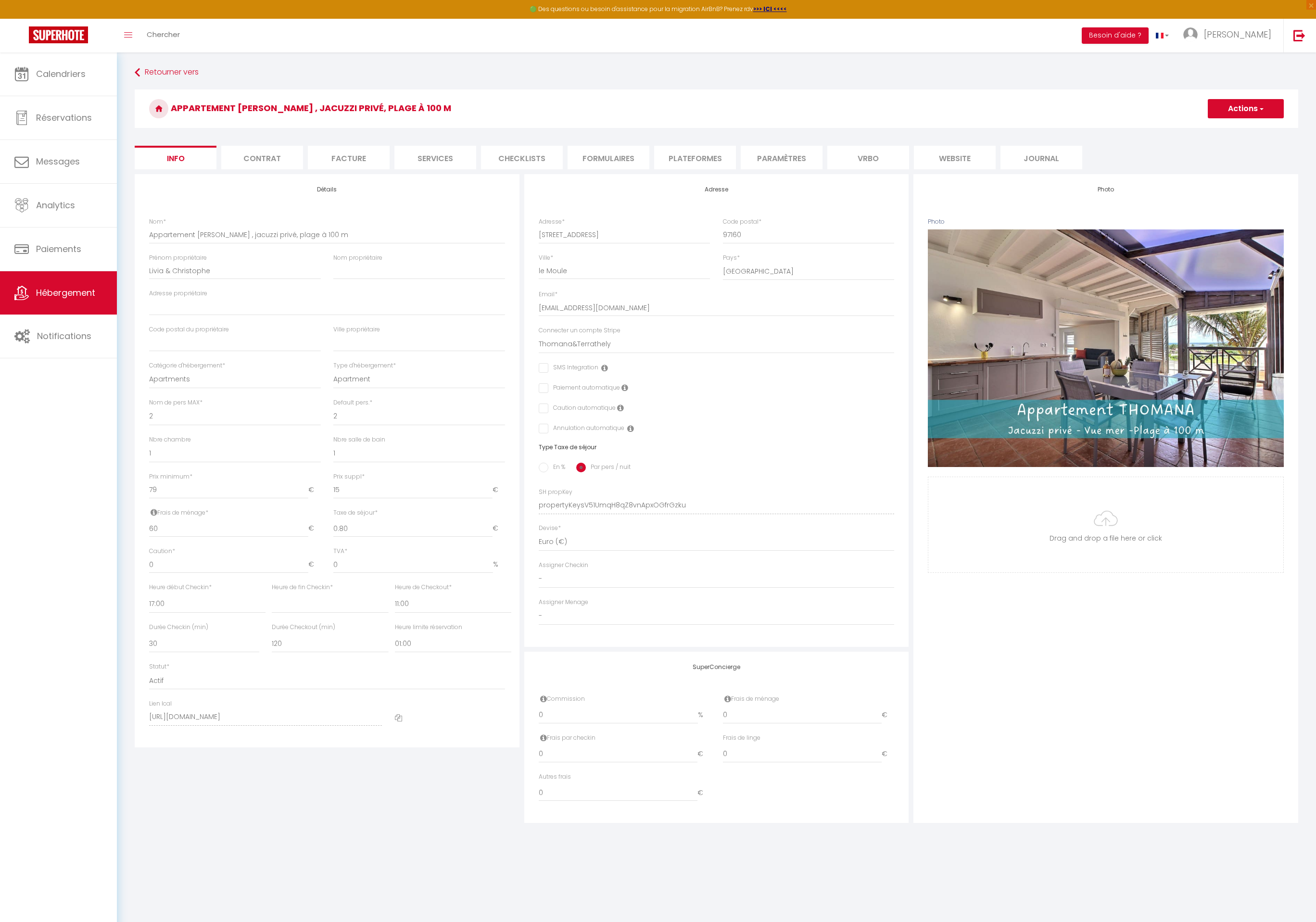
click at [709, 156] on li "Plateformes" at bounding box center [695, 157] width 82 height 24
select select
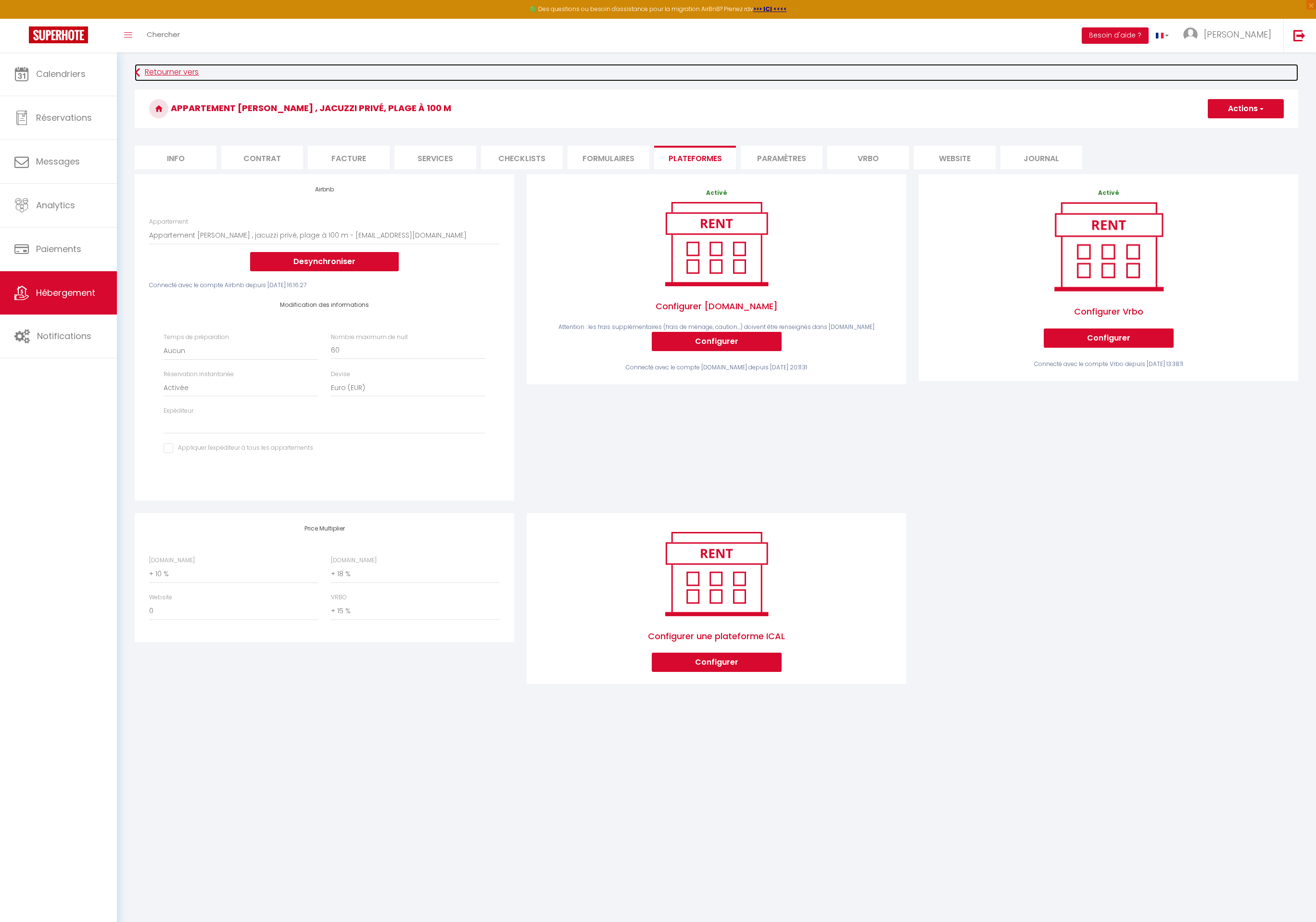
click at [143, 76] on link "Retourner vers" at bounding box center [716, 72] width 1164 height 17
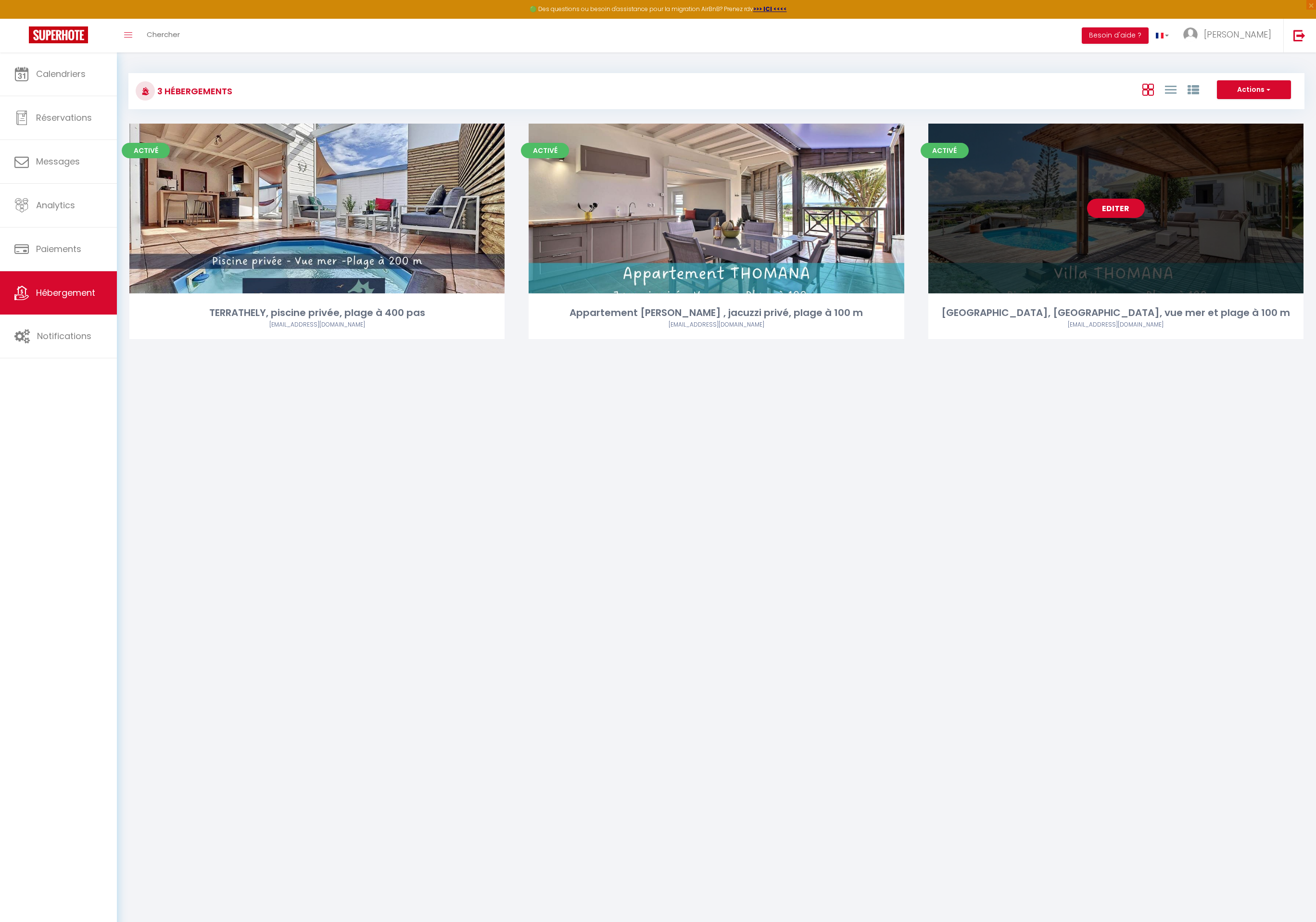
click at [1125, 204] on link "Editer" at bounding box center [1115, 208] width 57 height 19
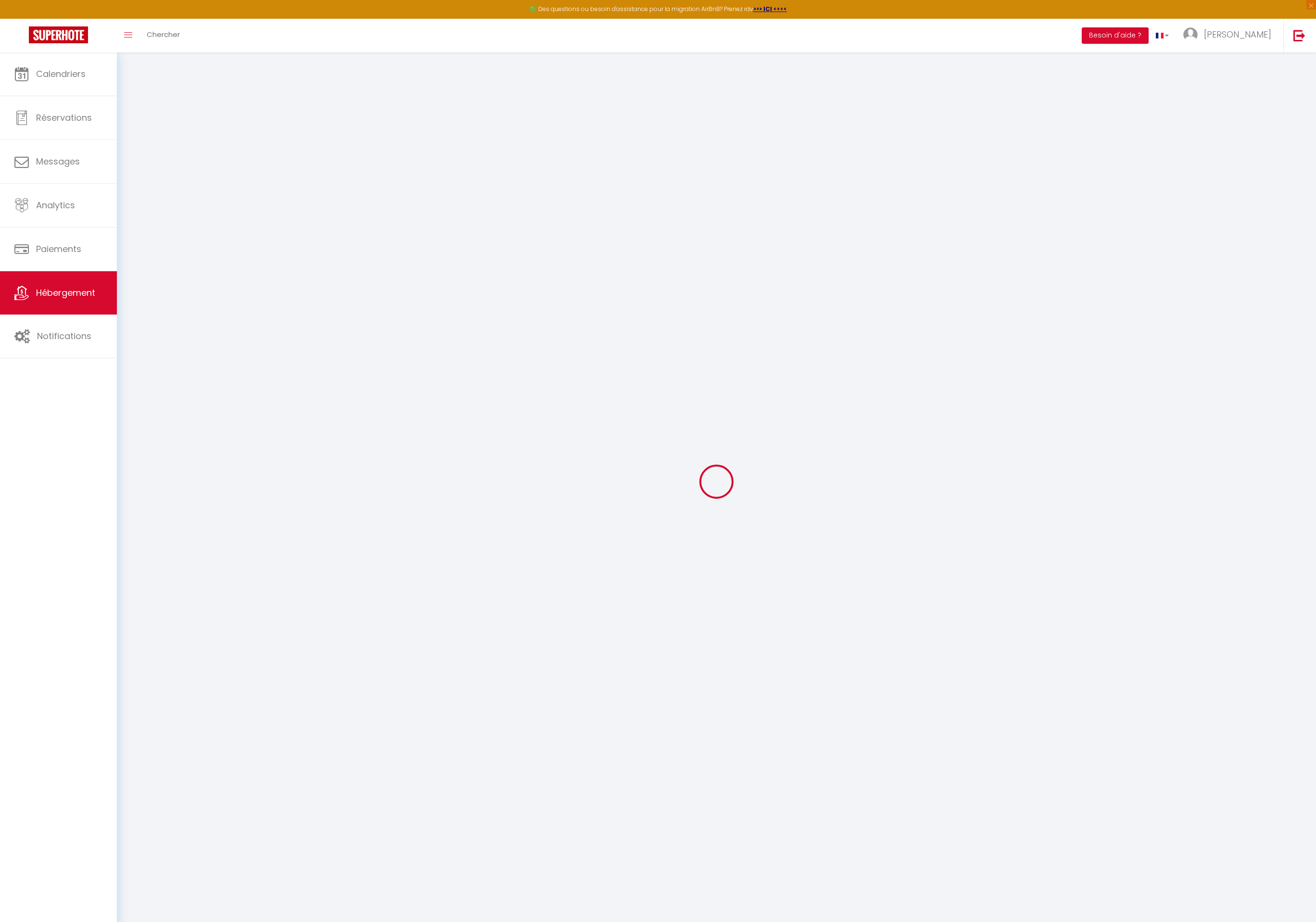
checkbox input "false"
select select "17:00"
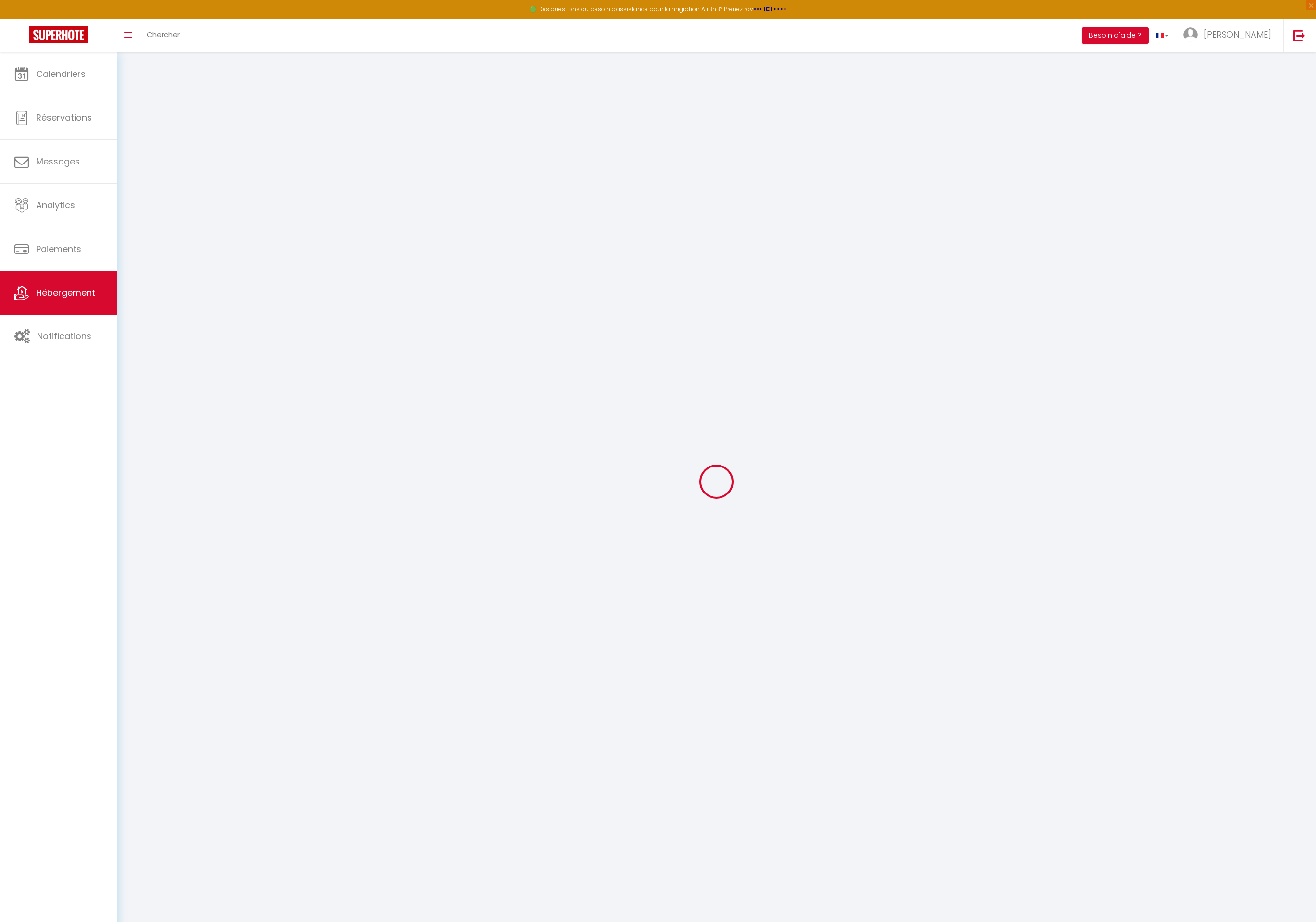
select select "20:00"
select select "11:00"
select select "15"
select select "01:00"
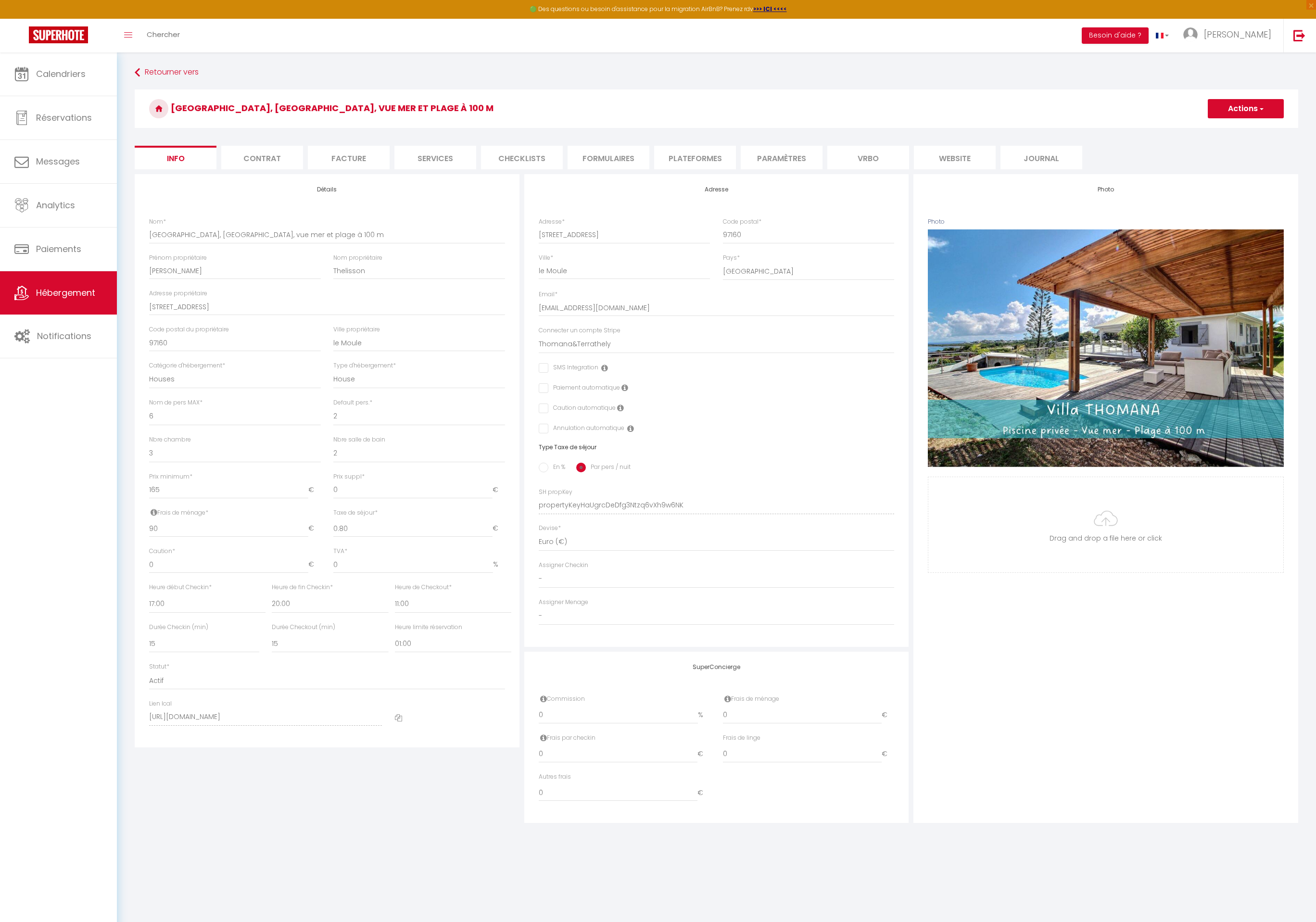
drag, startPoint x: 733, startPoint y: 164, endPoint x: 700, endPoint y: 158, distance: 33.5
click at [723, 163] on li "Plateformes" at bounding box center [695, 157] width 82 height 24
select select
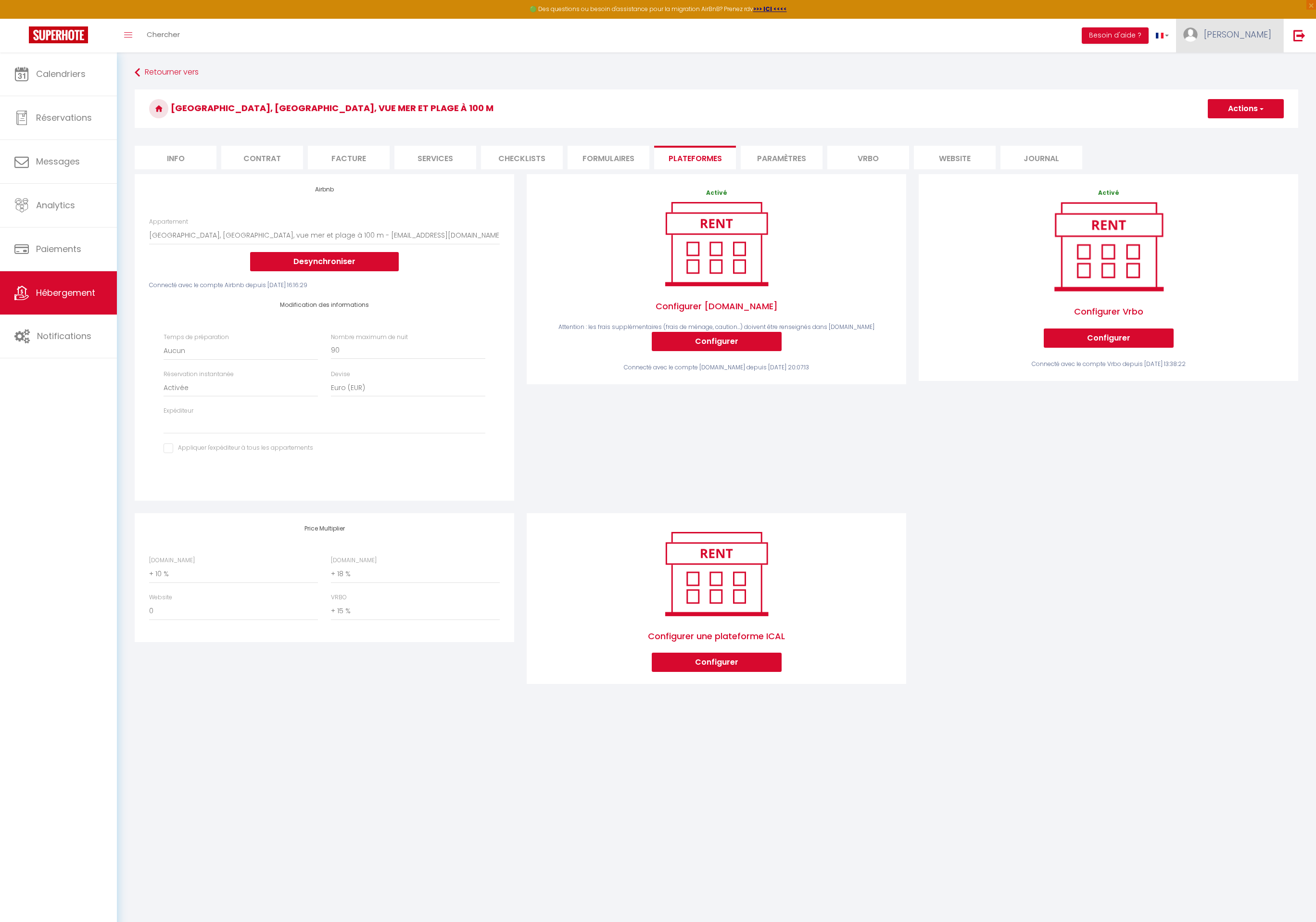
click at [1222, 38] on link "[PERSON_NAME]" at bounding box center [1230, 35] width 107 height 34
click at [1237, 62] on link "Paramètres" at bounding box center [1245, 67] width 71 height 16
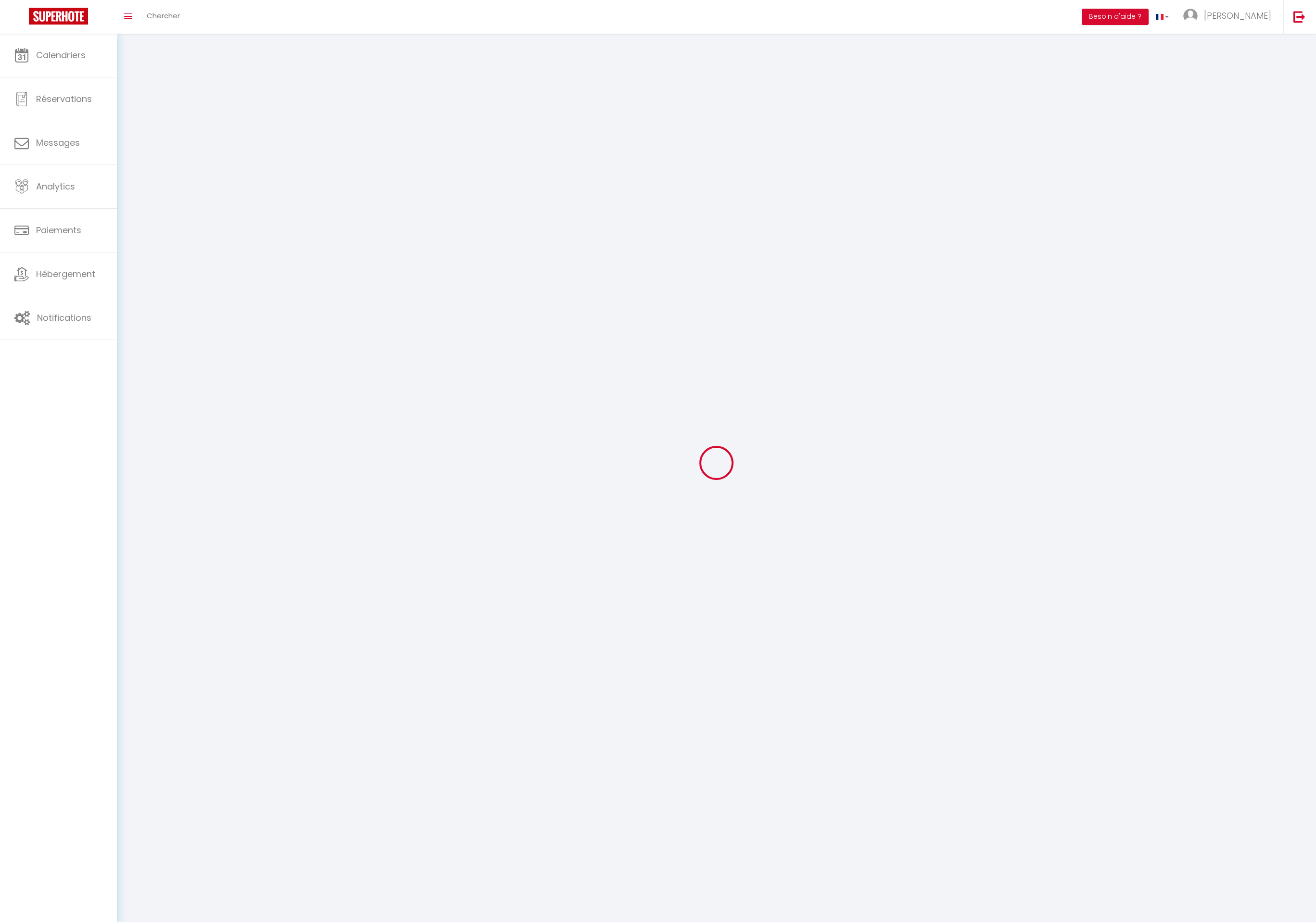
type input "[PERSON_NAME]"
type input "THELISSON"
type input "0690366293"
type input "[STREET_ADDRESS][PERSON_NAME]"
type input "97160"
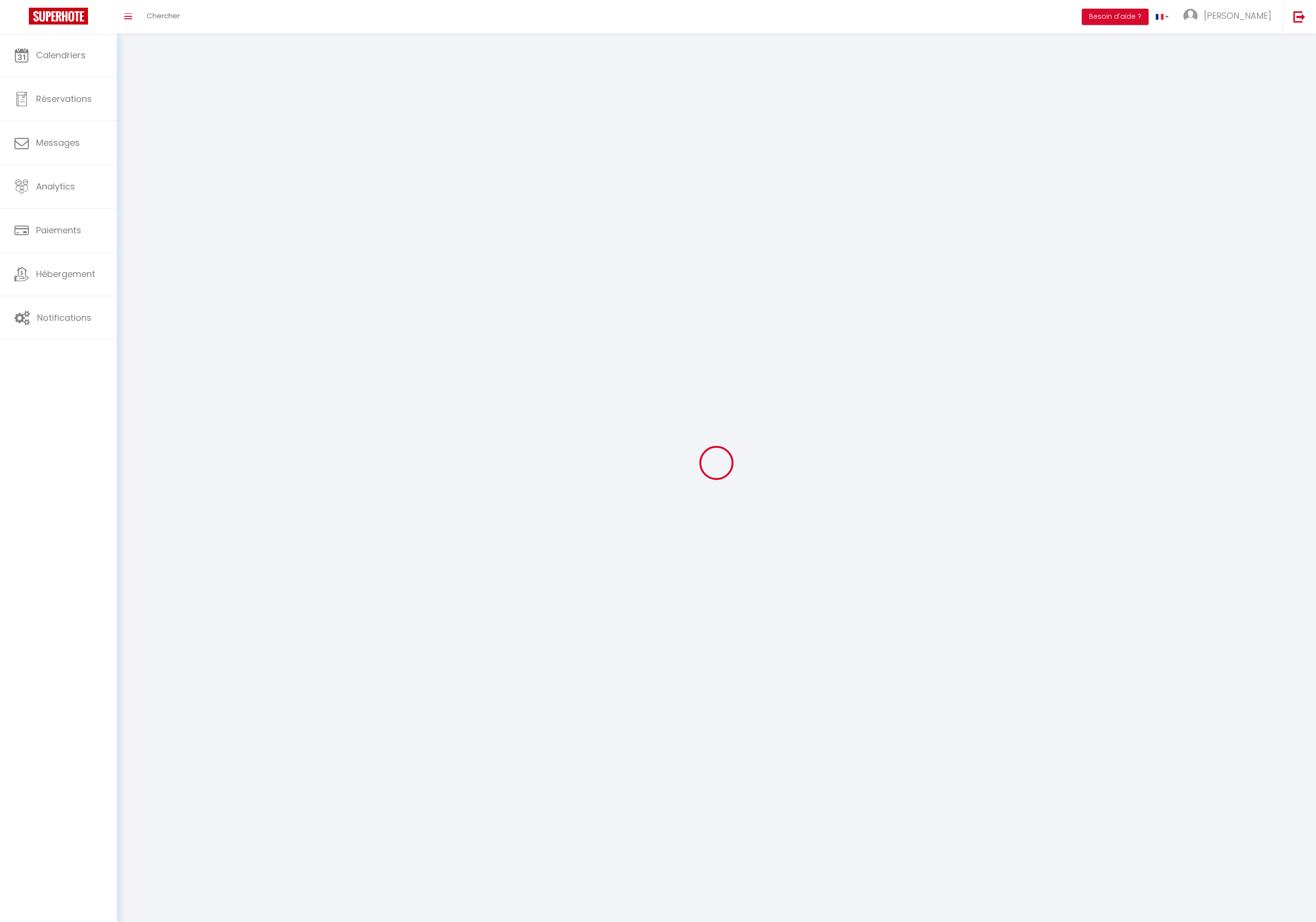
type input "Le Moule"
type input "54a0U0xB9zCXnwwaB9SNrjYh9"
type input "ICJlomcdUeJlWOaVrrG3Gy40R"
type input "54a0U0xB9zCXnwwaB9SNrjYh9"
type input "ICJlomcdUeJlWOaVrrG3Gy40R"
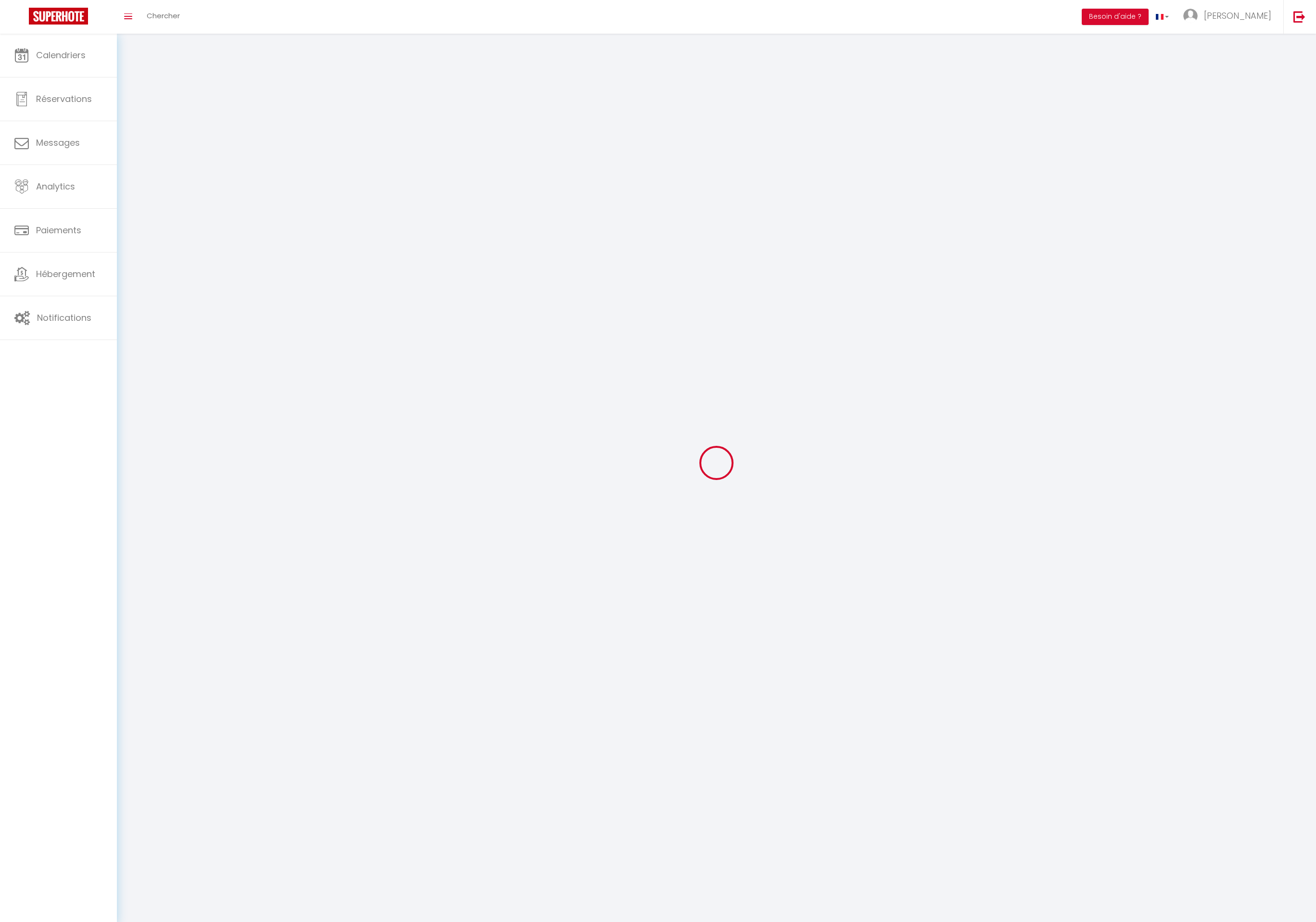
type input "[URL][DOMAIN_NAME]"
select select "28"
select select "fr"
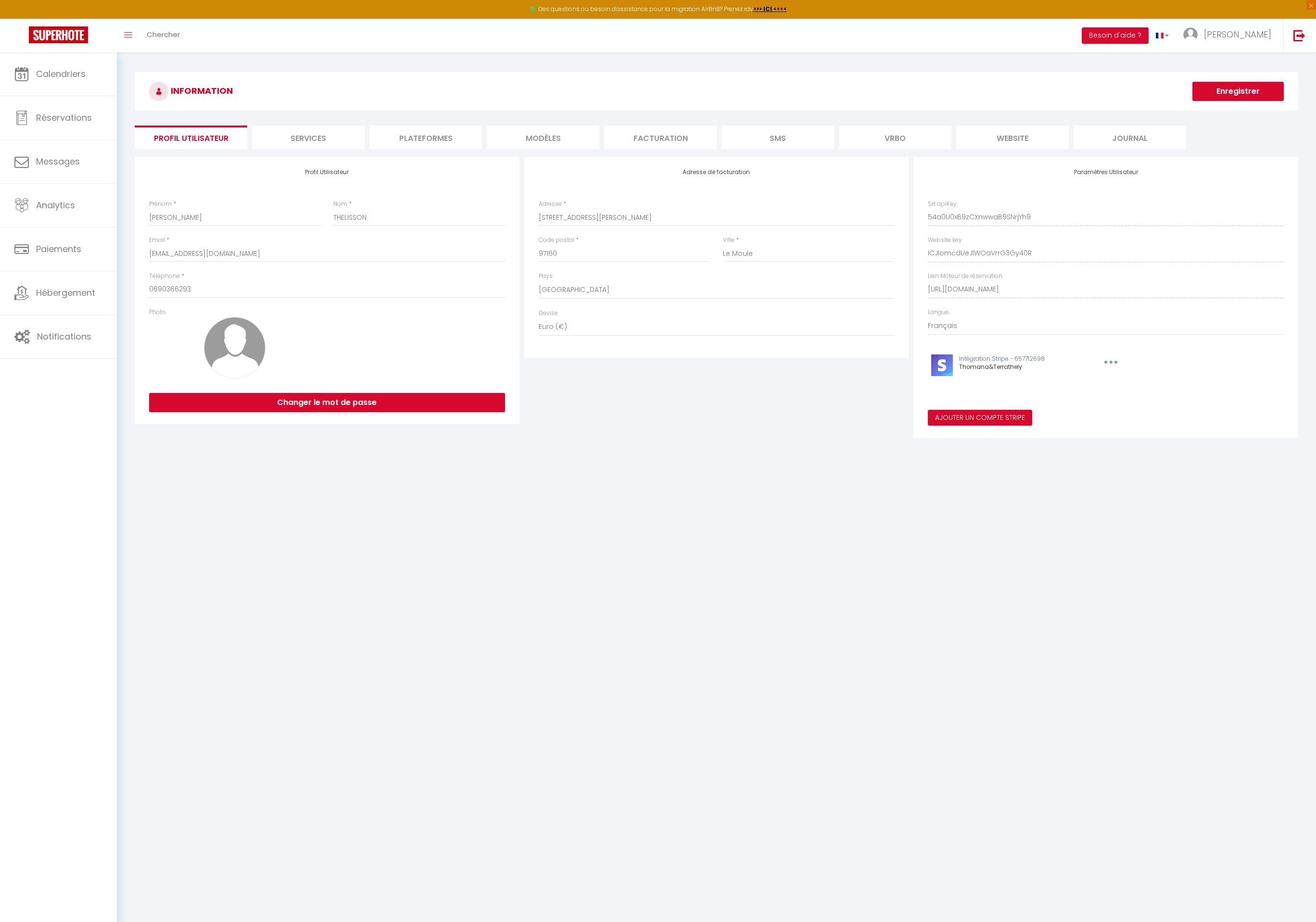
click at [452, 146] on li "Plateformes" at bounding box center [426, 137] width 113 height 24
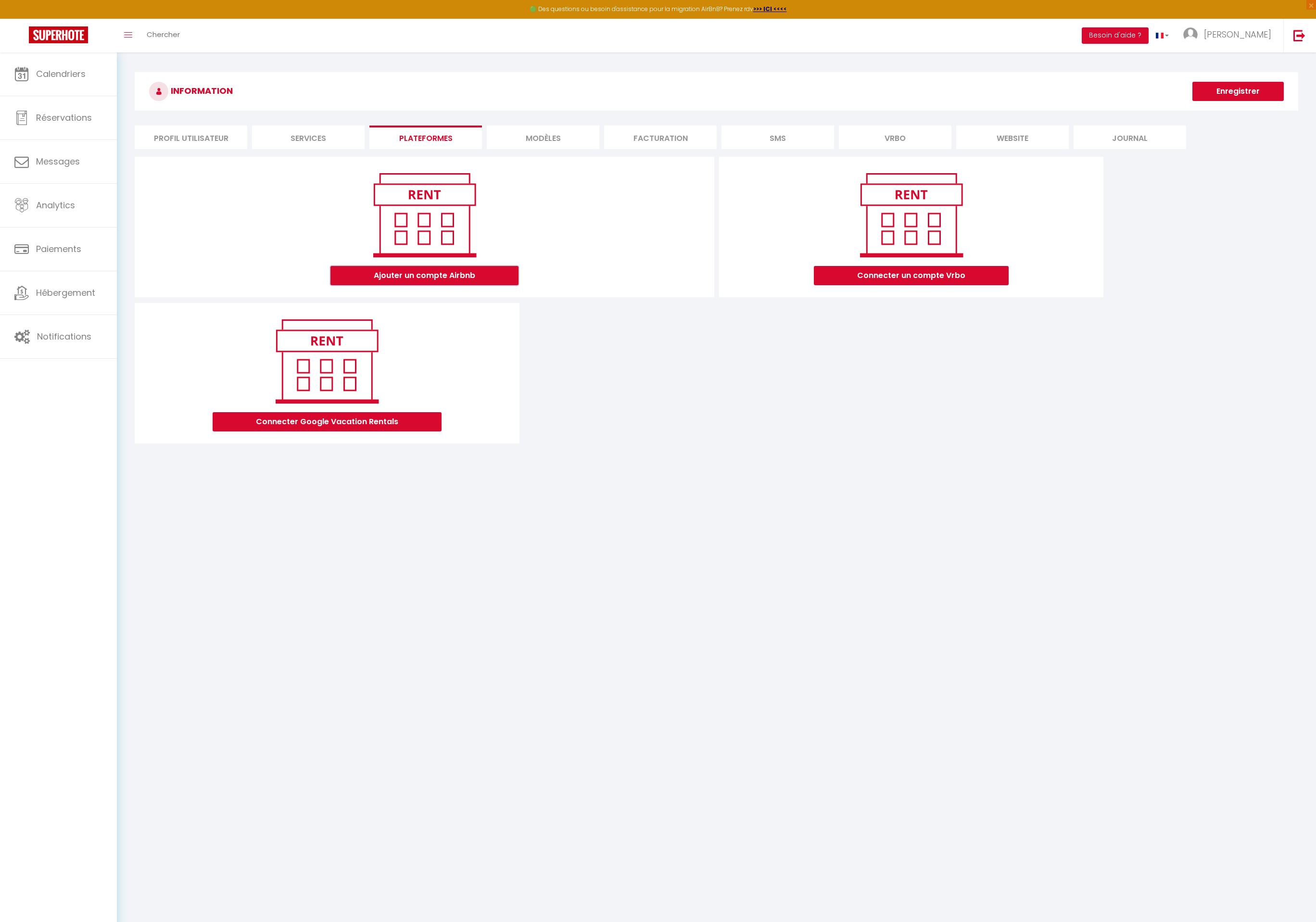
click at [470, 283] on button "Ajouter un compte Airbnb" at bounding box center [424, 275] width 188 height 19
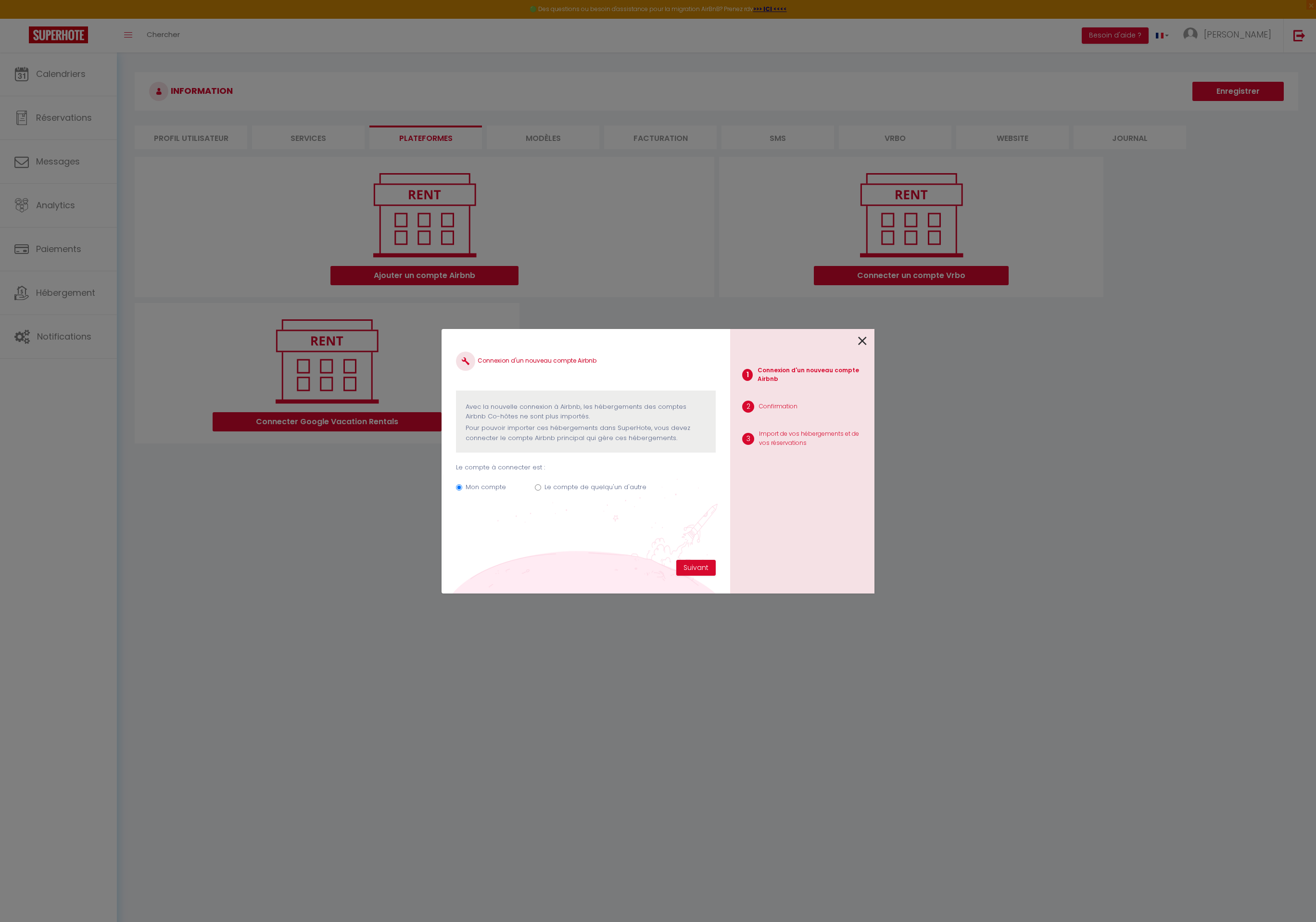
click at [860, 343] on icon at bounding box center [862, 341] width 9 height 14
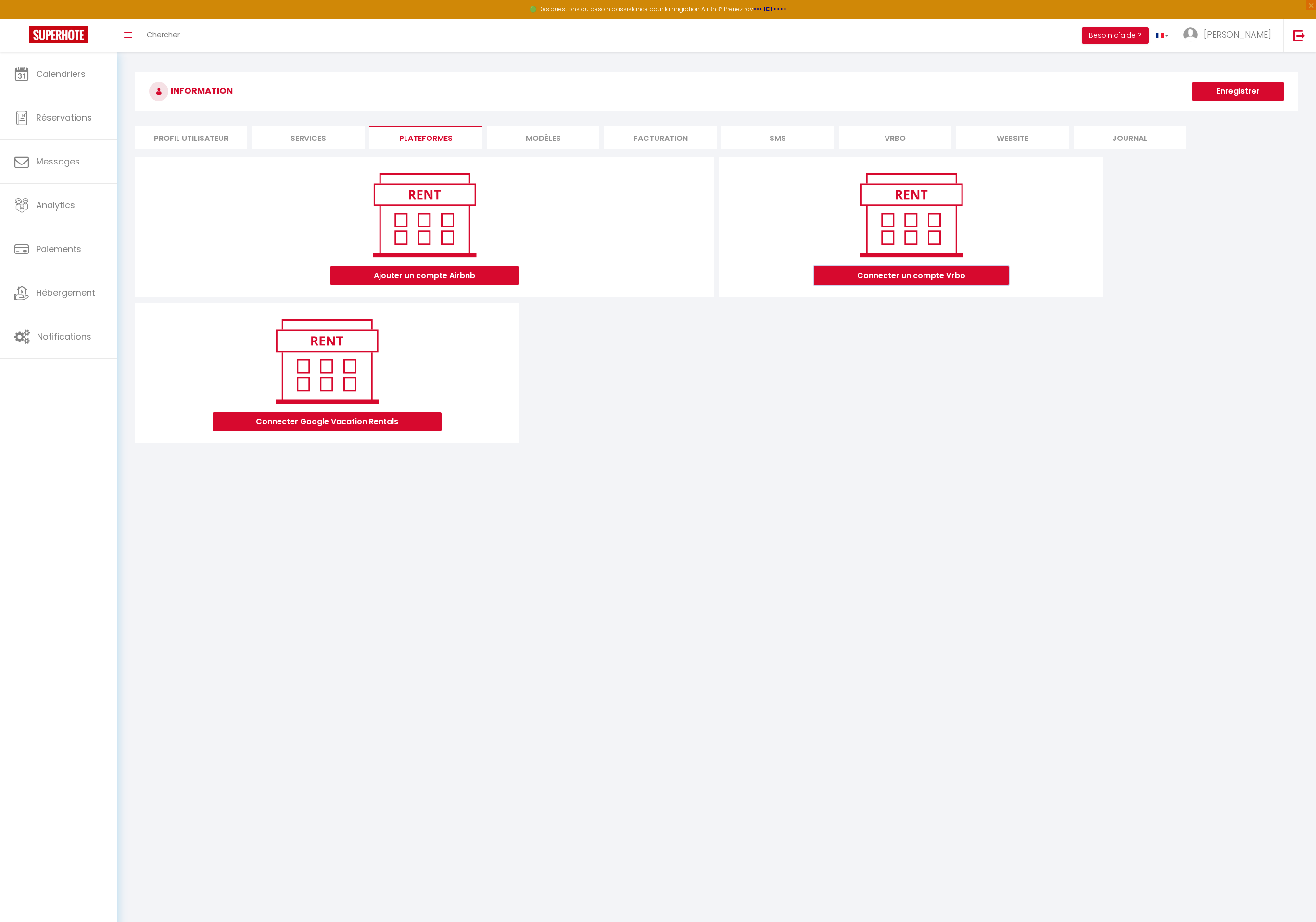
click at [959, 276] on button "Connecter un compte Vrbo" at bounding box center [911, 275] width 195 height 19
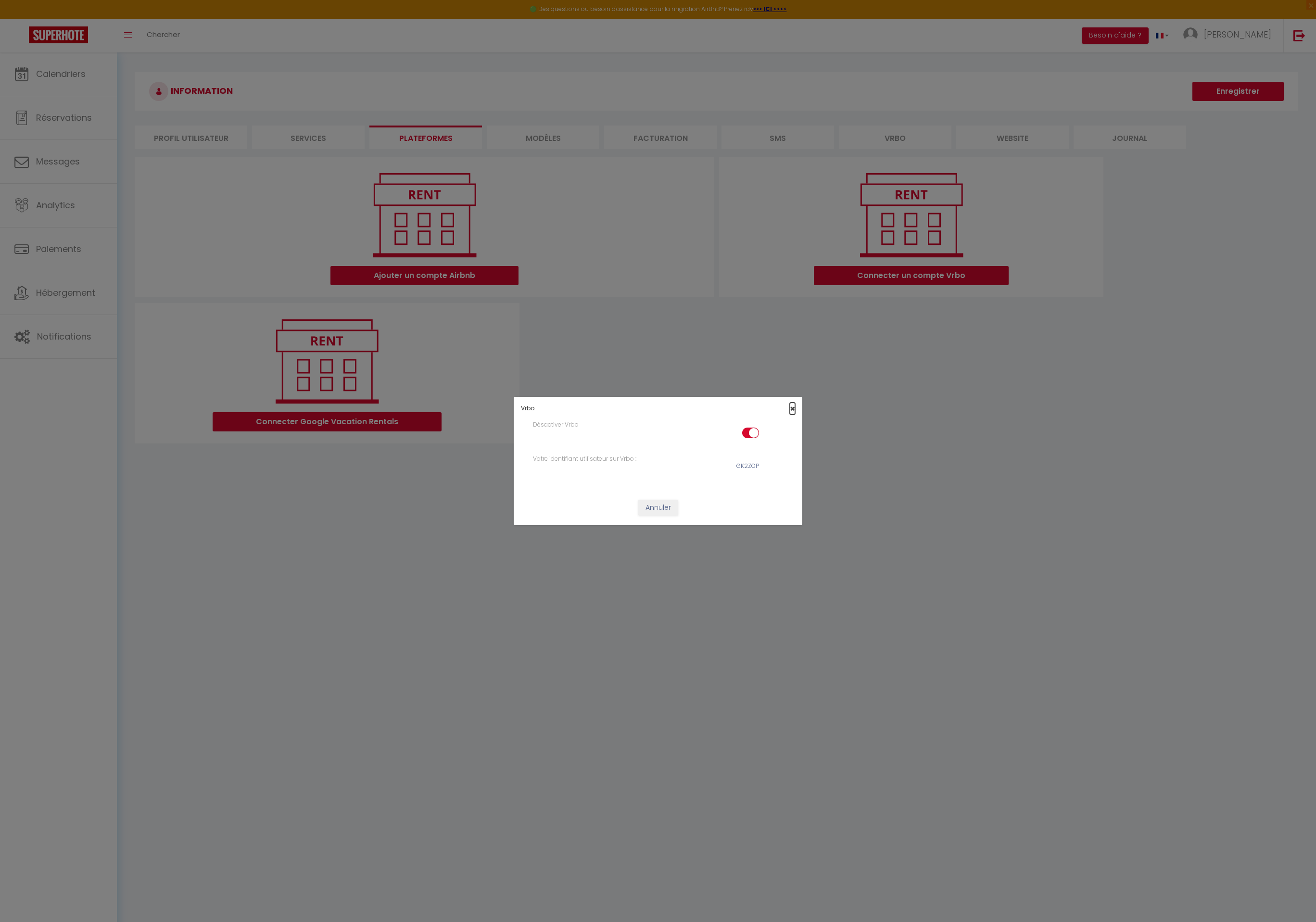
drag, startPoint x: 795, startPoint y: 409, endPoint x: 650, endPoint y: 420, distance: 145.4
click at [795, 409] on span "×" at bounding box center [792, 409] width 5 height 12
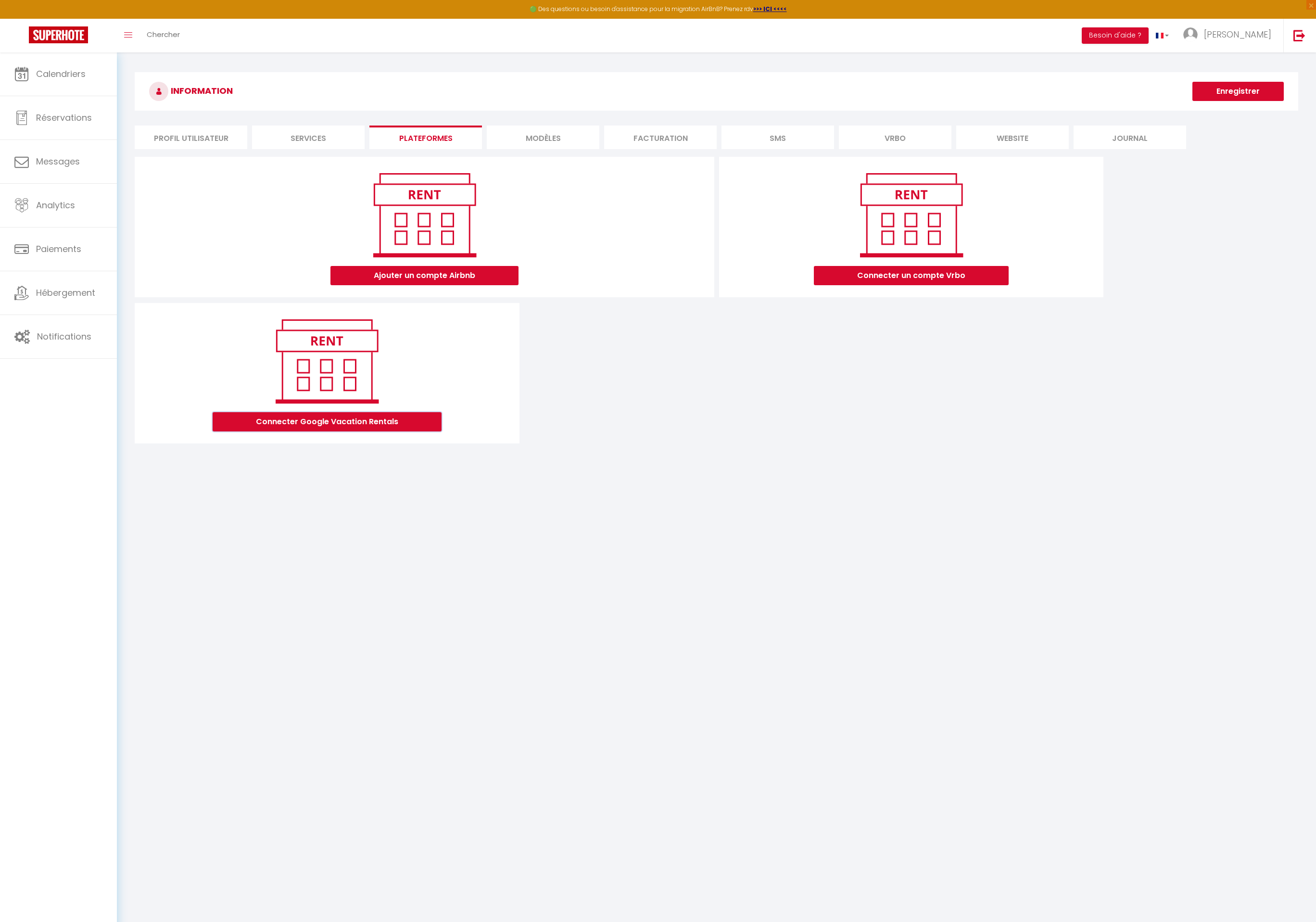
click at [368, 418] on button "Connecter Google Vacation Rentals" at bounding box center [327, 422] width 229 height 19
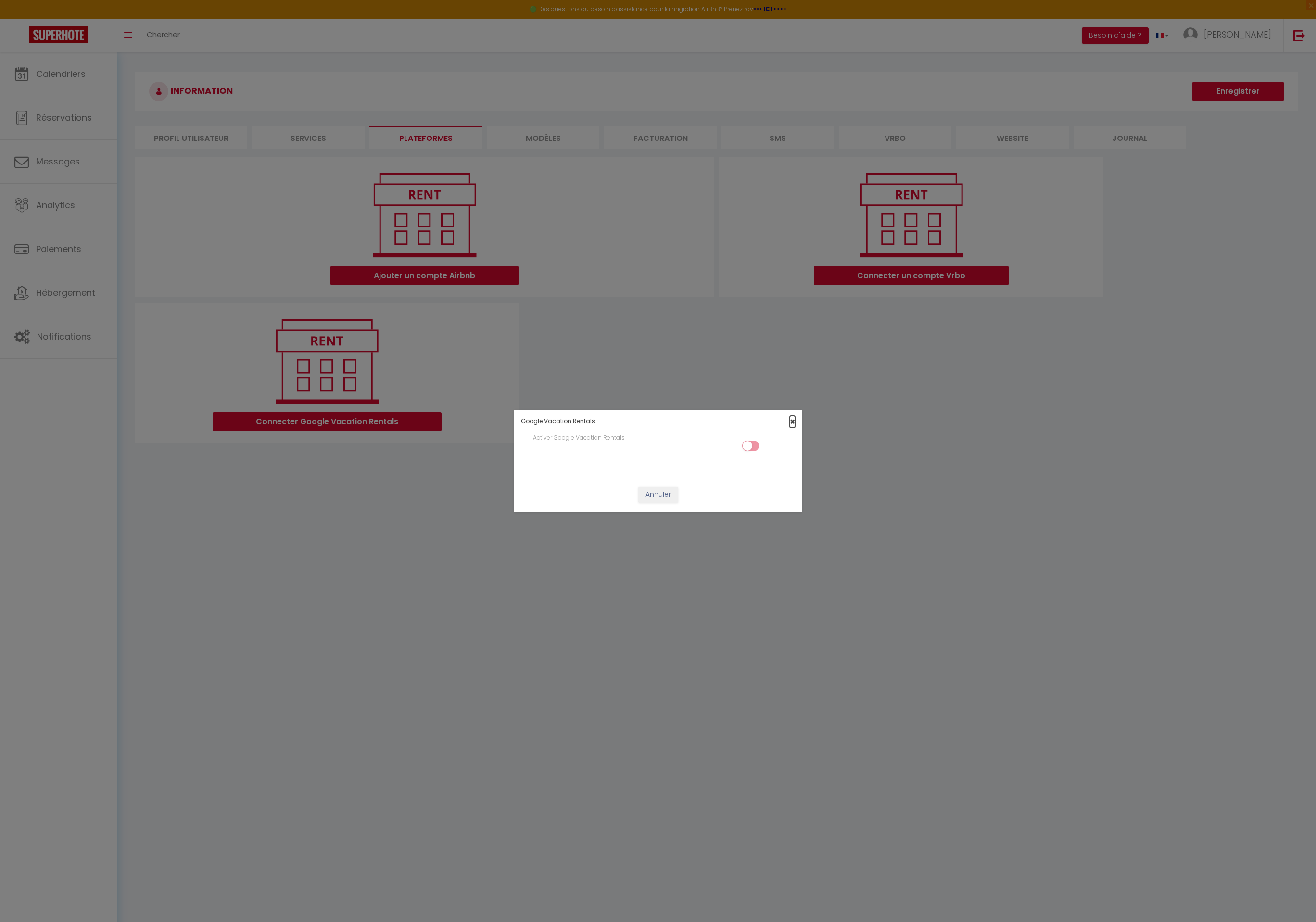
click at [792, 419] on span "×" at bounding box center [792, 422] width 5 height 12
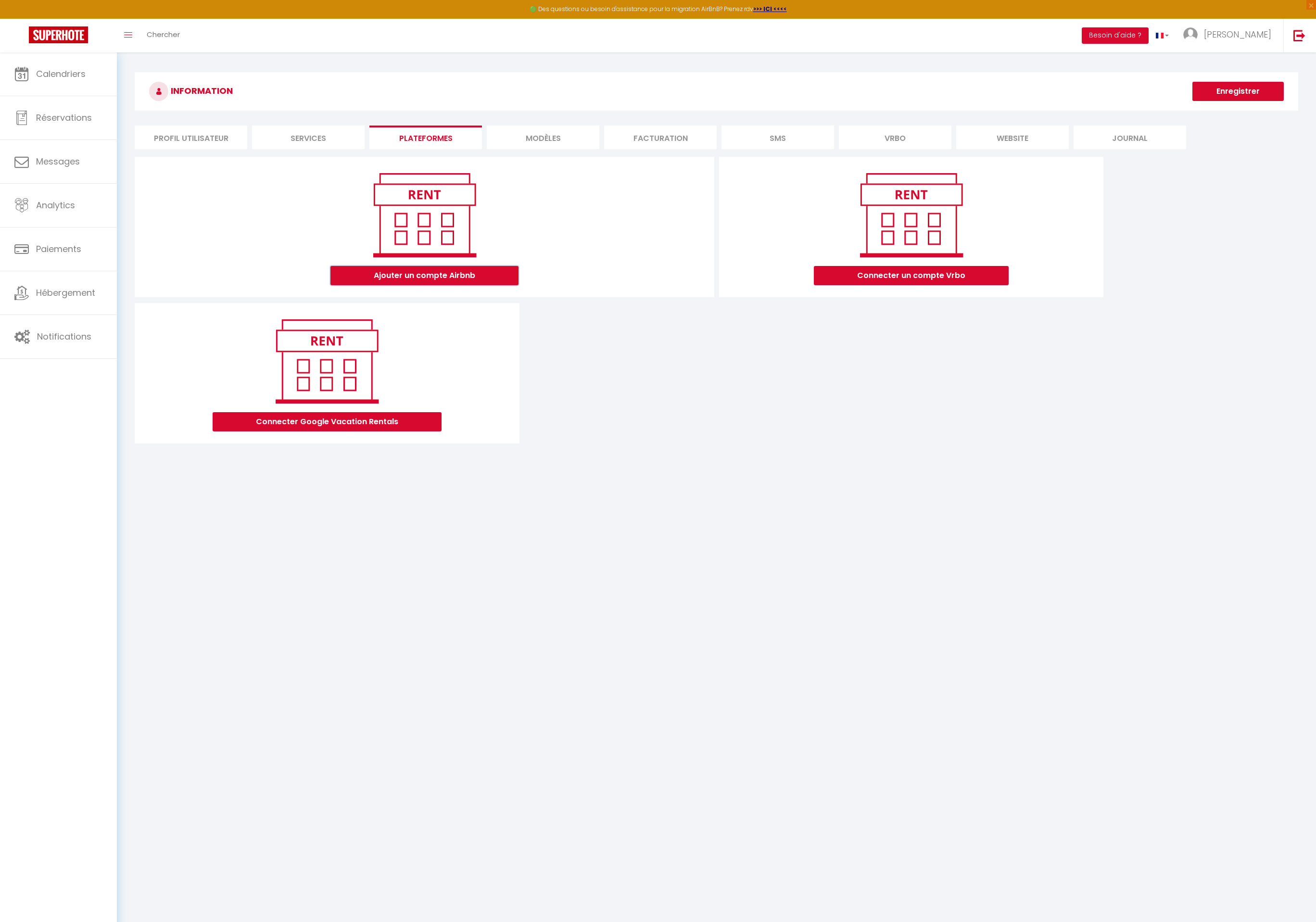
click at [484, 281] on button "Ajouter un compte Airbnb" at bounding box center [424, 275] width 188 height 19
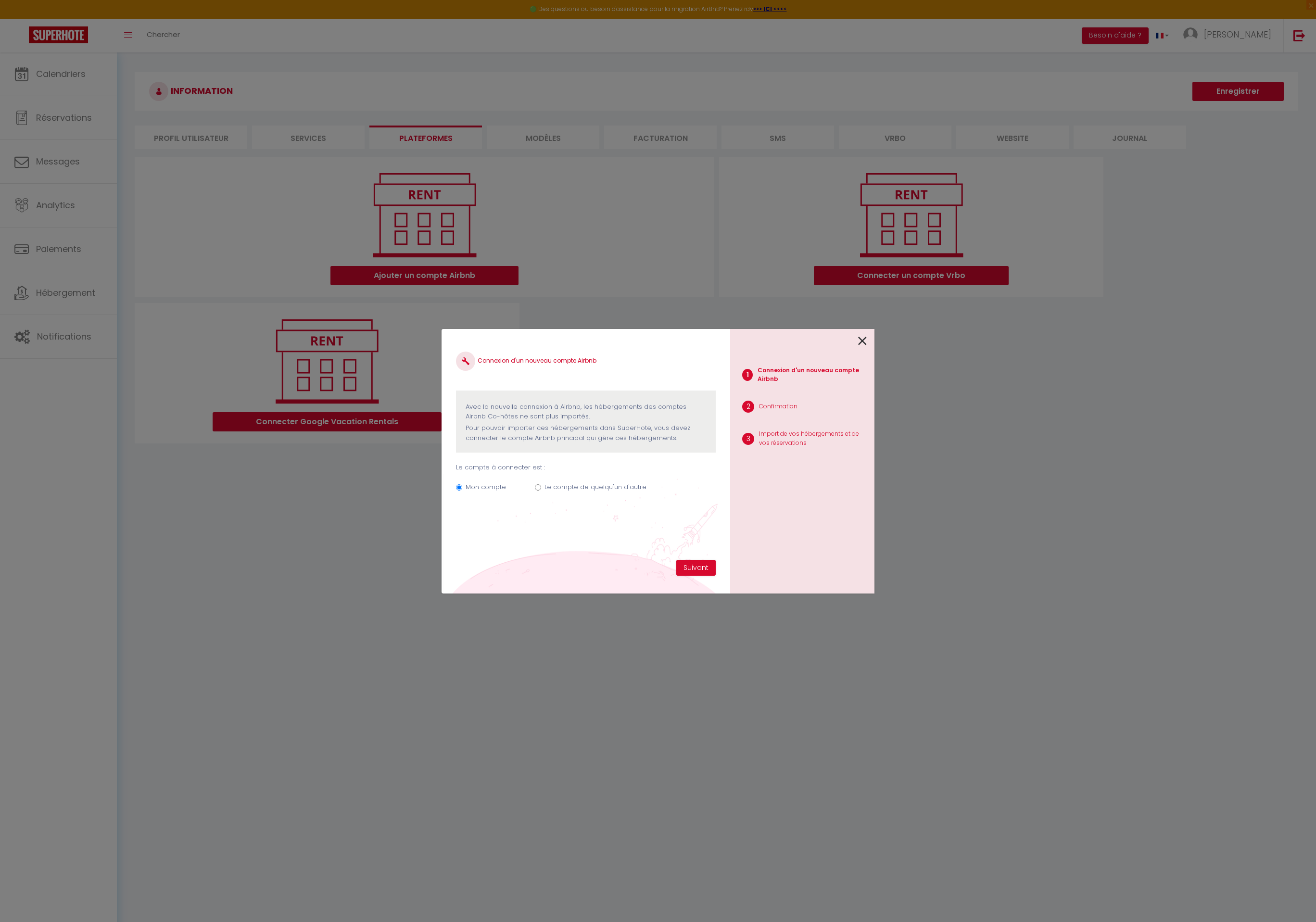
click at [590, 489] on label "Le compte de quelqu'un d'autre" at bounding box center [595, 487] width 102 height 10
click at [541, 489] on input "Le compte de quelqu'un d'autre" at bounding box center [538, 488] width 6 height 6
radio input "true"
radio input "false"
click at [865, 342] on icon at bounding box center [862, 341] width 9 height 14
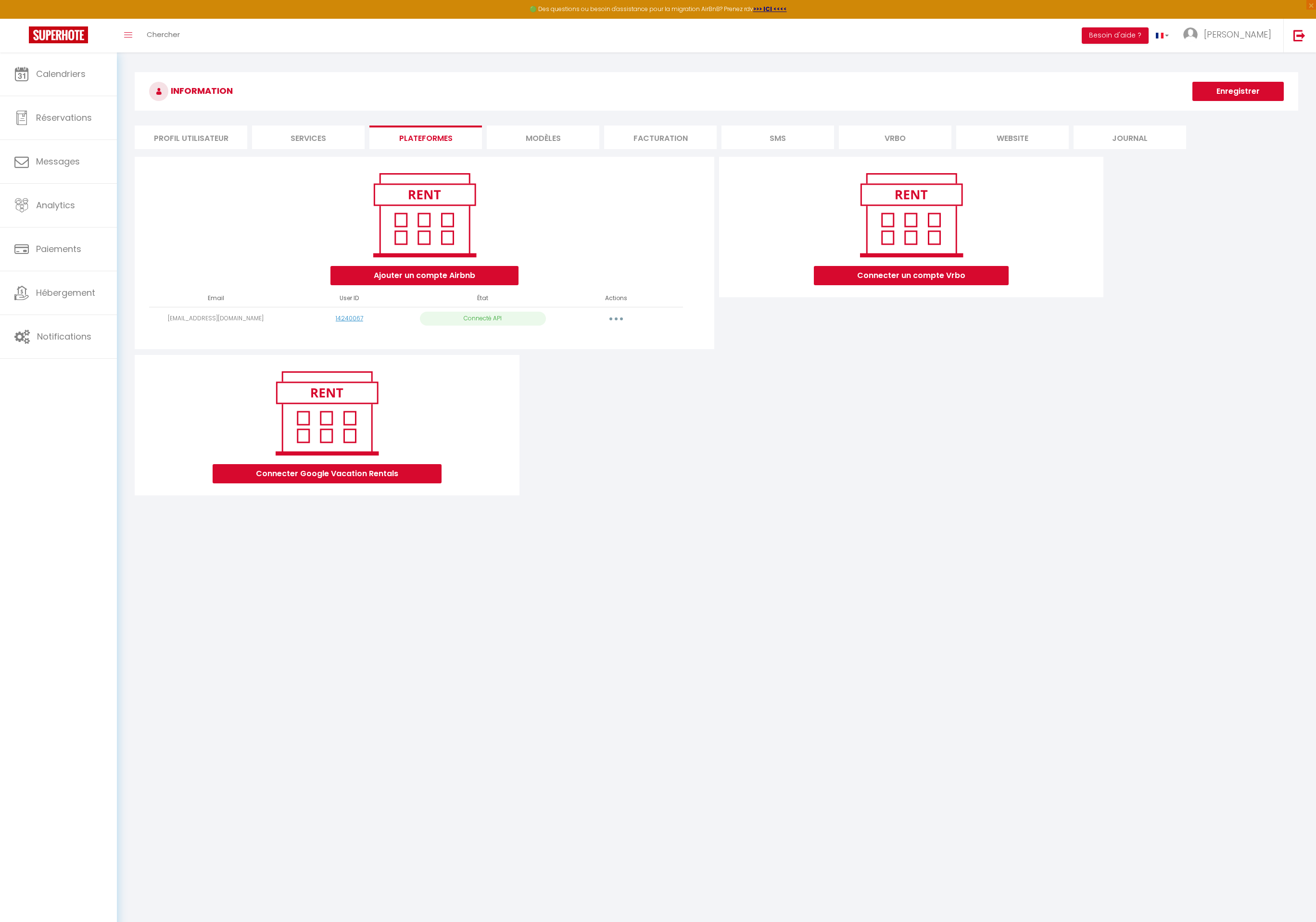
drag, startPoint x: 610, startPoint y: 323, endPoint x: 610, endPoint y: 331, distance: 8.0
click at [610, 323] on button "button" at bounding box center [616, 318] width 27 height 16
click at [592, 343] on link "Importer les appartements" at bounding box center [573, 340] width 106 height 16
select select "32507"
select select "32508"
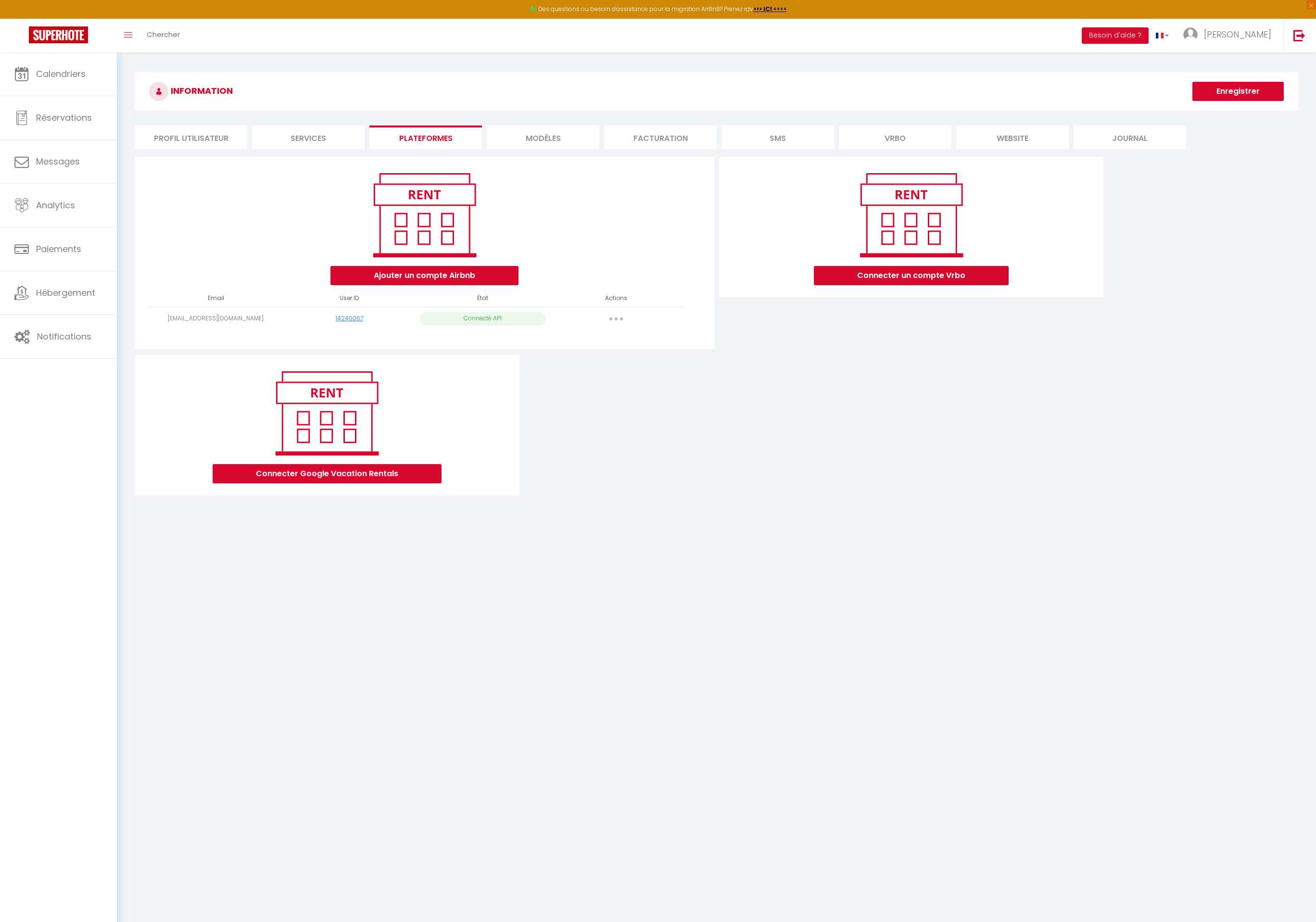
select select "32509"
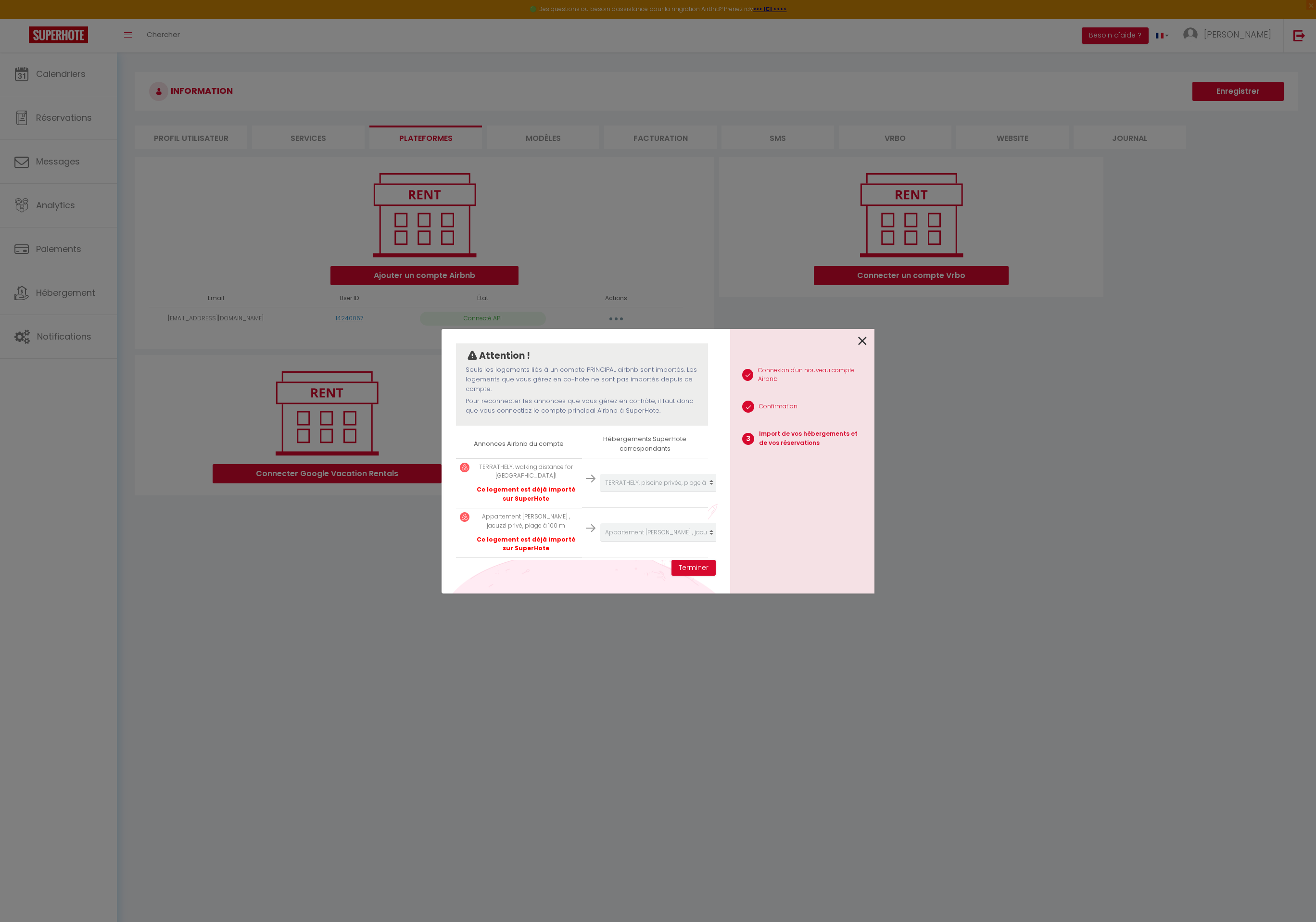
scroll to position [139, 0]
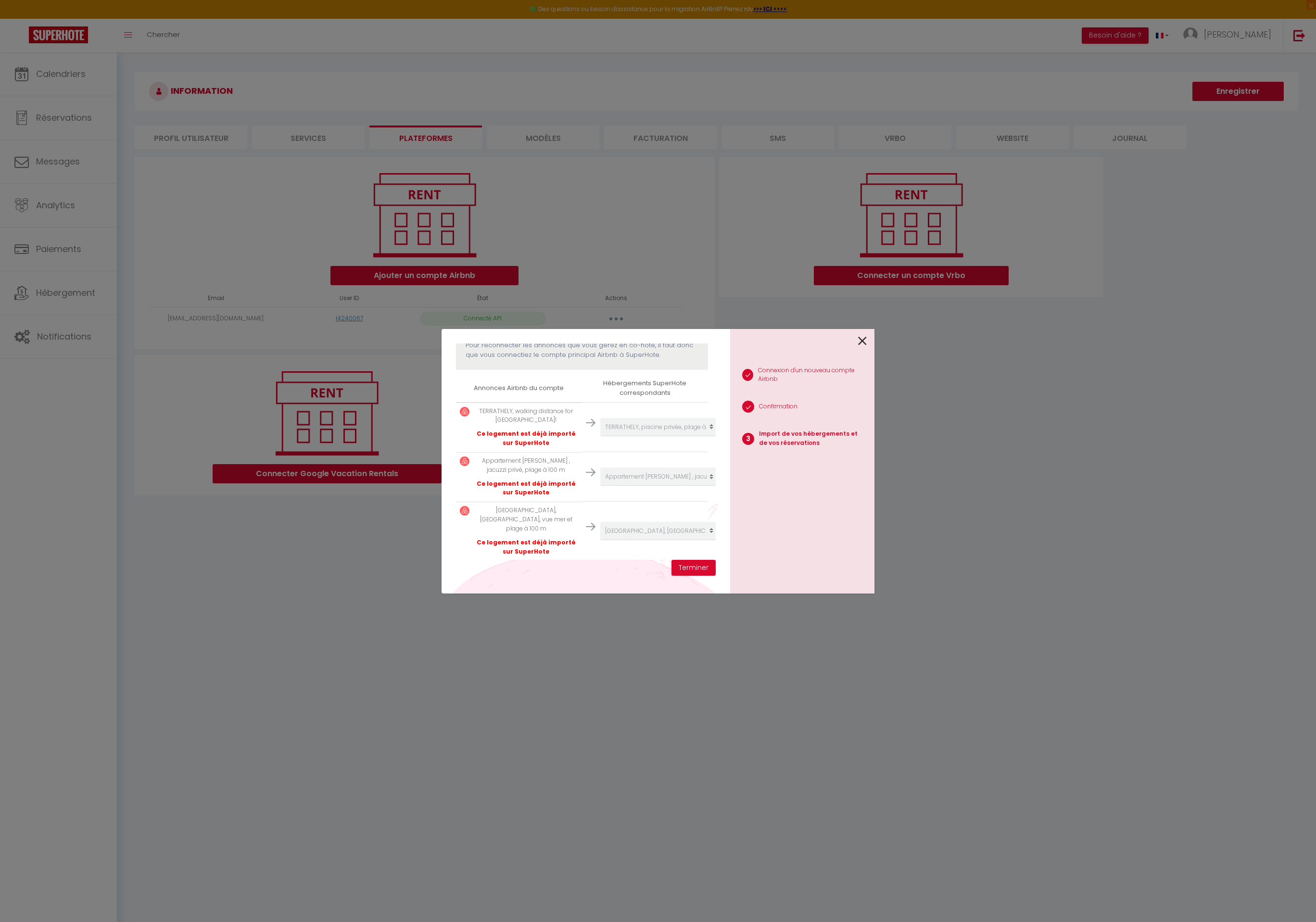
click at [52, 70] on div "Importer de vos hébergements et de vos réservations [PERSON_NAME] sélectionner …" at bounding box center [658, 461] width 1316 height 922
click at [867, 343] on div "1 Connexion d'un nouveau compte Airbnb 2 Confirmation 3 Import de vos hébergeme…" at bounding box center [802, 461] width 144 height 265
click at [46, 111] on div "Importer de vos hébergements et de vos réservations [PERSON_NAME] sélectionner …" at bounding box center [658, 461] width 1316 height 922
